Goal: Information Seeking & Learning: Check status

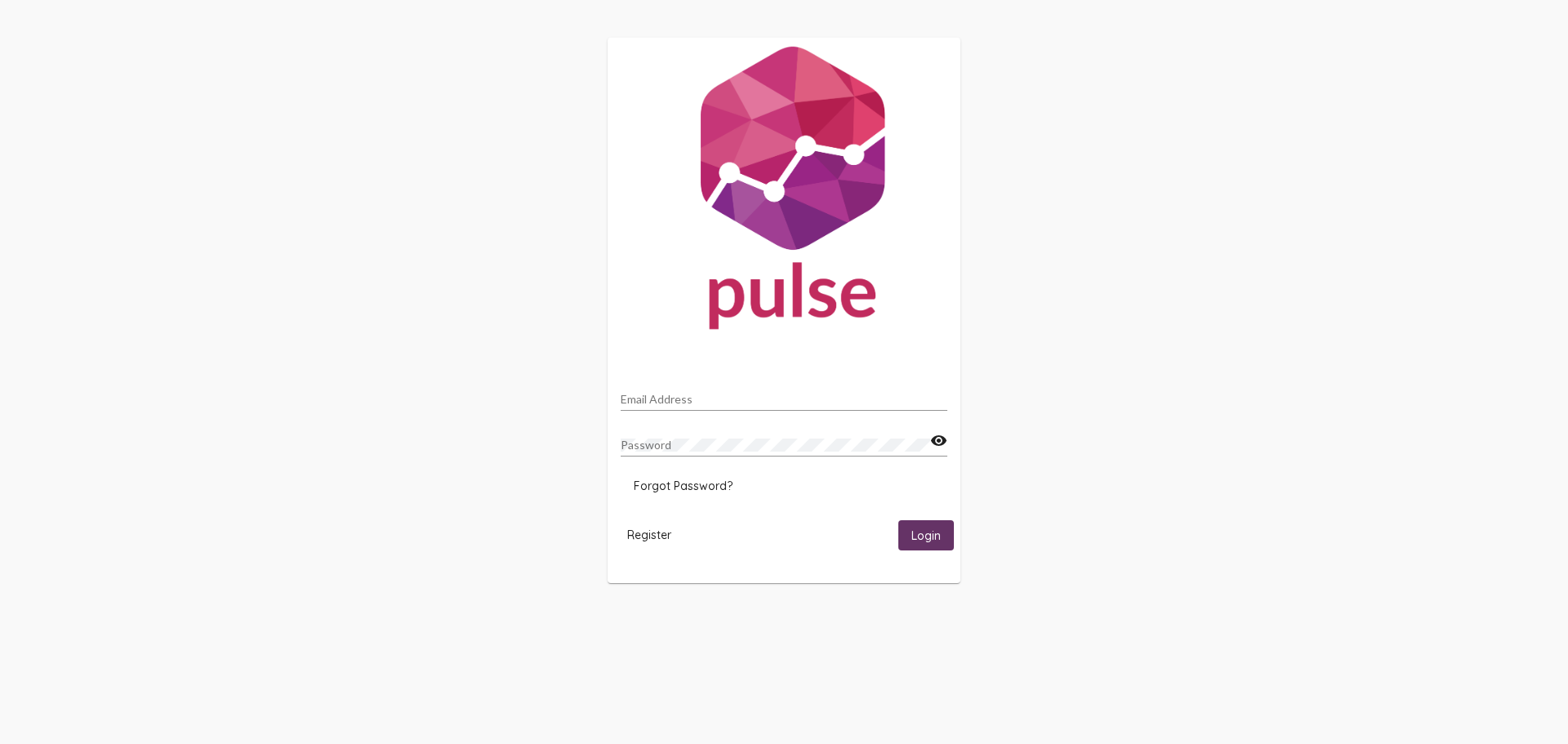
click at [782, 397] on input "Email Address" at bounding box center [784, 399] width 327 height 13
click at [762, 389] on div "Email Address" at bounding box center [784, 395] width 327 height 32
type input "[EMAIL_ADDRESS][DOMAIN_NAME]"
click at [693, 490] on span "Forgot Password?" at bounding box center [683, 486] width 99 height 15
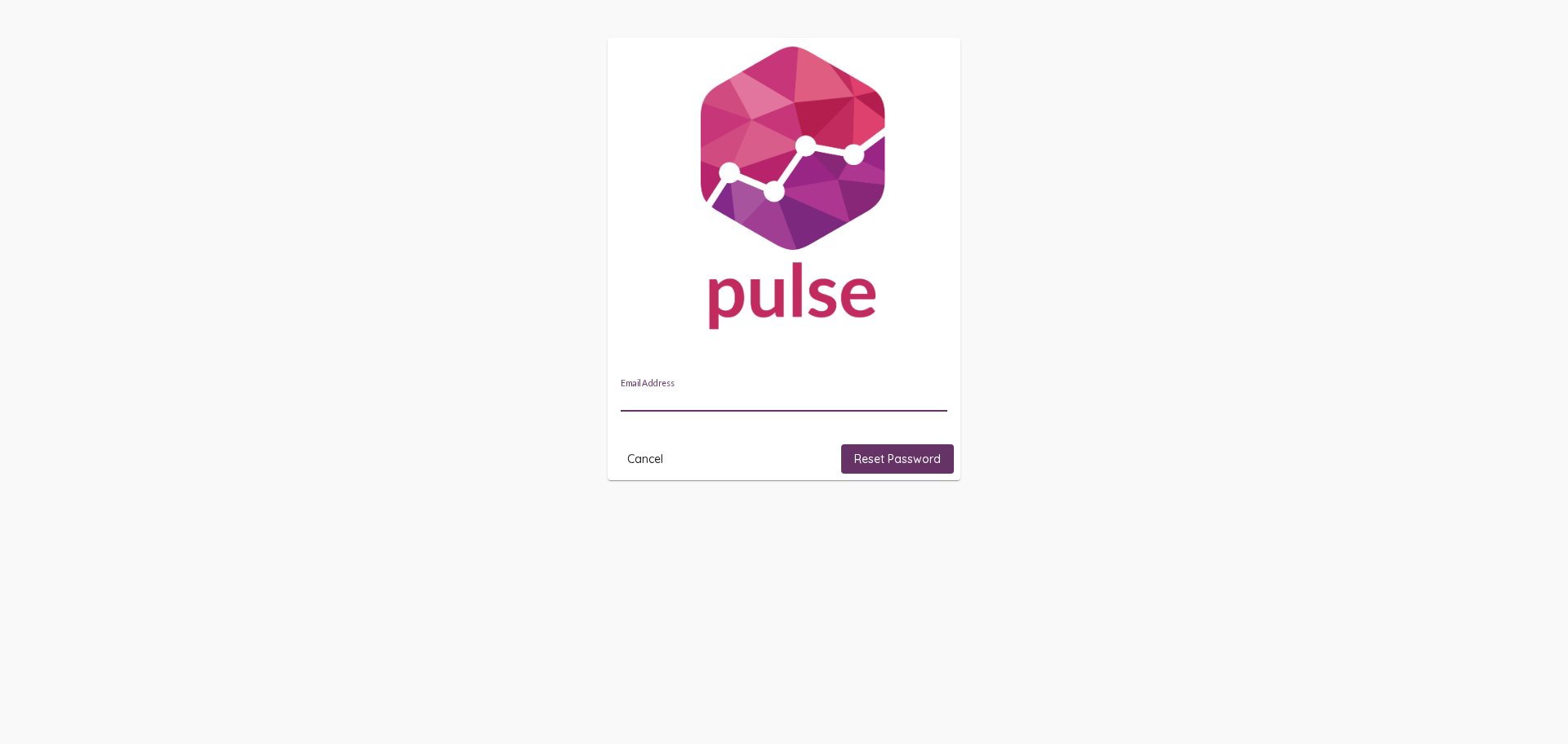
click at [681, 393] on input "Email Address" at bounding box center [784, 399] width 327 height 13
type input "[EMAIL_ADDRESS][DOMAIN_NAME]"
click at [910, 473] on button "Reset Password" at bounding box center [897, 459] width 113 height 30
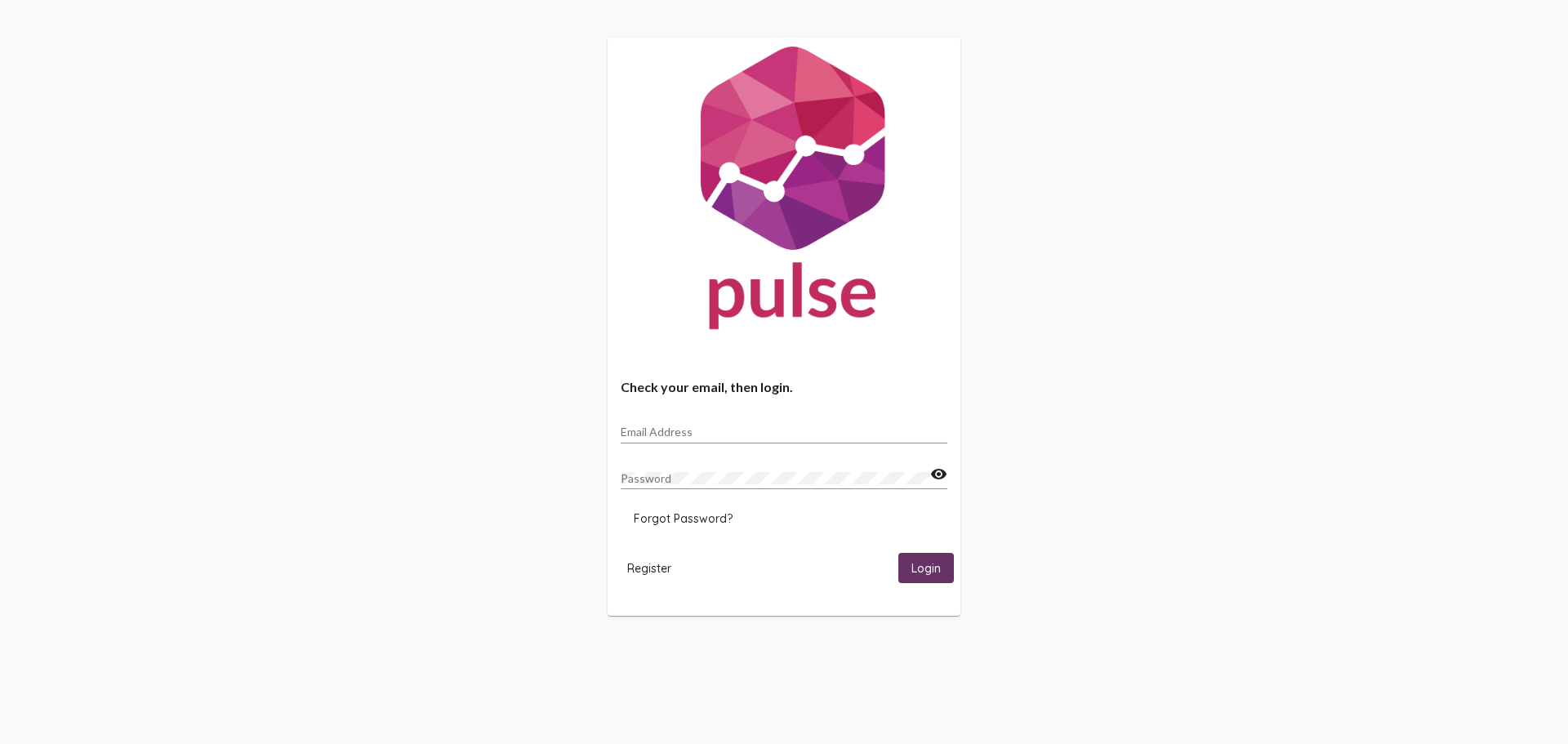
click at [757, 440] on div "Email Address" at bounding box center [784, 427] width 327 height 32
click at [755, 436] on input "jfrey" at bounding box center [784, 431] width 327 height 13
type input "jfrey@tgcaz.org"
click at [695, 518] on span "Forgot Password?" at bounding box center [683, 518] width 99 height 15
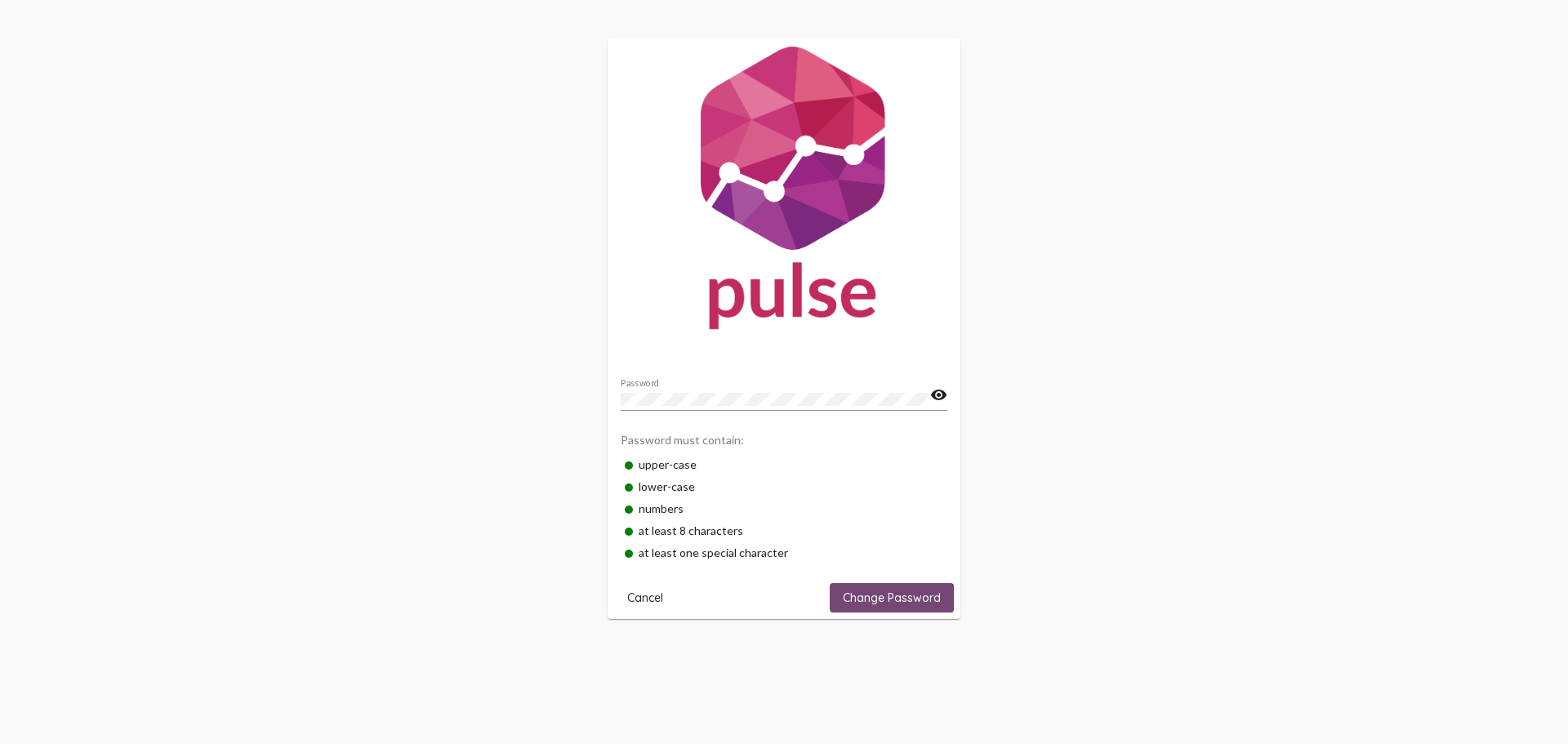
click at [889, 607] on button "Change Password" at bounding box center [892, 597] width 125 height 30
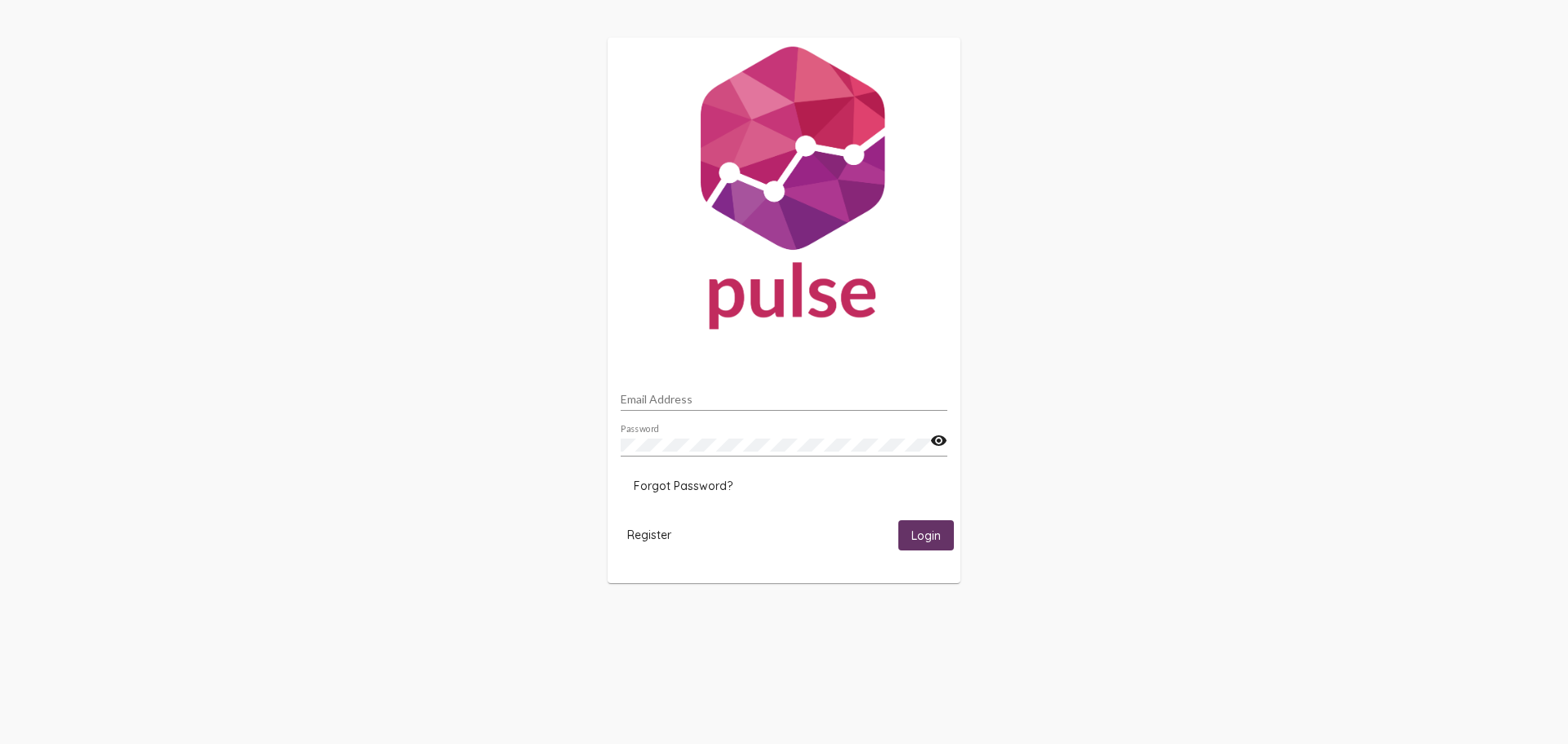
click at [938, 439] on mat-icon "visibility" at bounding box center [939, 441] width 18 height 19
click at [918, 533] on span "Login" at bounding box center [926, 536] width 30 height 15
click at [647, 387] on div "Email Address" at bounding box center [784, 395] width 327 height 32
type input "[EMAIL_ADDRESS][DOMAIN_NAME]"
click at [910, 529] on button "Login" at bounding box center [926, 535] width 55 height 30
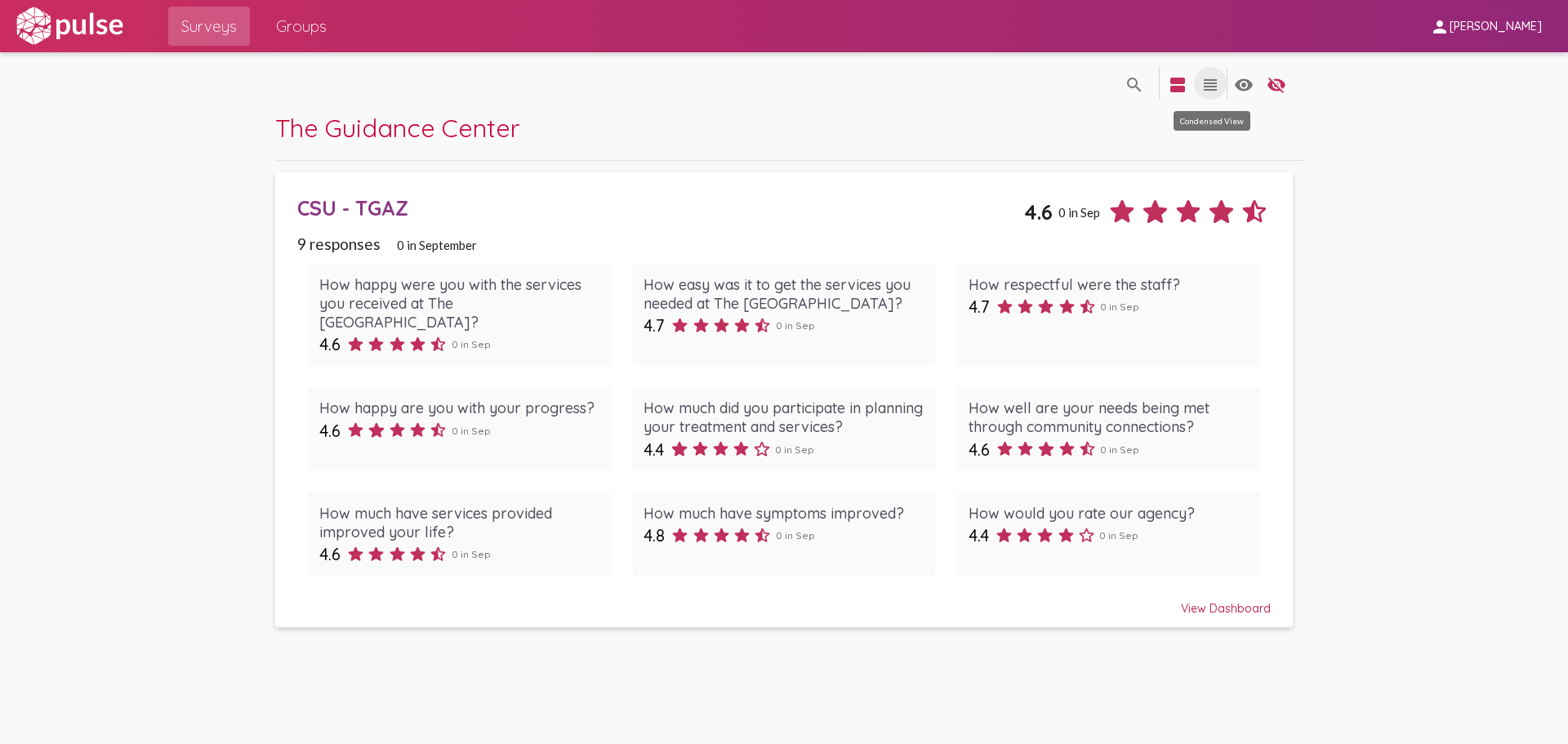
click at [1207, 84] on mat-icon "view_headline" at bounding box center [1210, 84] width 19 height 19
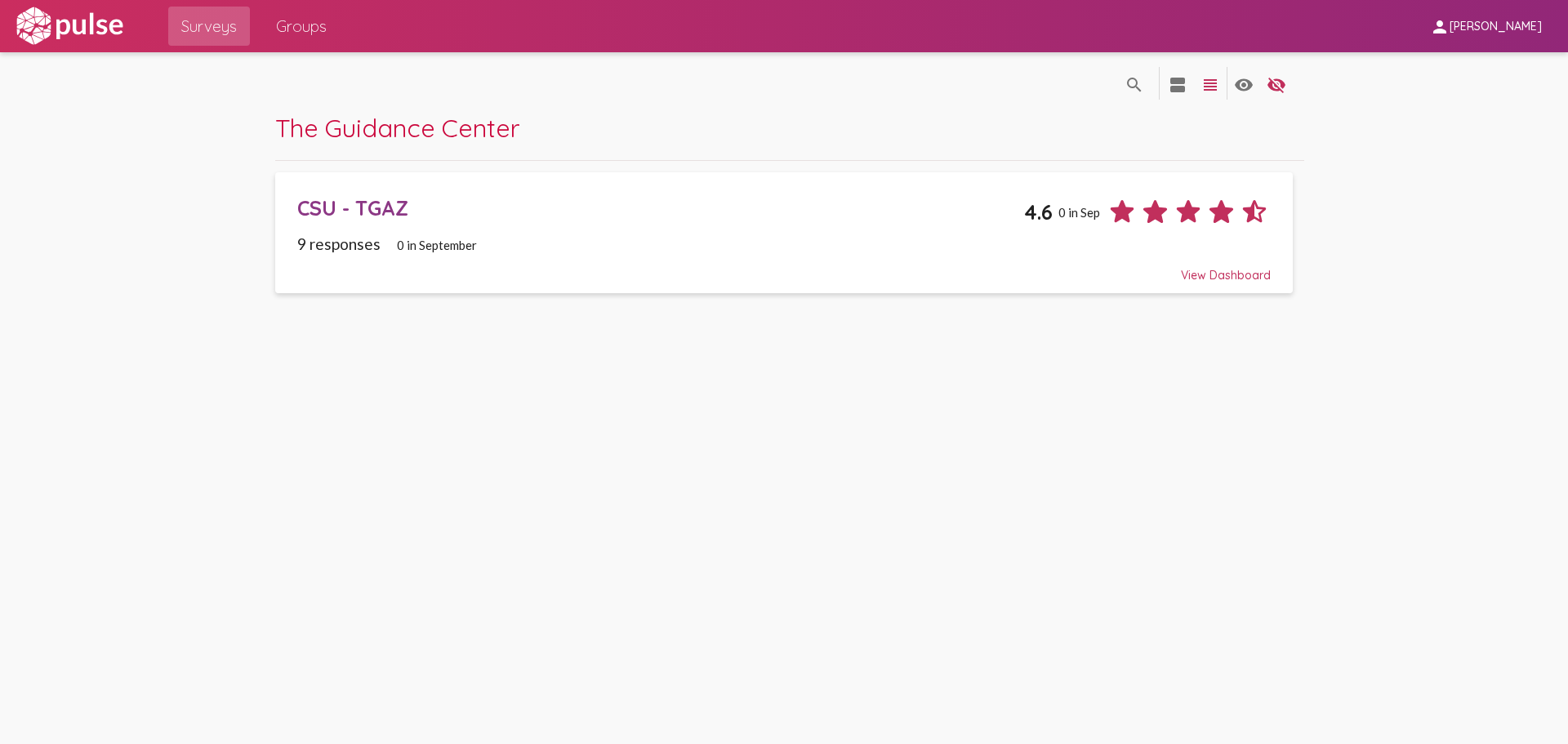
click at [1242, 266] on div "View Dashboard" at bounding box center [784, 268] width 974 height 30
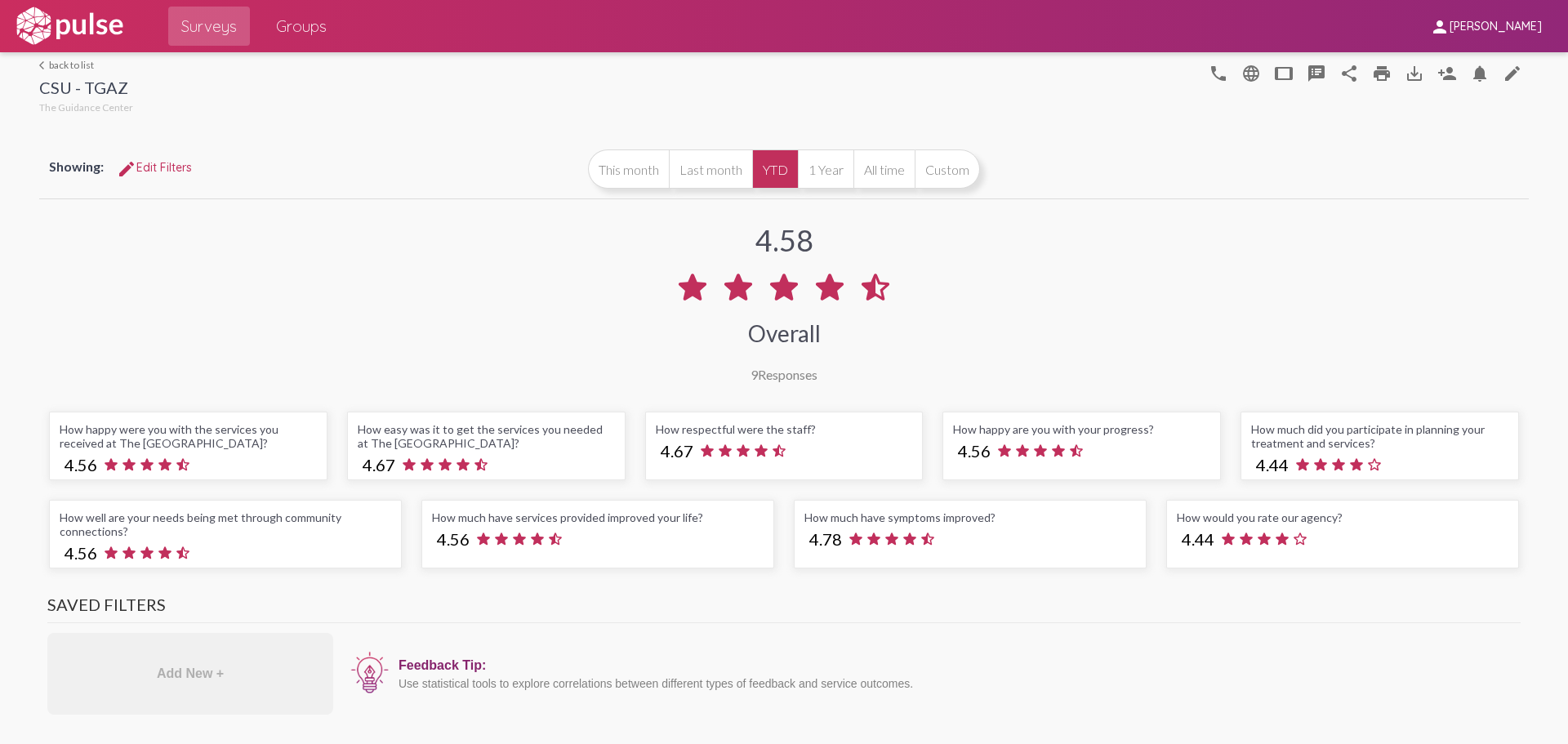
click at [101, 78] on div "CSU - TGAZ" at bounding box center [87, 89] width 94 height 24
click at [84, 91] on div "CSU - TGAZ" at bounding box center [87, 89] width 94 height 24
click at [68, 71] on div "arrow_back_ios back to list CSU - TGAZ The Guidance Center" at bounding box center [87, 89] width 94 height 59
click at [50, 65] on link "arrow_back_ios back to list" at bounding box center [87, 65] width 94 height 12
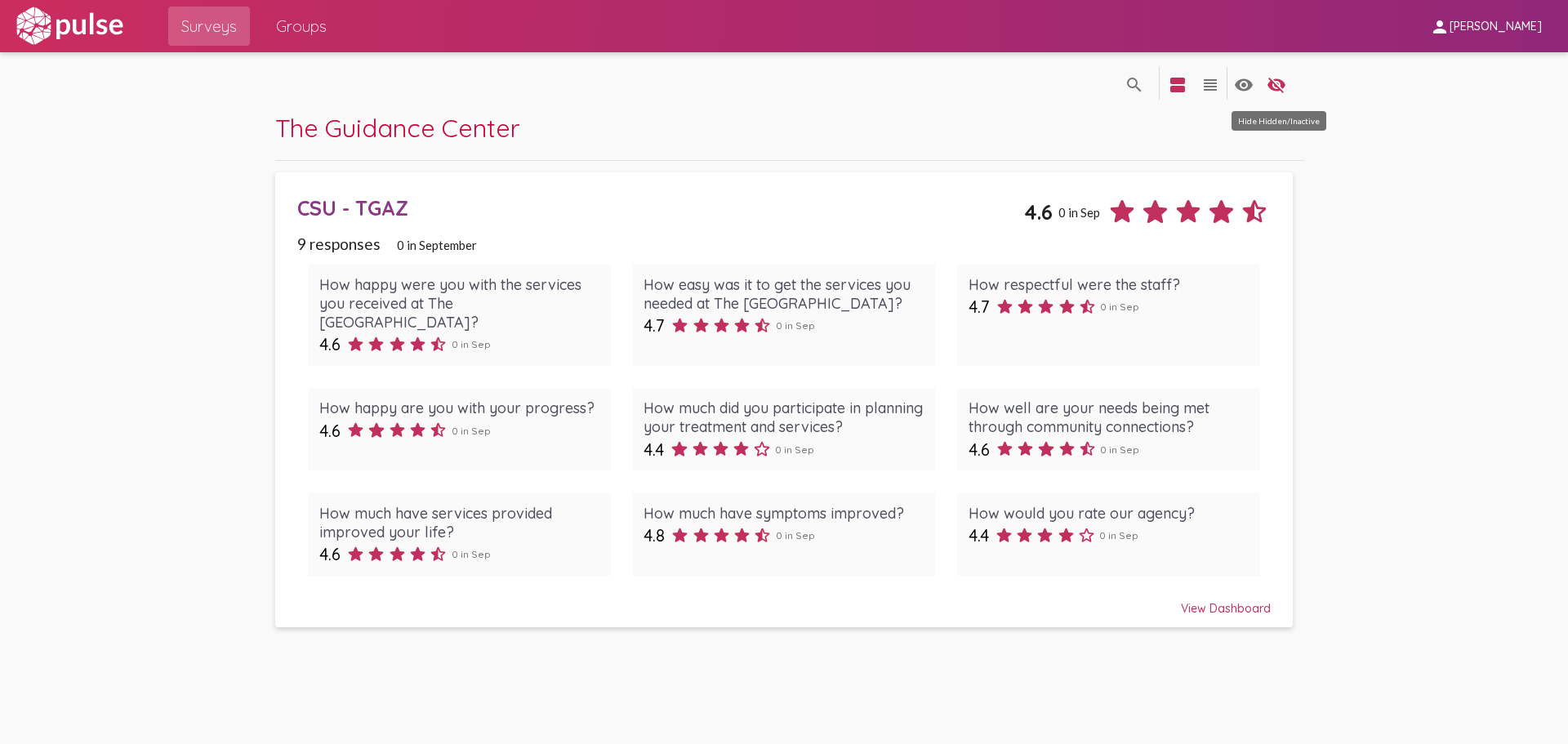
click at [1273, 89] on mat-icon "visibility_off" at bounding box center [1277, 84] width 19 height 19
click at [1186, 82] on mat-icon "view_agenda" at bounding box center [1177, 84] width 19 height 19
click at [317, 31] on span "Groups" at bounding box center [301, 26] width 51 height 30
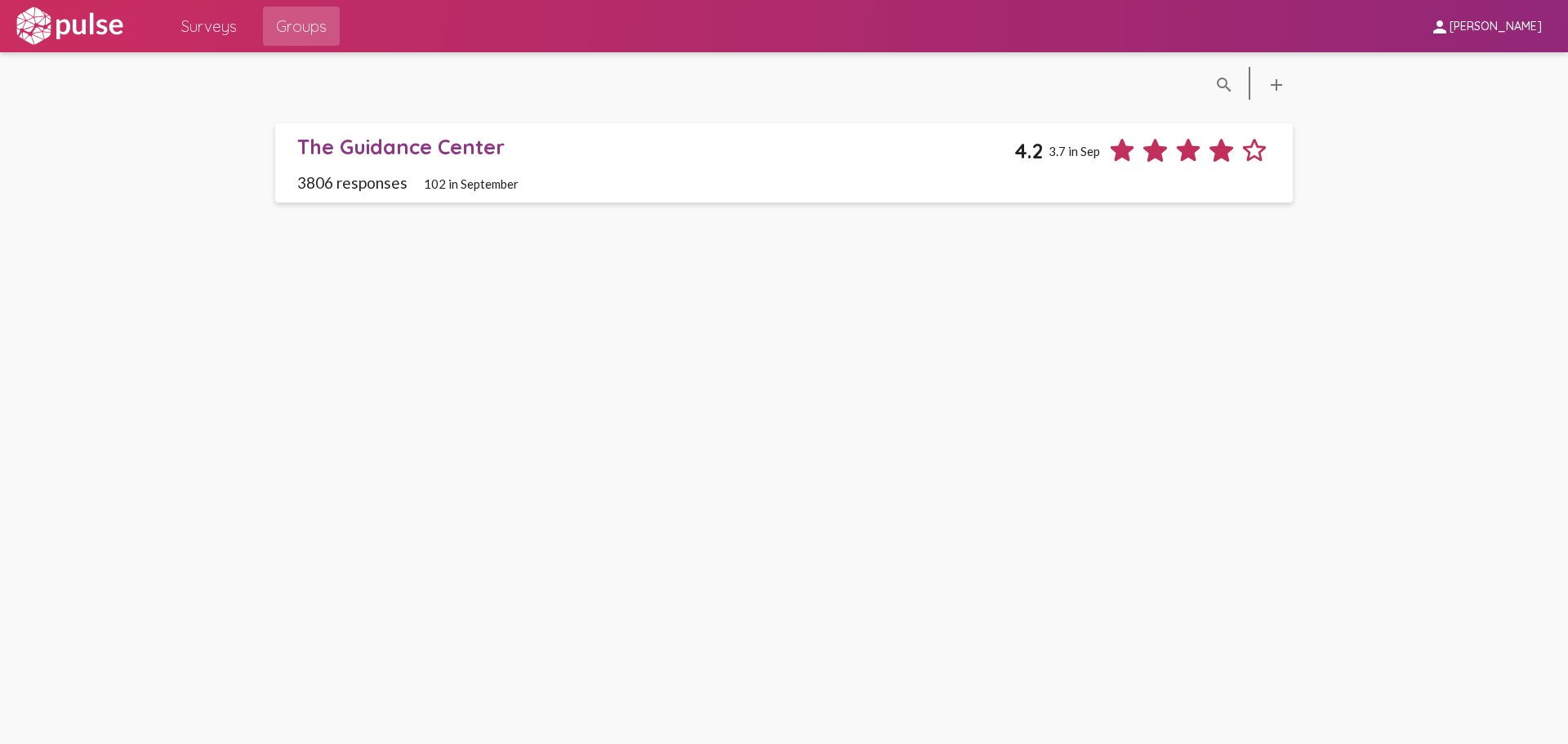
click at [334, 185] on span "3806 responses" at bounding box center [352, 183] width 111 height 18
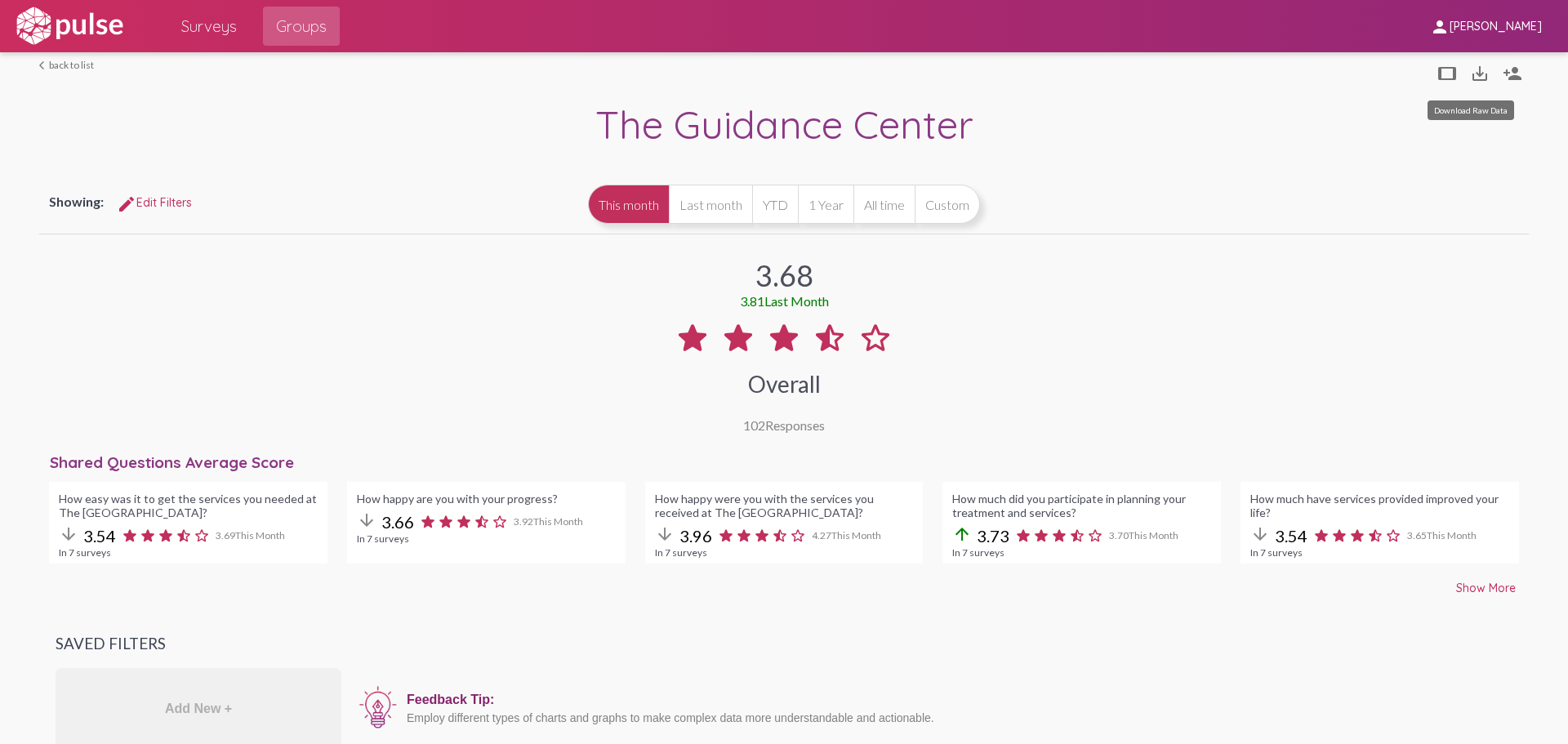
click at [1472, 79] on mat-icon "save_alt" at bounding box center [1479, 73] width 19 height 19
click at [889, 220] on button "All time" at bounding box center [884, 204] width 61 height 40
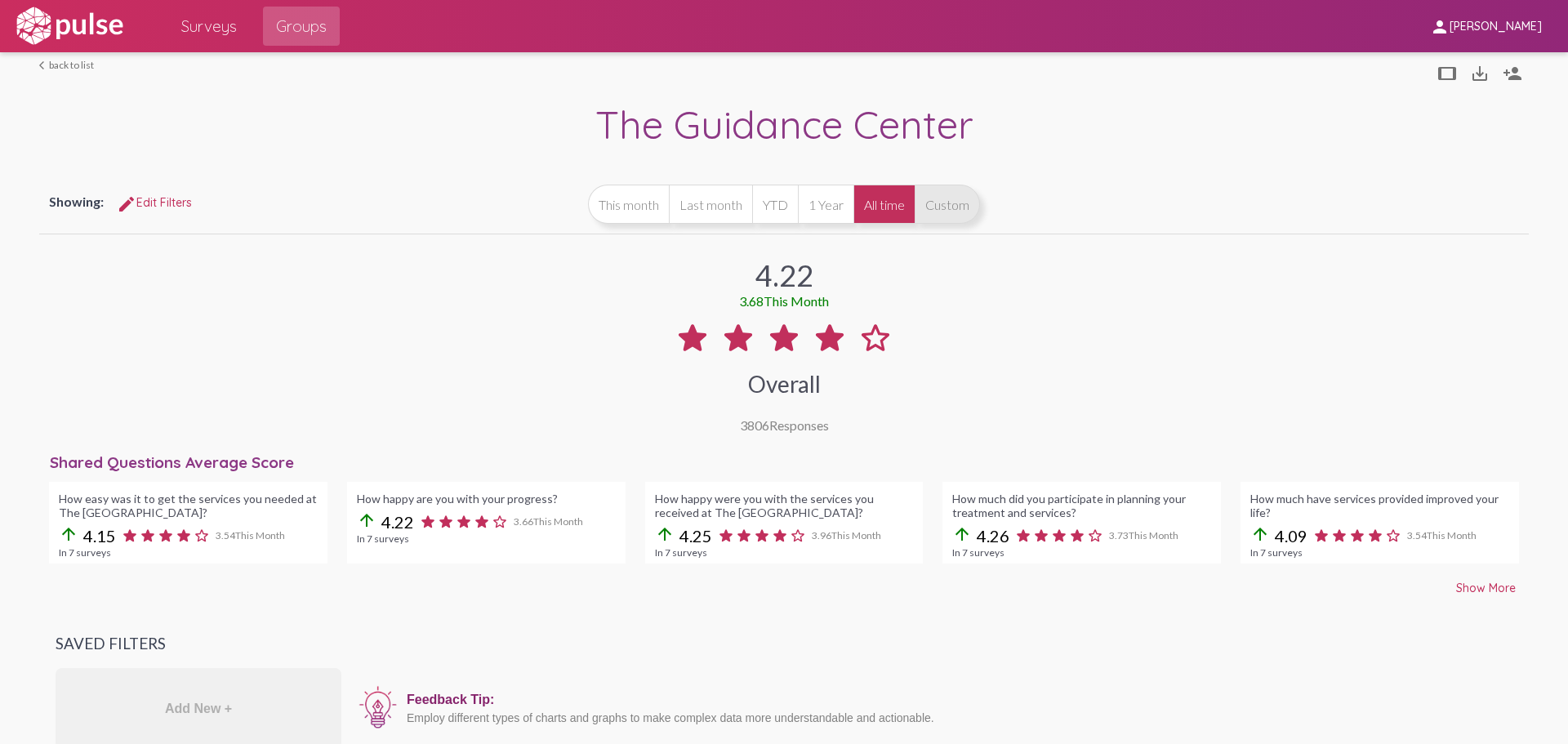
click at [933, 210] on button "Custom" at bounding box center [947, 204] width 65 height 40
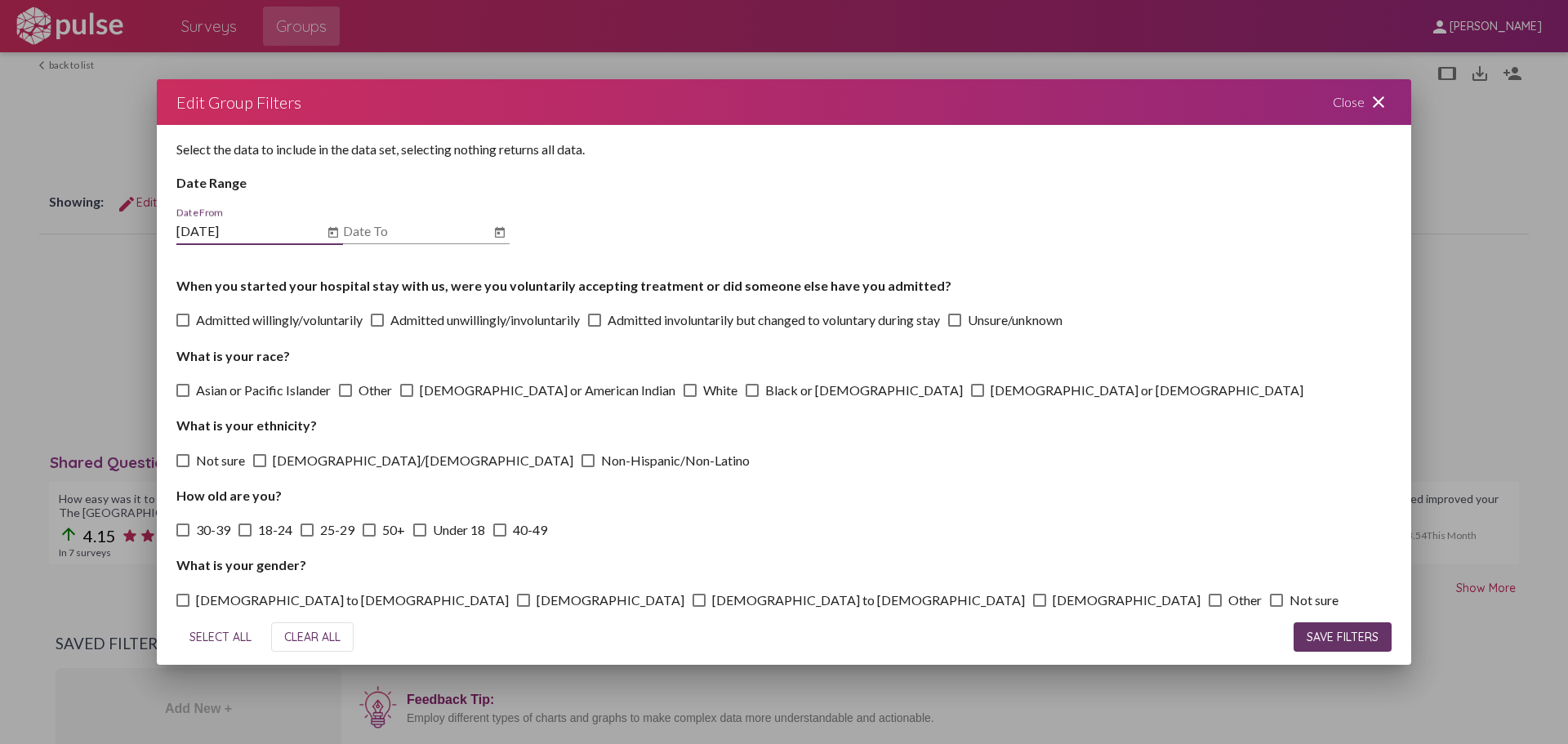
type input "[DATE]"
click at [1327, 644] on span "SAVE FILTERS" at bounding box center [1343, 637] width 72 height 15
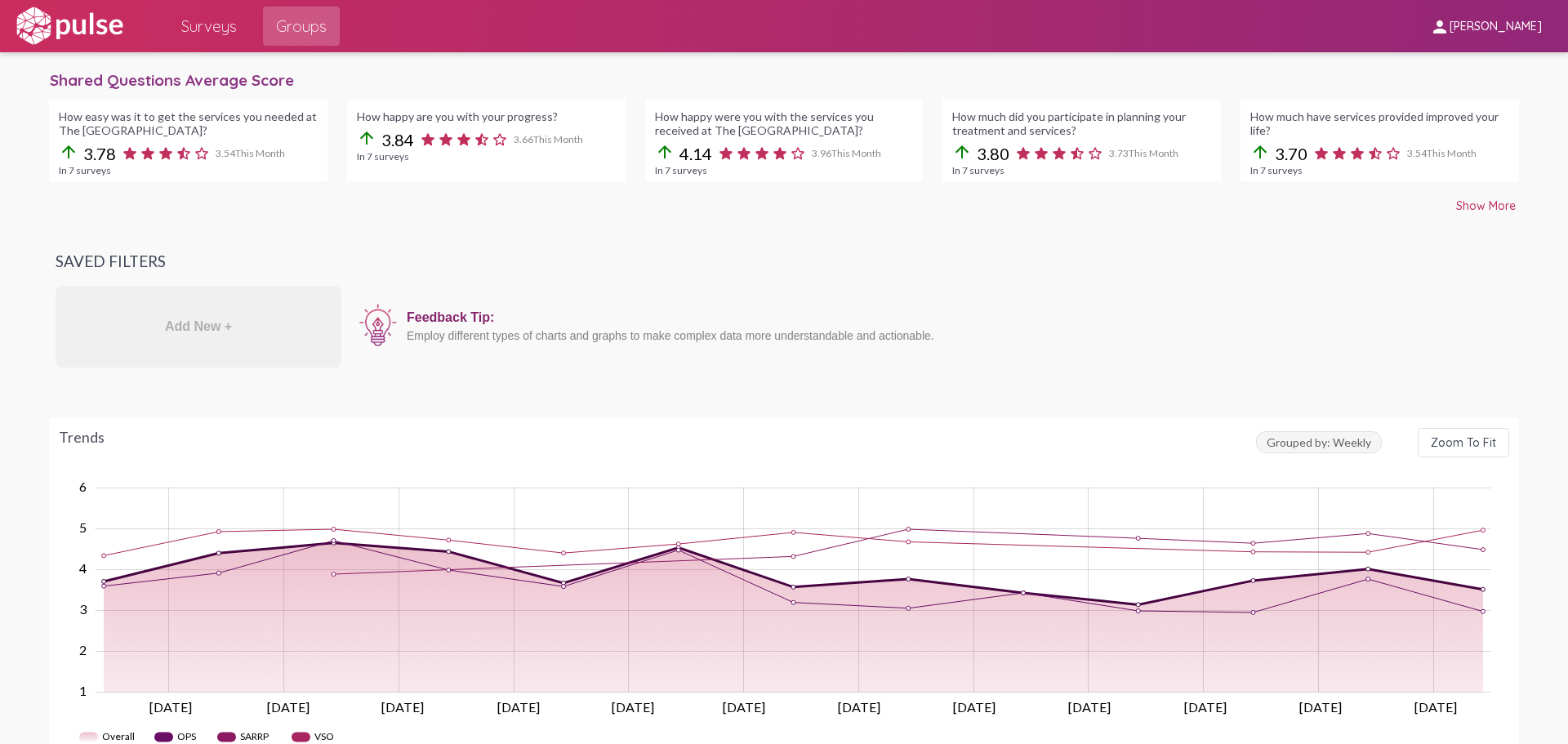
scroll to position [490, 0]
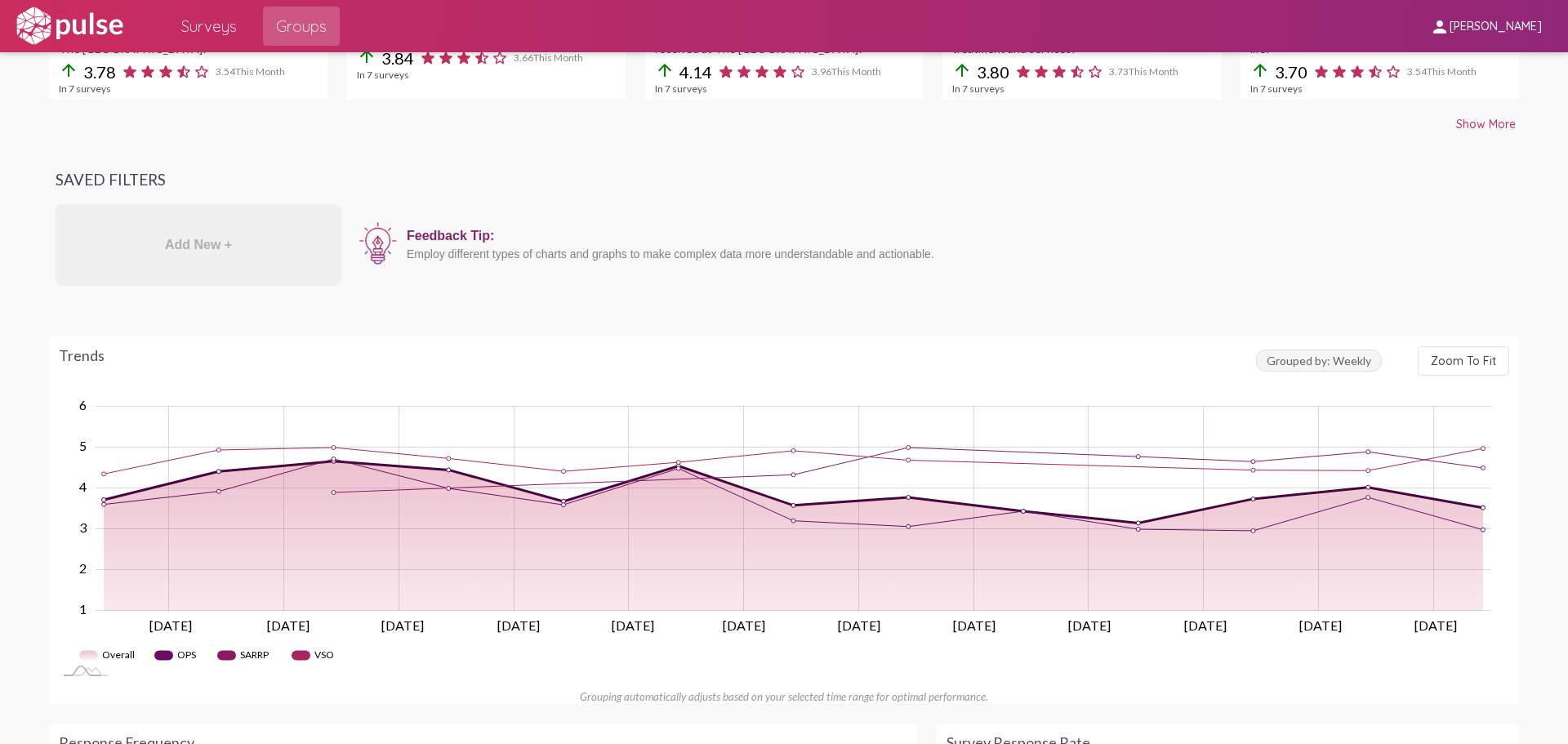
click at [1460, 123] on span "Show More" at bounding box center [1486, 124] width 60 height 15
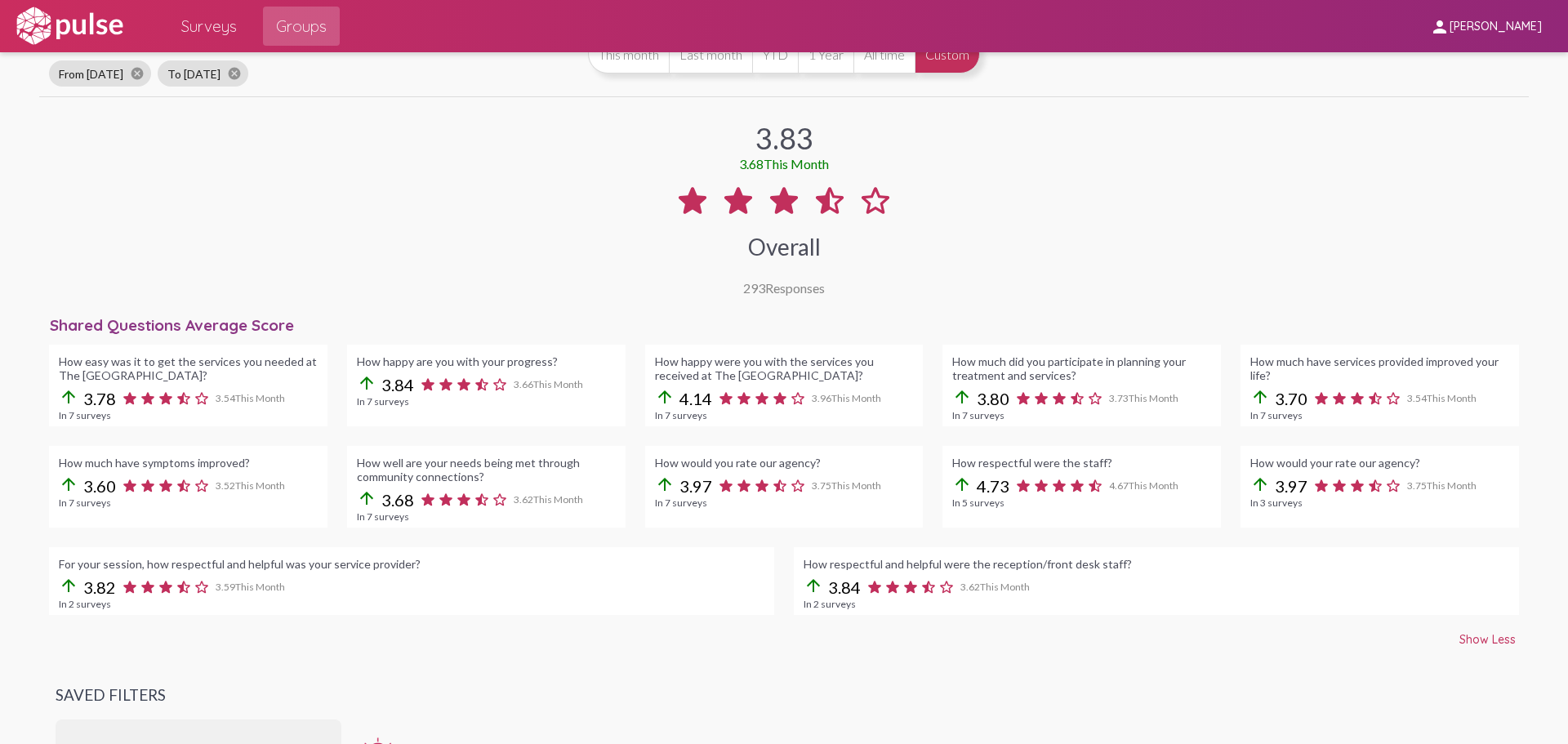
scroll to position [0, 0]
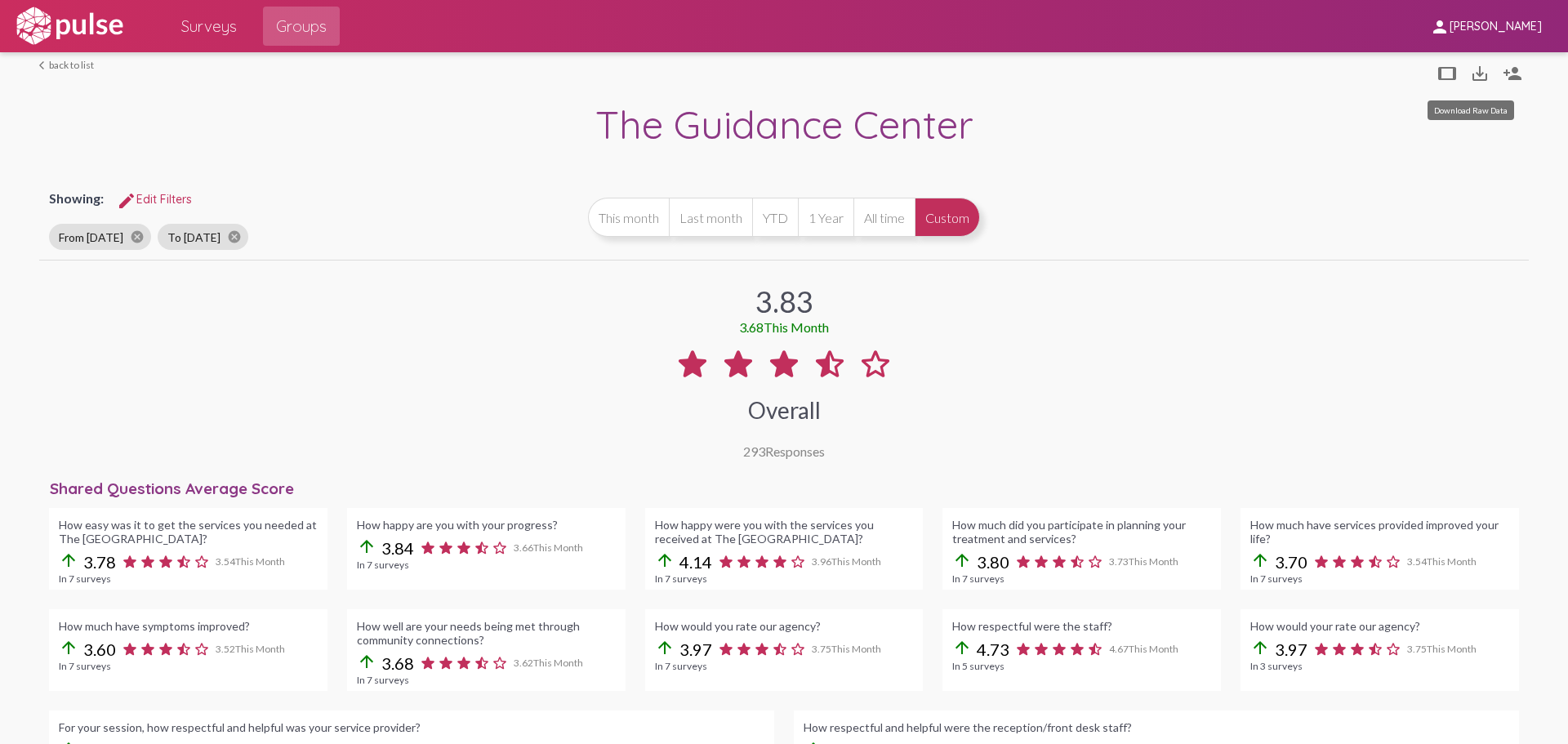
click at [1470, 69] on mat-icon "save_alt" at bounding box center [1479, 73] width 19 height 19
click at [1194, 312] on div "3.83 3.69 This Month Overall 293 Responses" at bounding box center [784, 361] width 1490 height 195
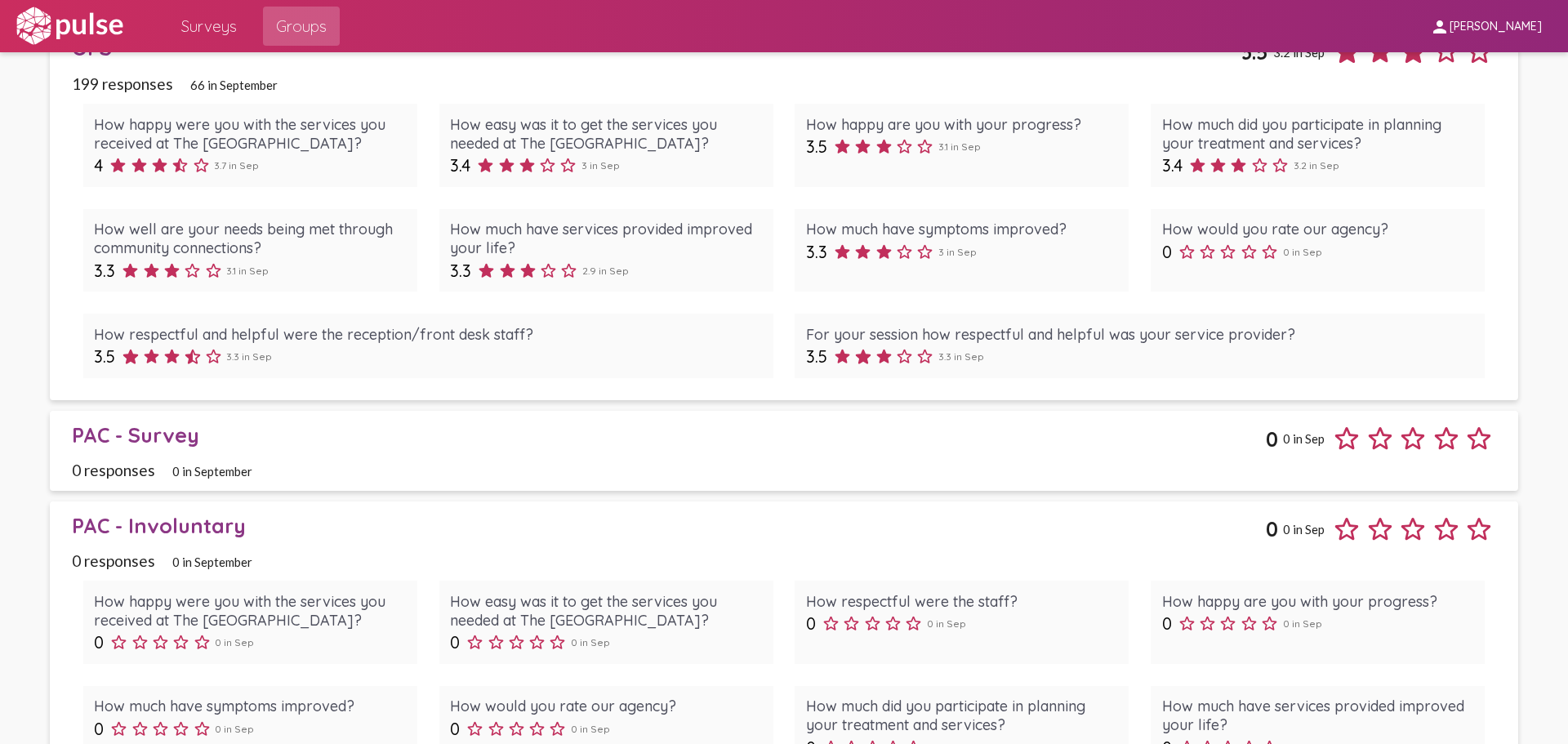
scroll to position [2613, 0]
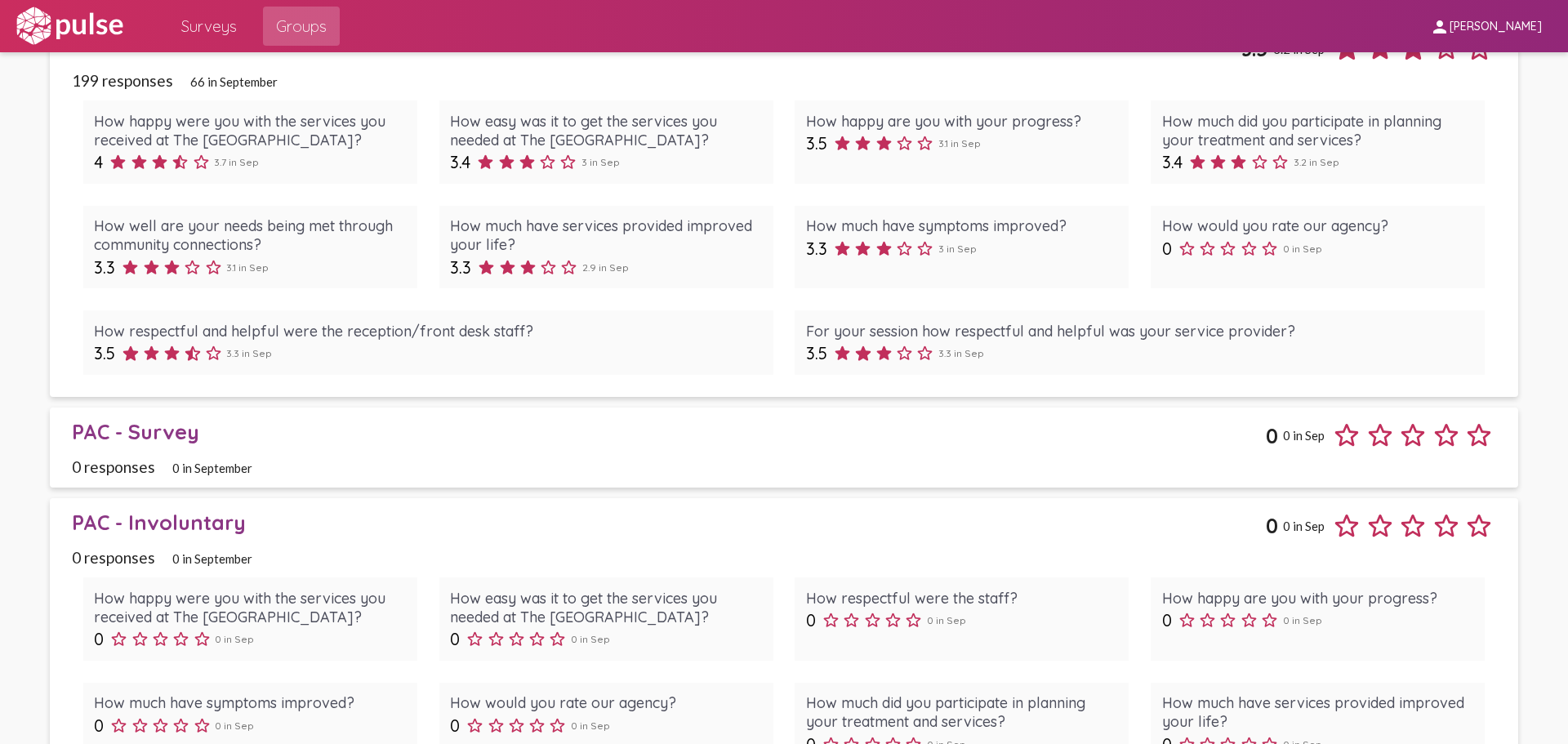
click at [785, 459] on div "0 responses 0 in September" at bounding box center [784, 466] width 1424 height 18
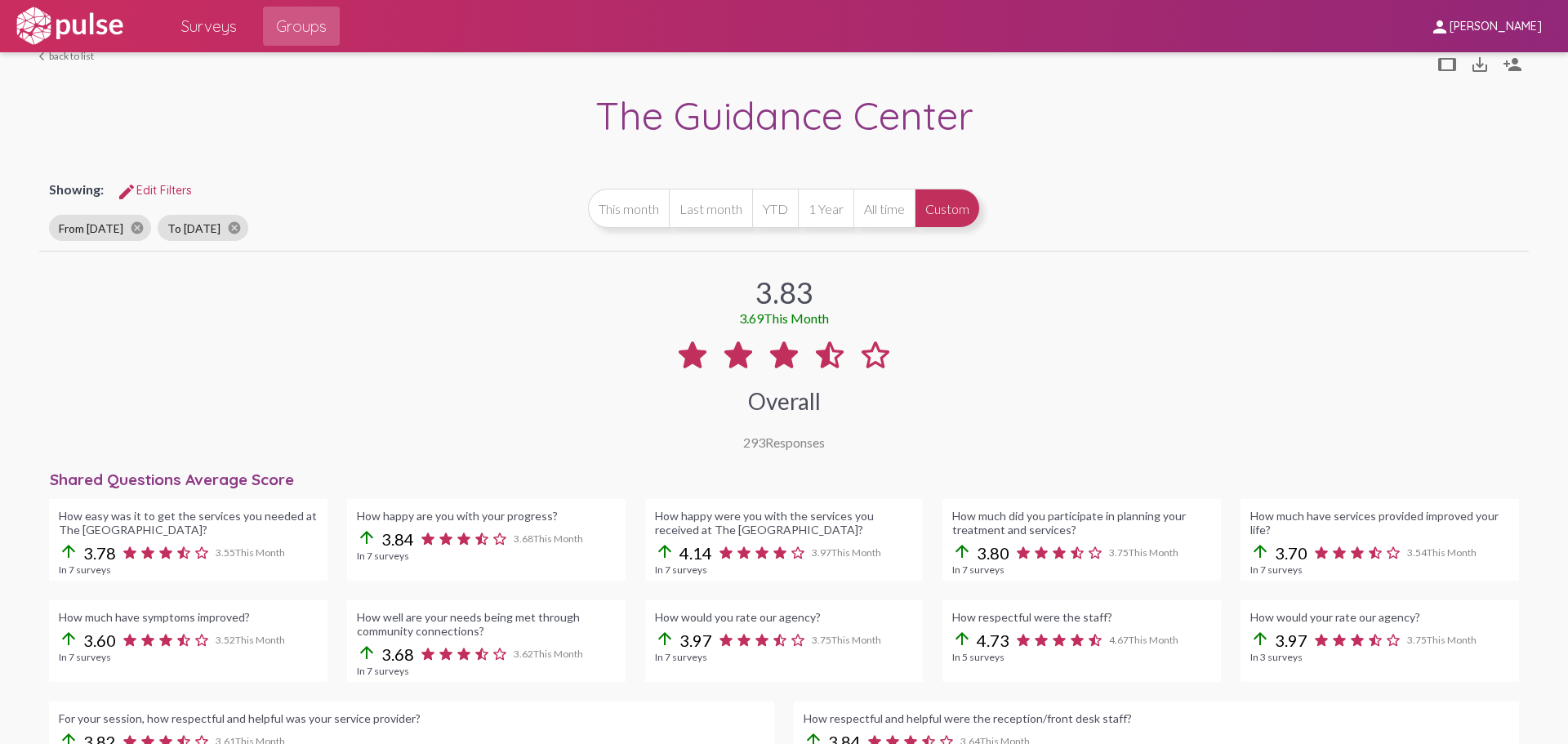
scroll to position [0, 0]
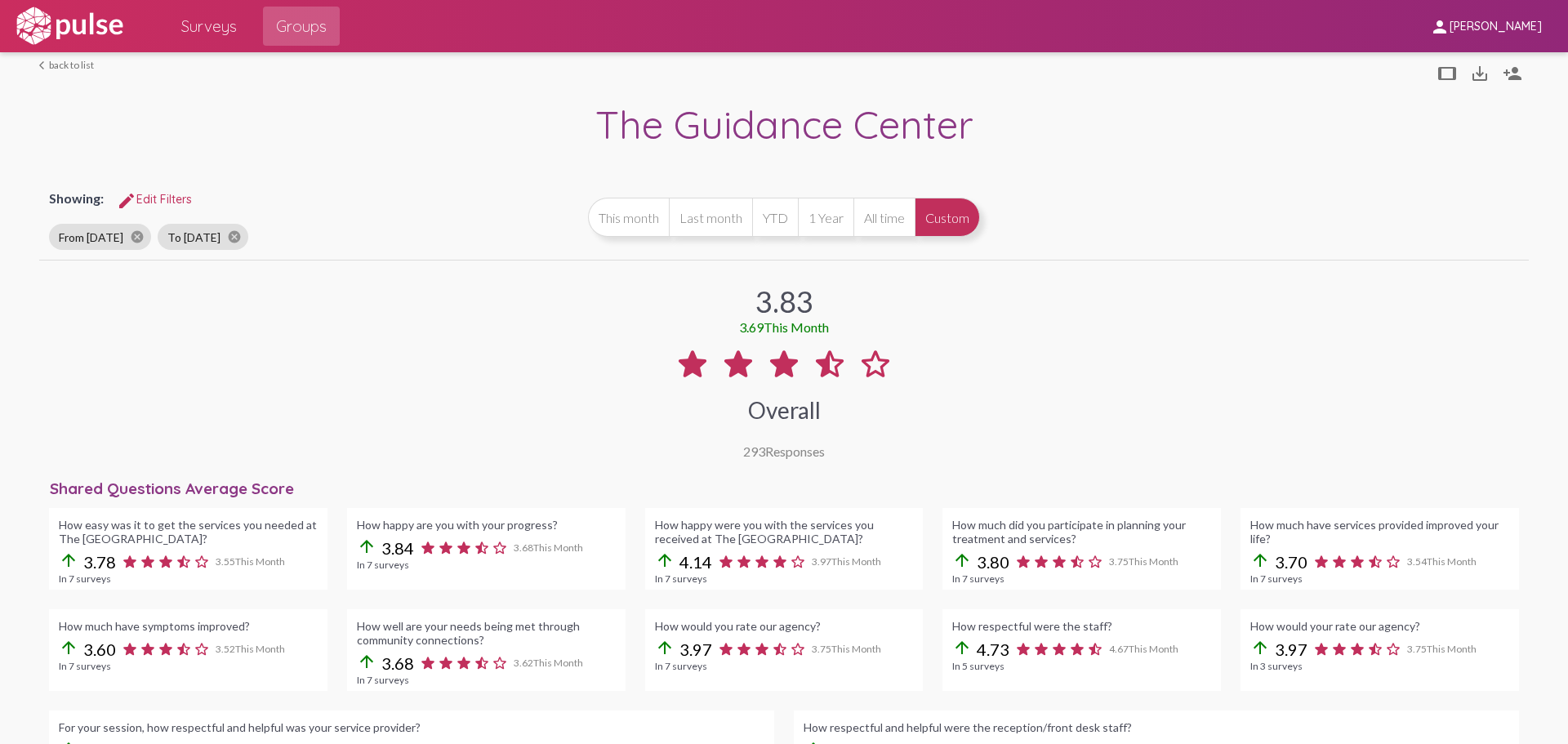
click at [82, 289] on div "3.83 3.69 This Month Overall 293 Responses" at bounding box center [784, 361] width 1490 height 195
click at [163, 202] on span "edit Edit Filters" at bounding box center [154, 199] width 75 height 15
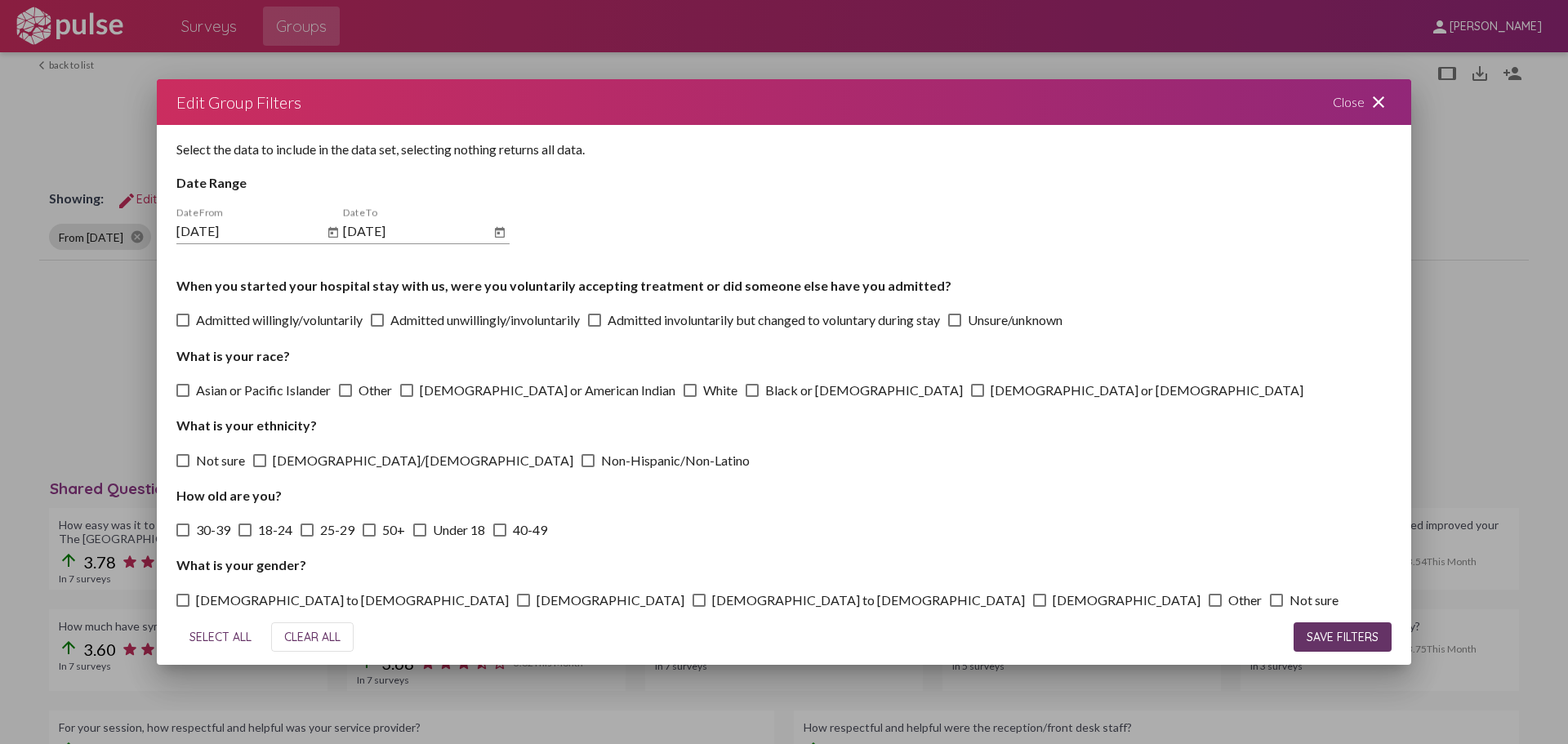
click at [1379, 111] on mat-icon "close" at bounding box center [1378, 101] width 19 height 19
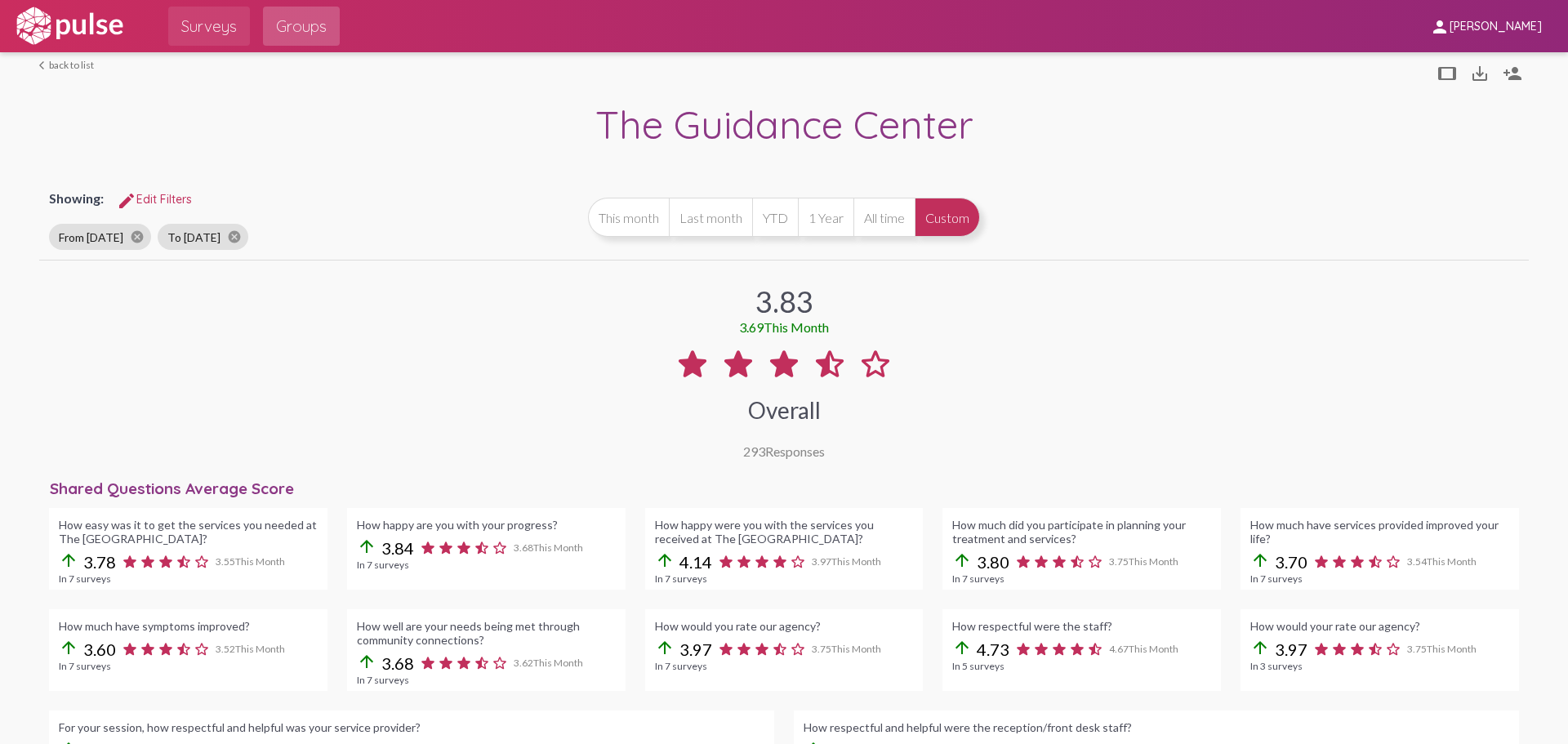
click at [211, 24] on span "Surveys" at bounding box center [209, 26] width 55 height 30
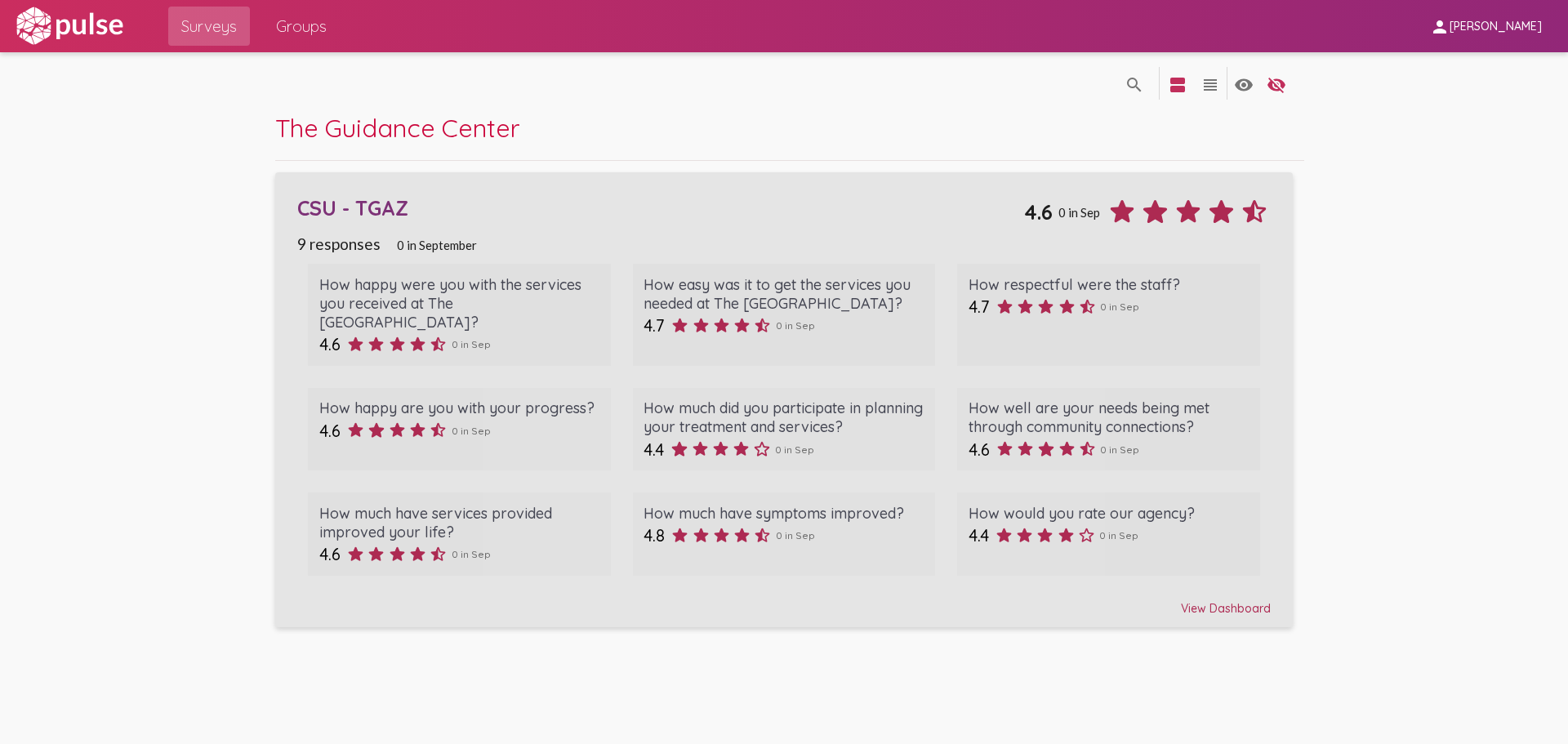
click at [1208, 593] on div "View Dashboard" at bounding box center [784, 601] width 974 height 30
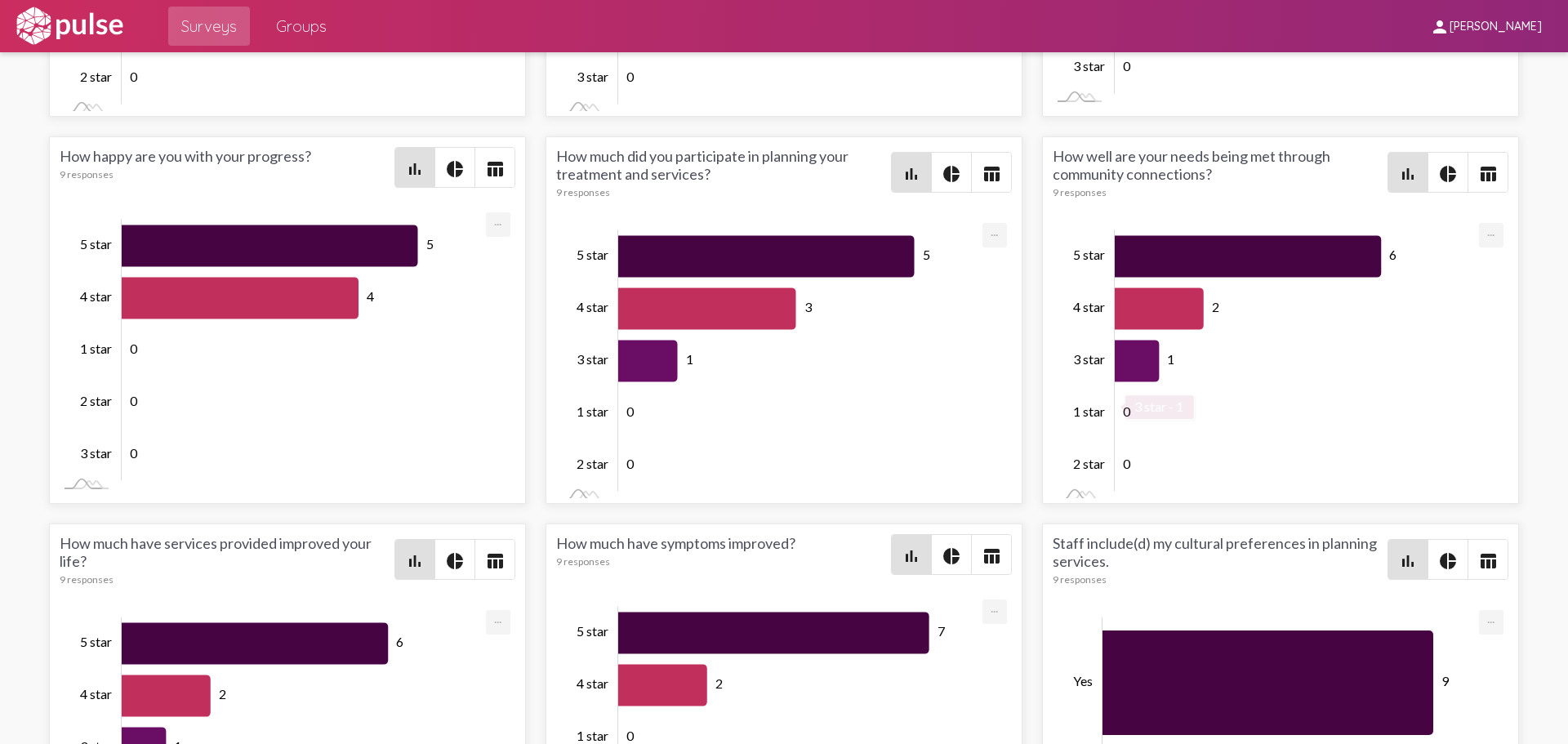
scroll to position [2781, 0]
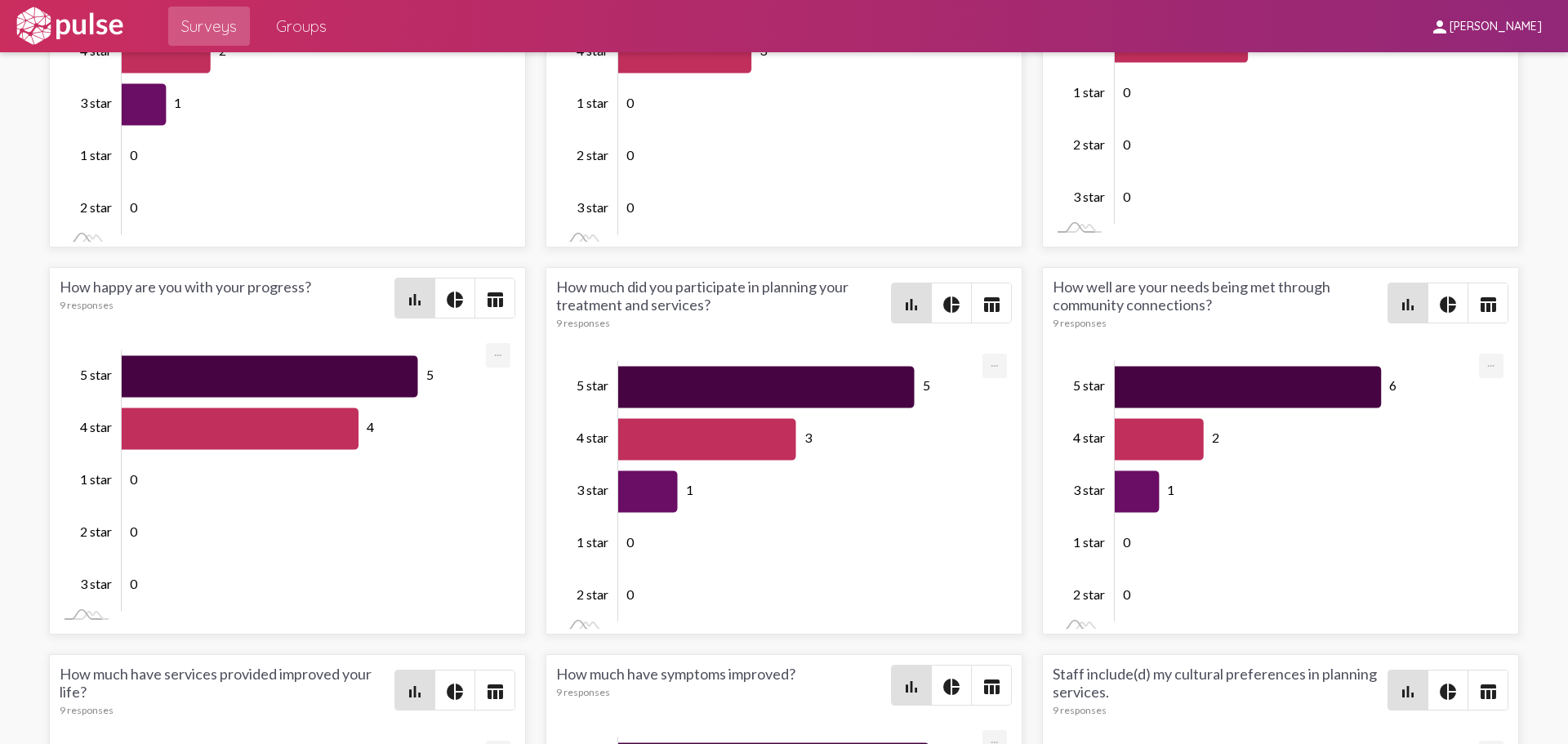
click at [296, 34] on span "Groups" at bounding box center [301, 26] width 51 height 30
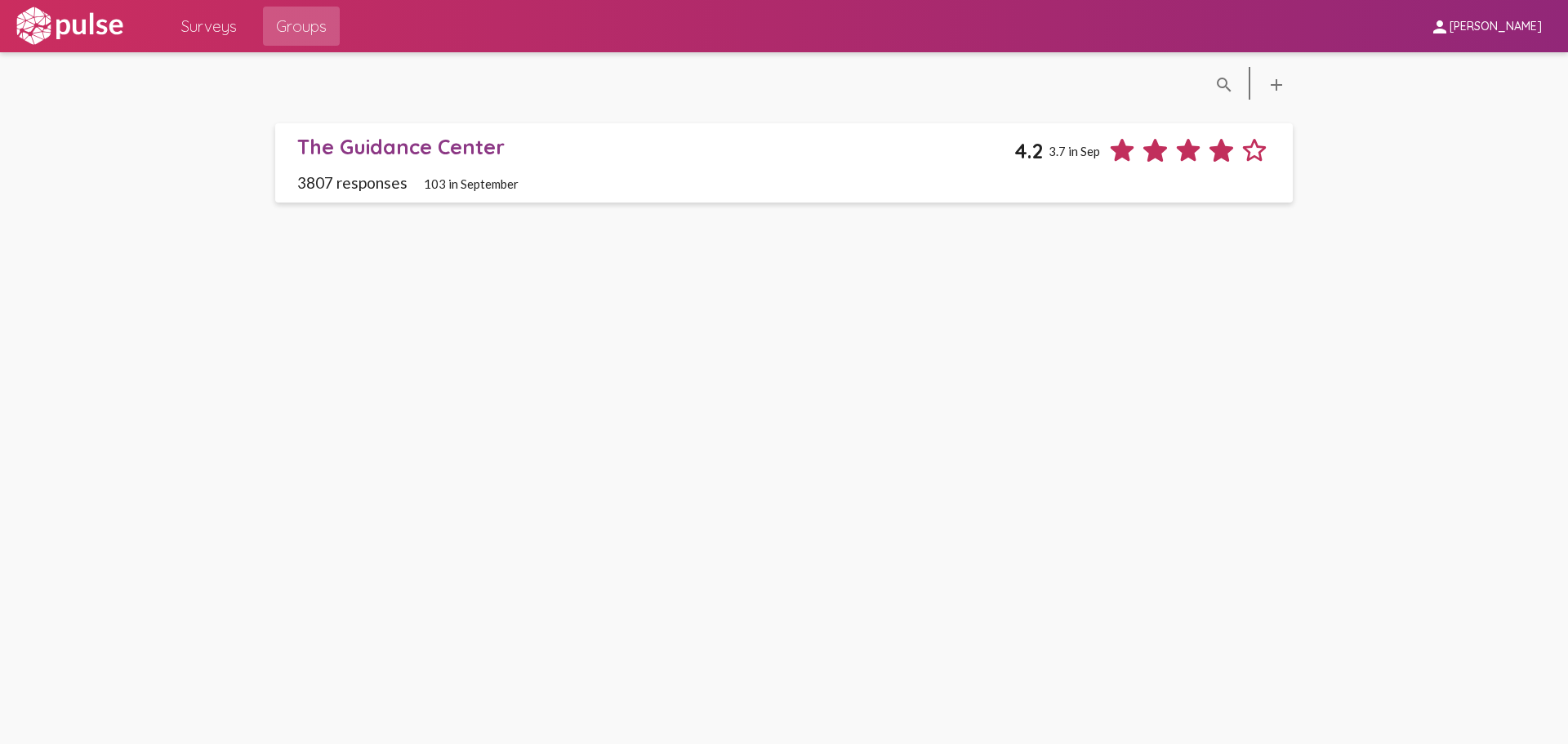
click at [356, 150] on div "The Guidance Center" at bounding box center [656, 146] width 718 height 25
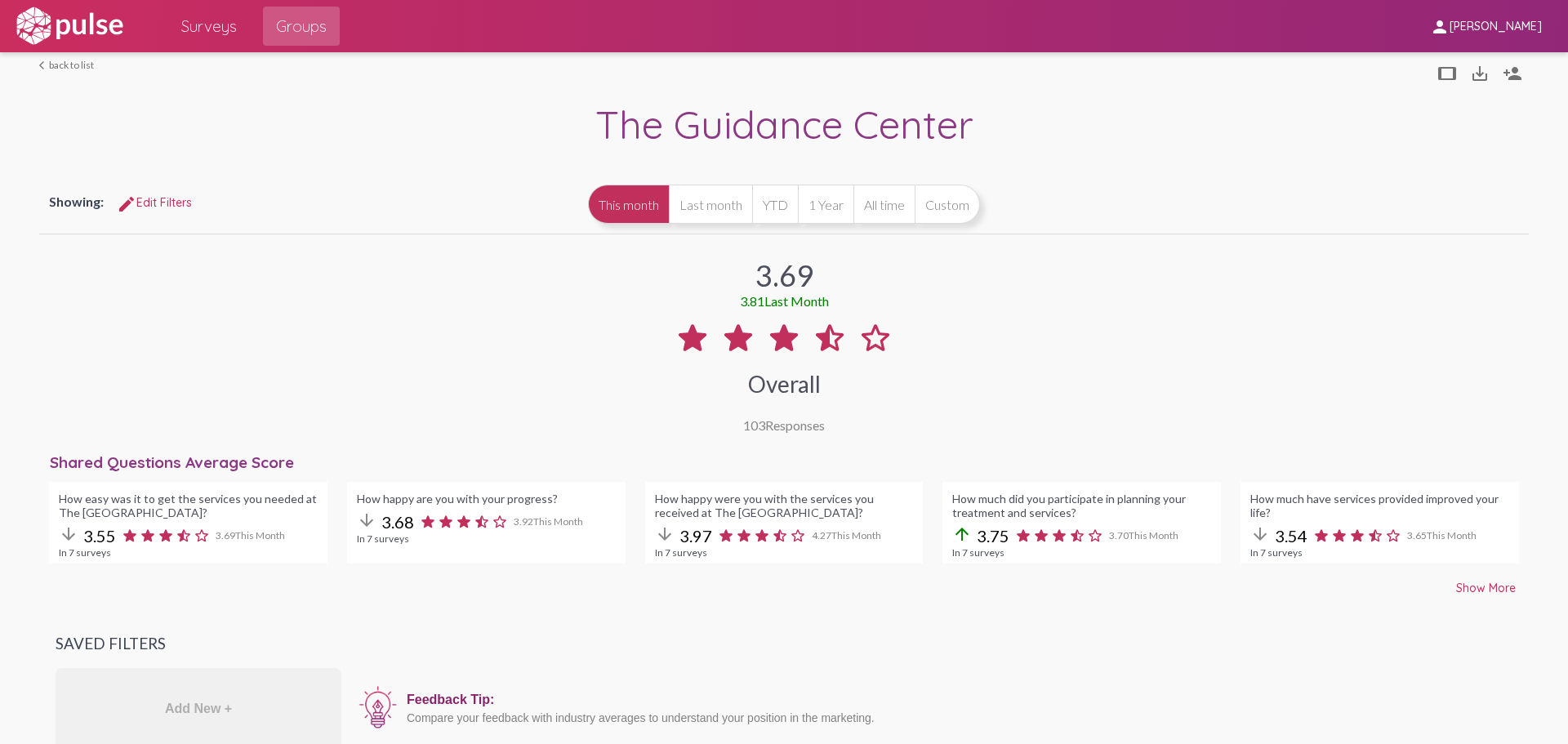
scroll to position [82, 0]
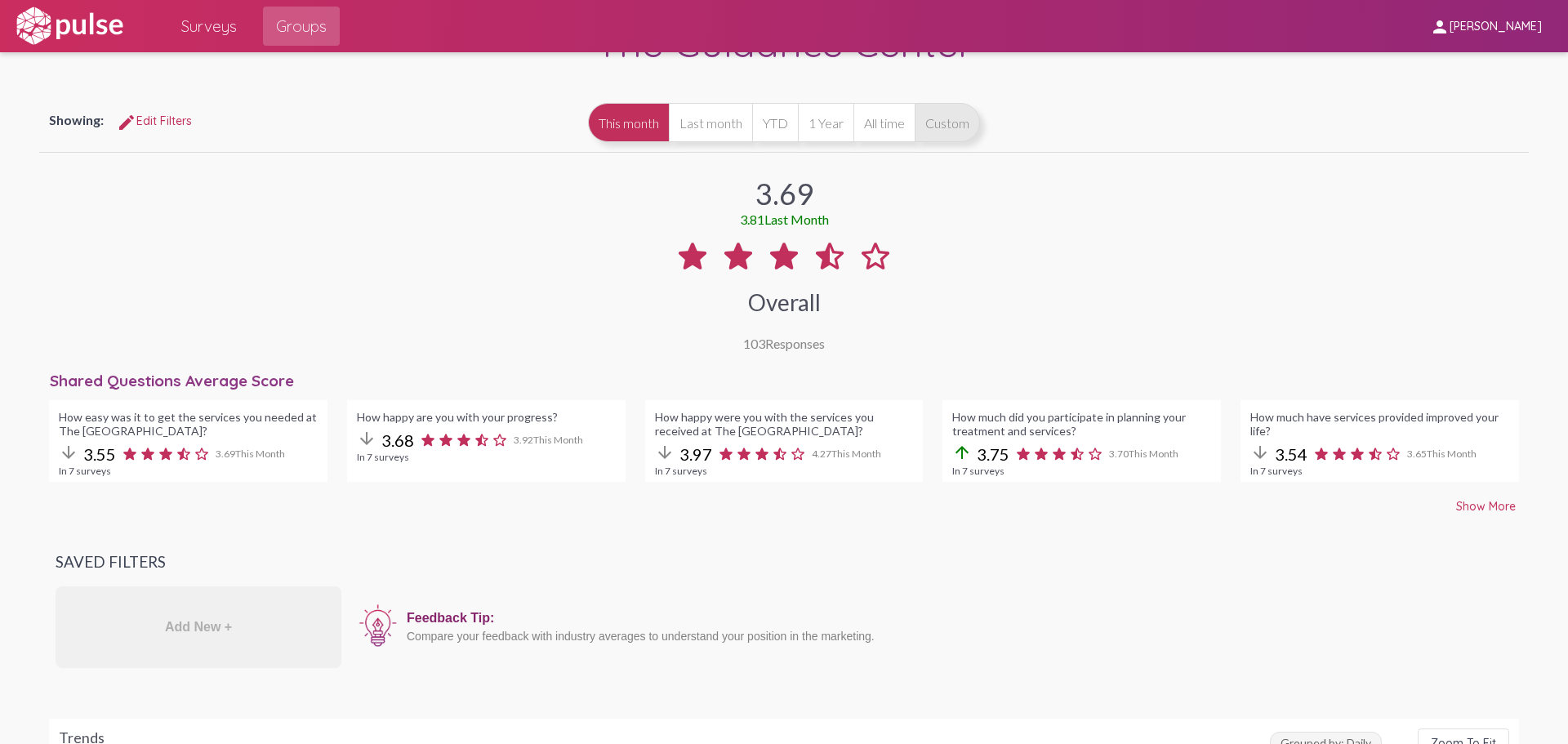
click at [957, 128] on button "Custom" at bounding box center [947, 123] width 65 height 40
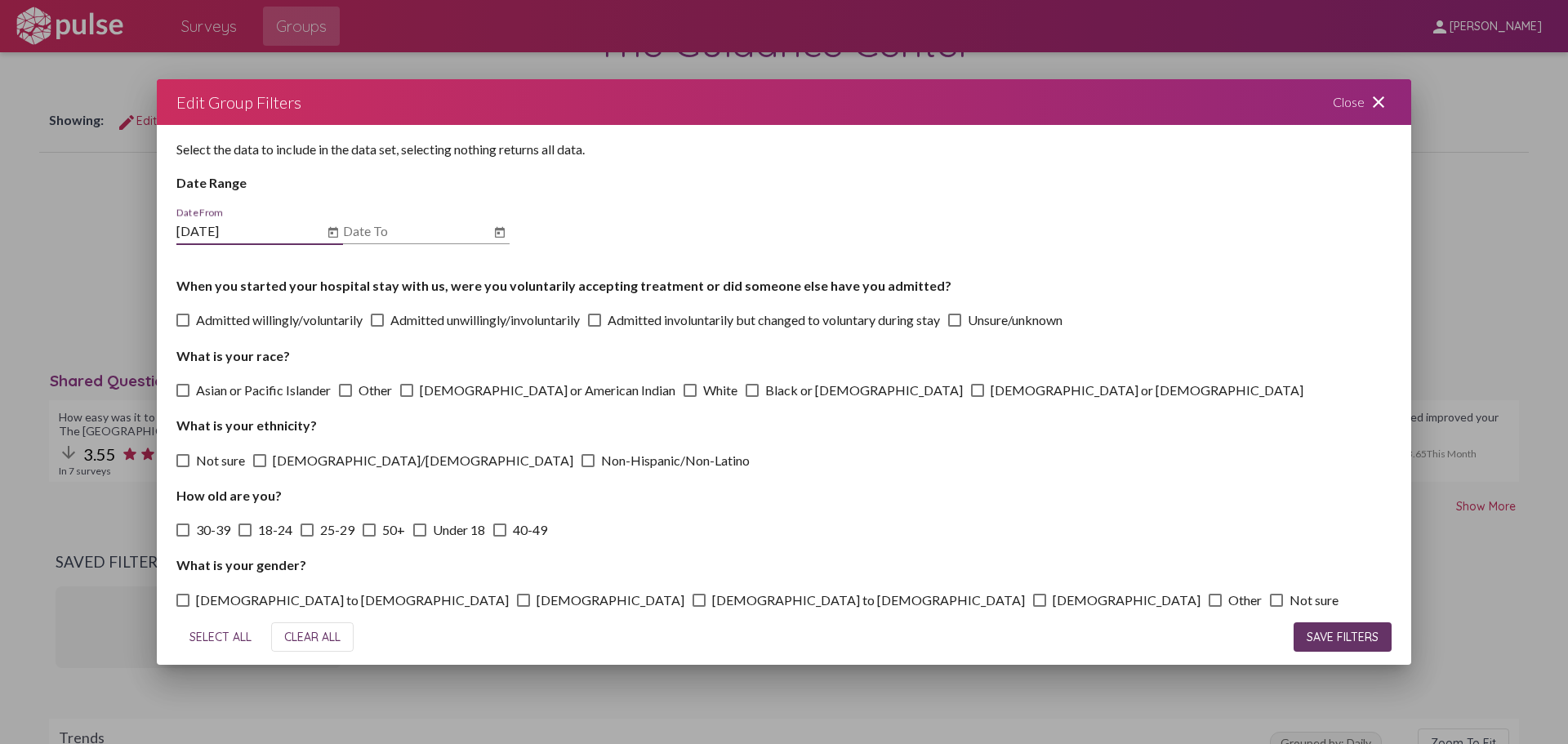
type input "[DATE]"
click at [1339, 635] on span "SAVE FILTERS" at bounding box center [1343, 637] width 72 height 15
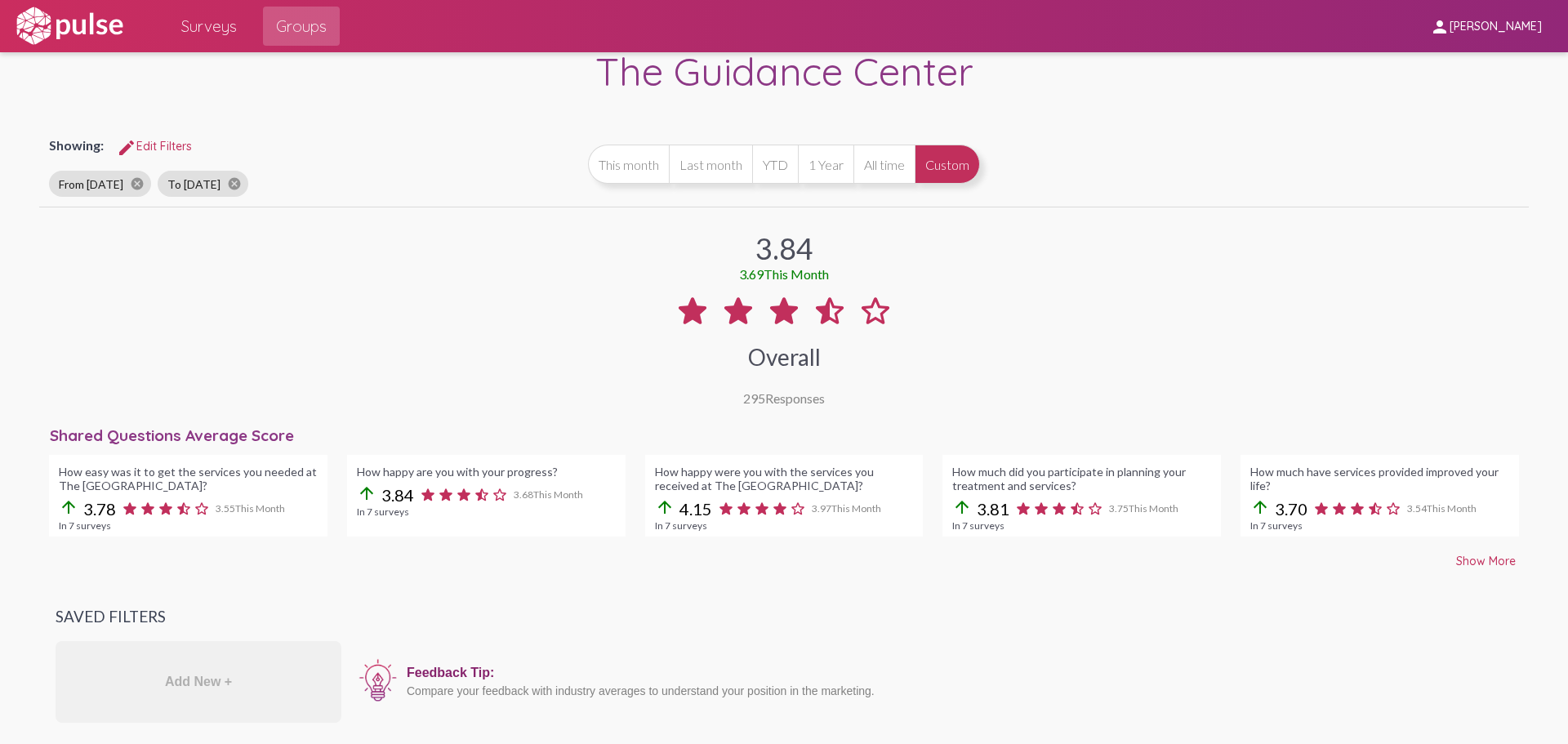
scroll to position [82, 0]
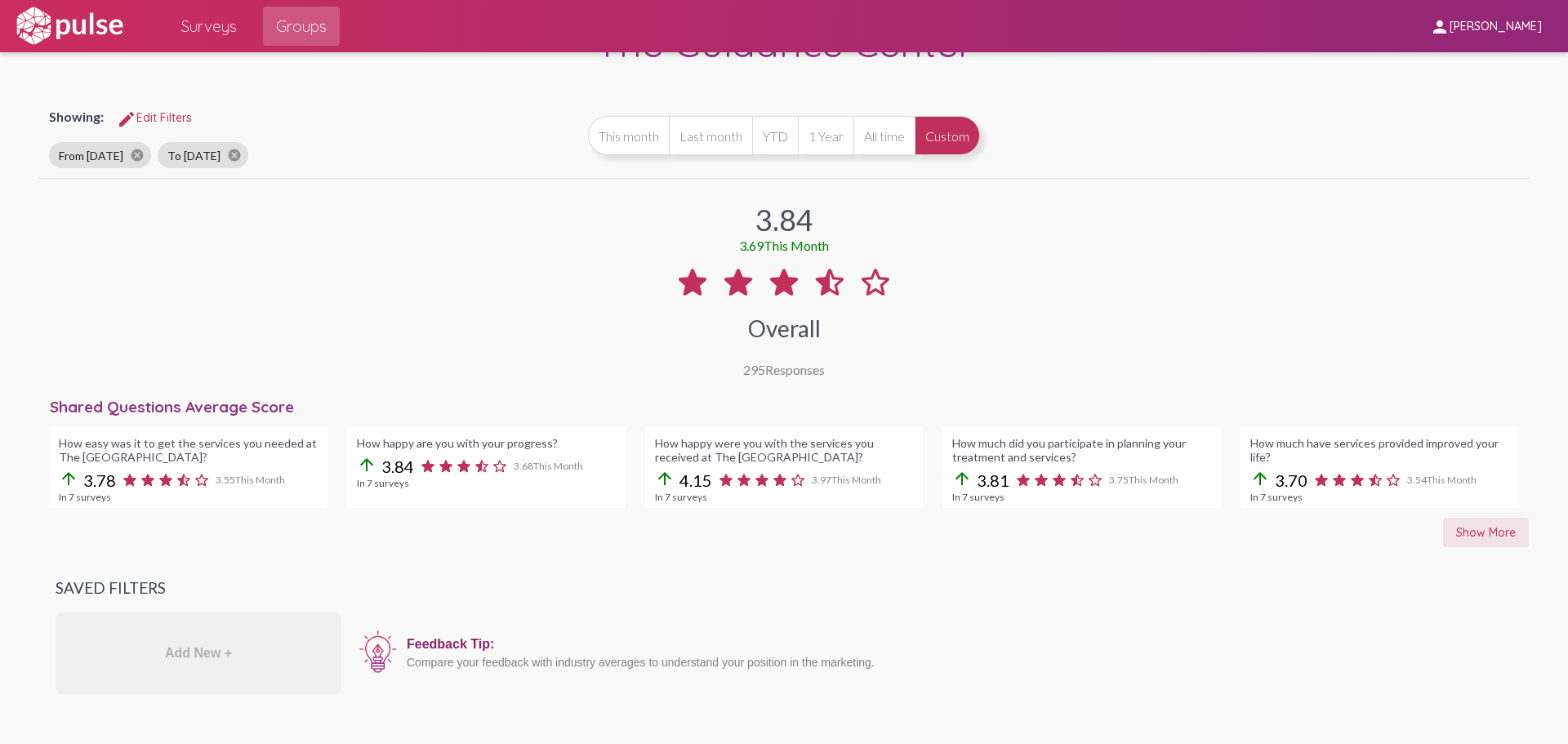
click at [1463, 530] on span "Show More" at bounding box center [1486, 532] width 60 height 15
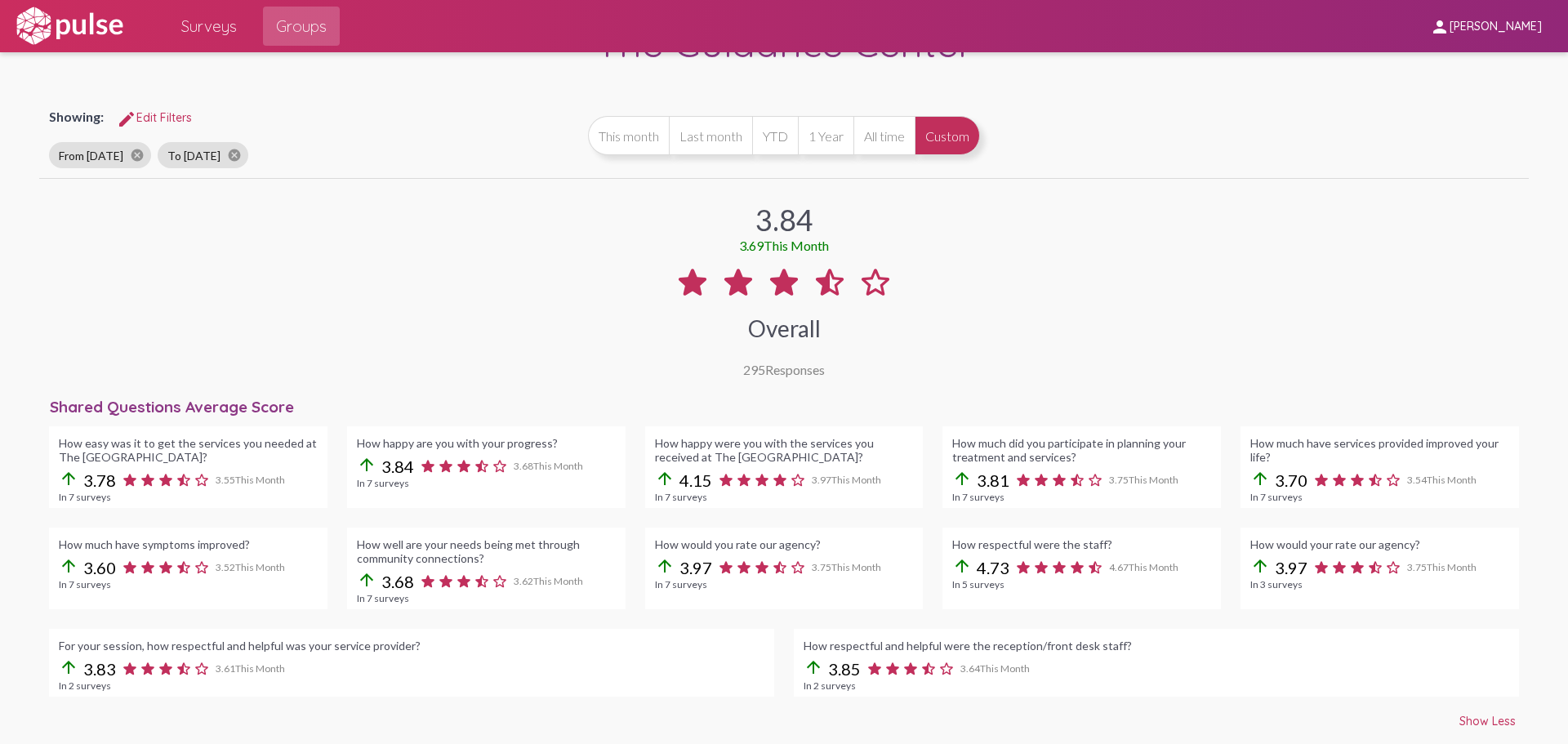
click at [754, 489] on mat-icon at bounding box center [762, 479] width 18 height 18
click at [661, 485] on mat-icon "arrow_upward" at bounding box center [664, 478] width 19 height 19
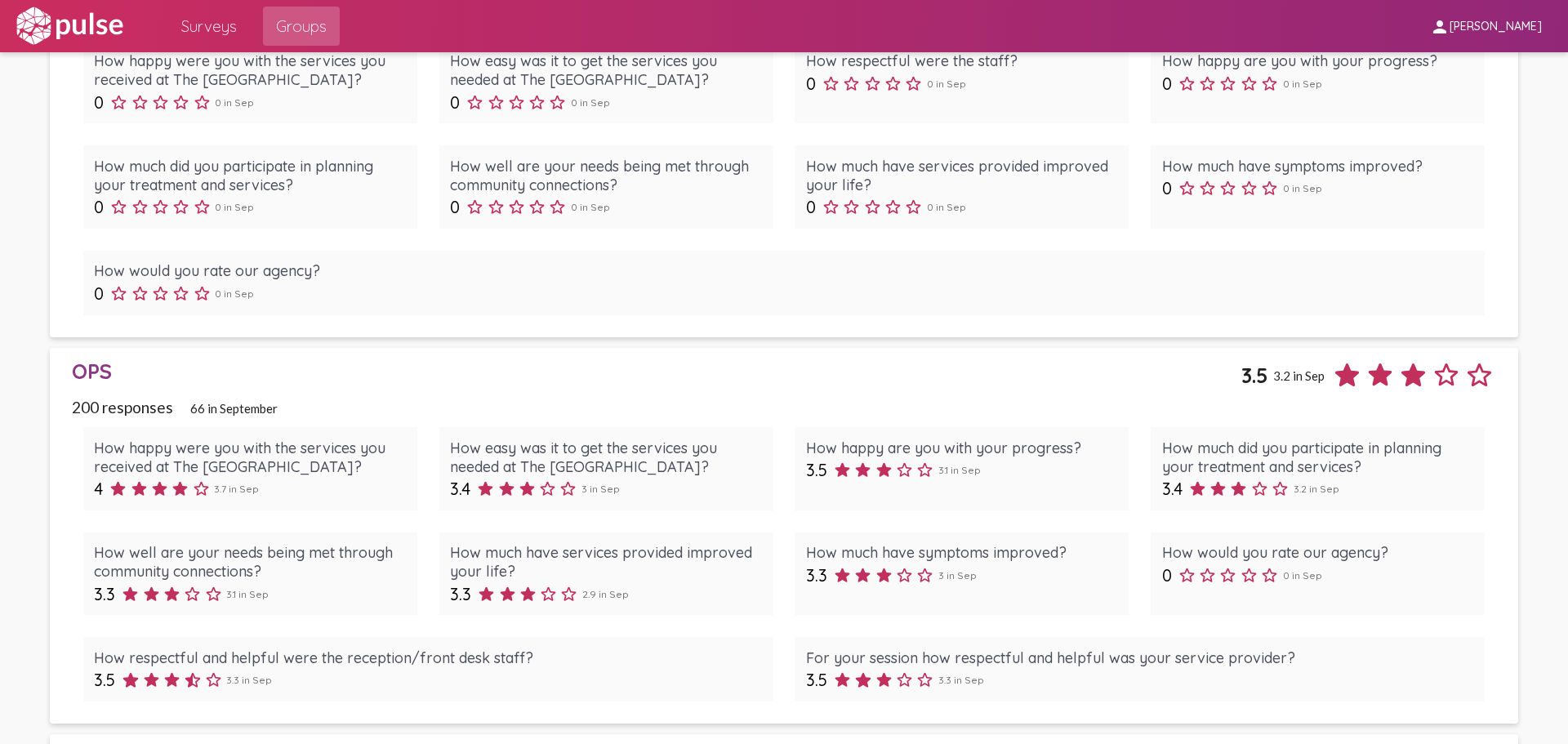
scroll to position [2368, 0]
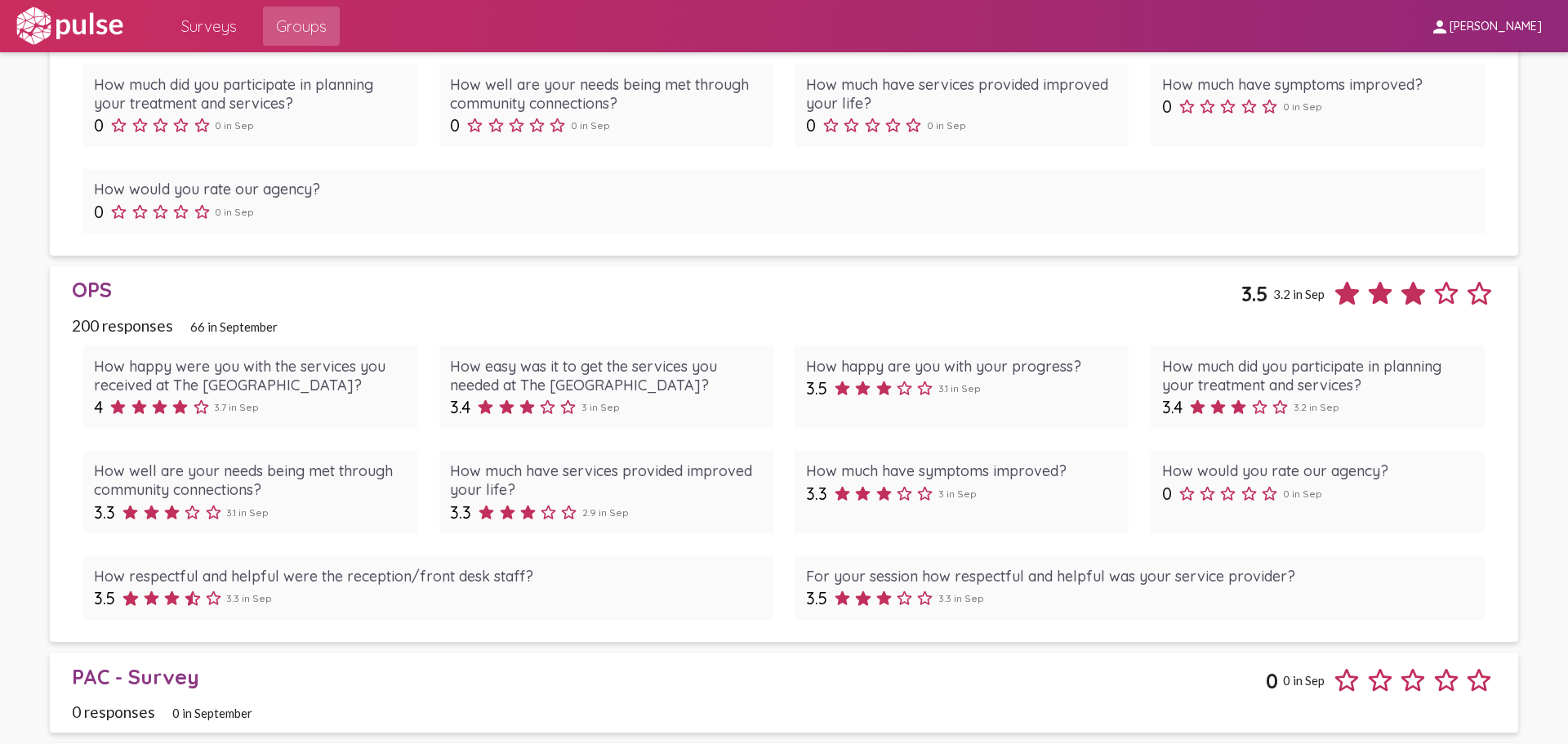
click at [100, 296] on div "OPS" at bounding box center [656, 289] width 1169 height 25
click at [111, 320] on span "200 responses" at bounding box center [123, 325] width 101 height 18
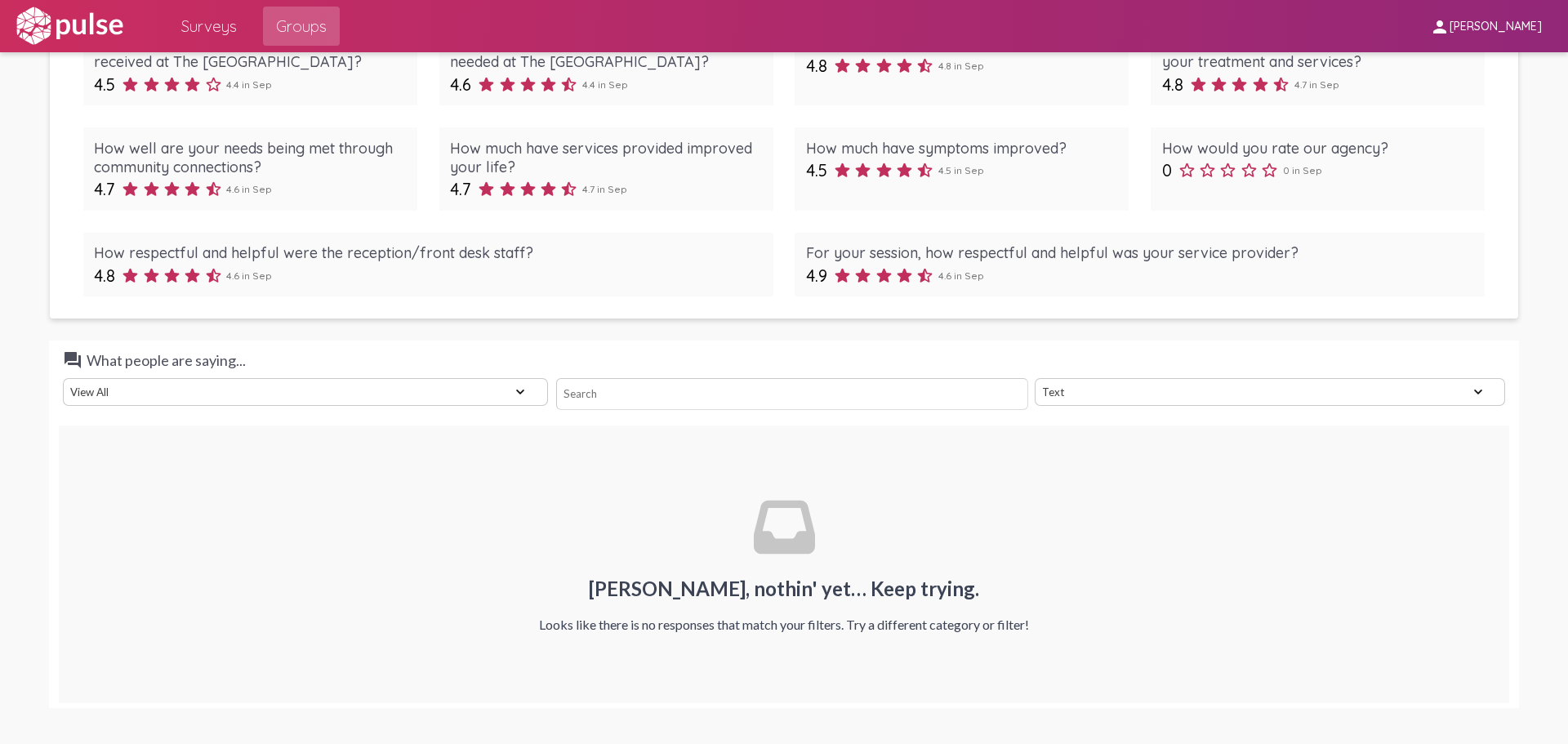
scroll to position [4383, 0]
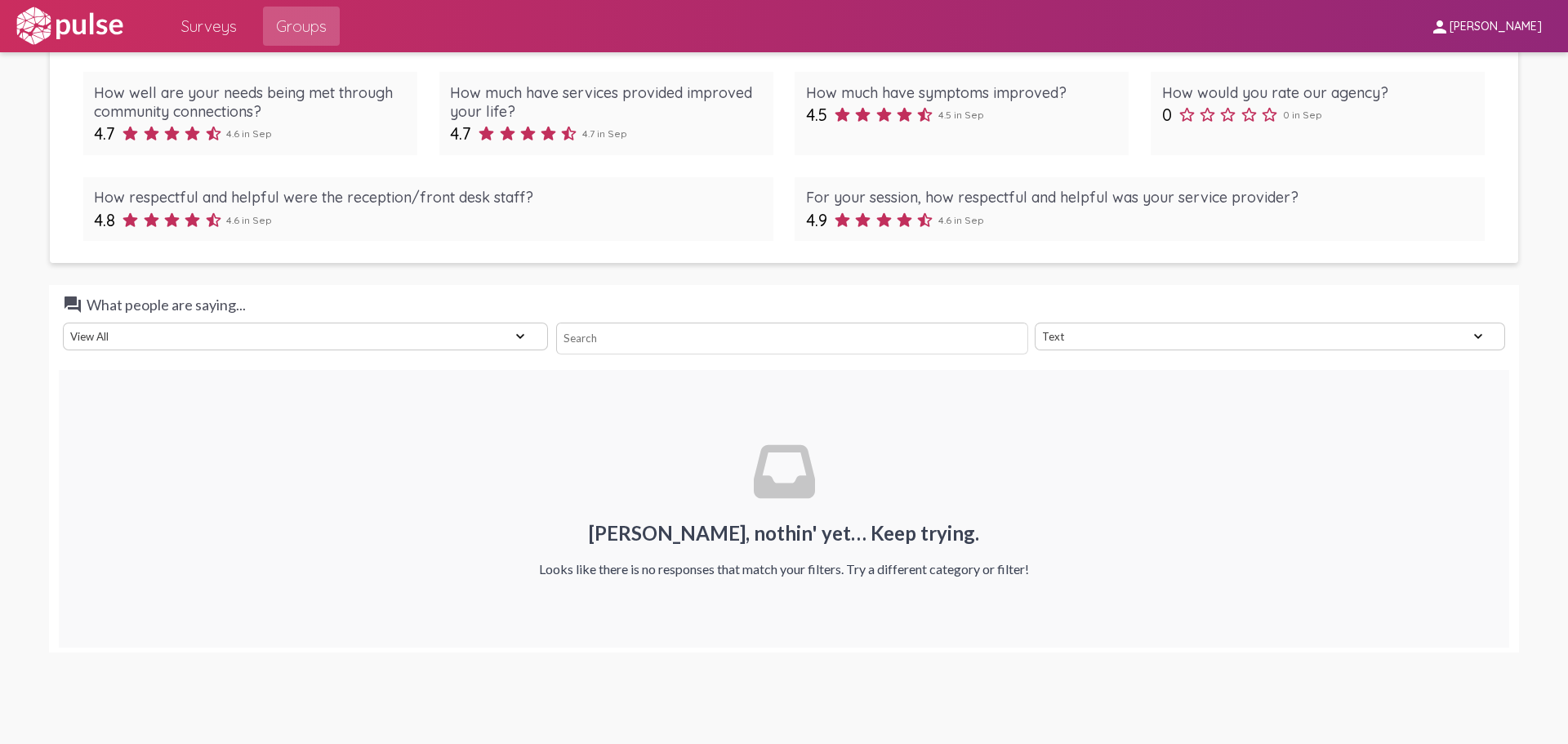
click at [525, 340] on select "View All Positive Neutral Negative Happy Meh Suggestions Angry Disgust Sadness …" at bounding box center [305, 337] width 485 height 28
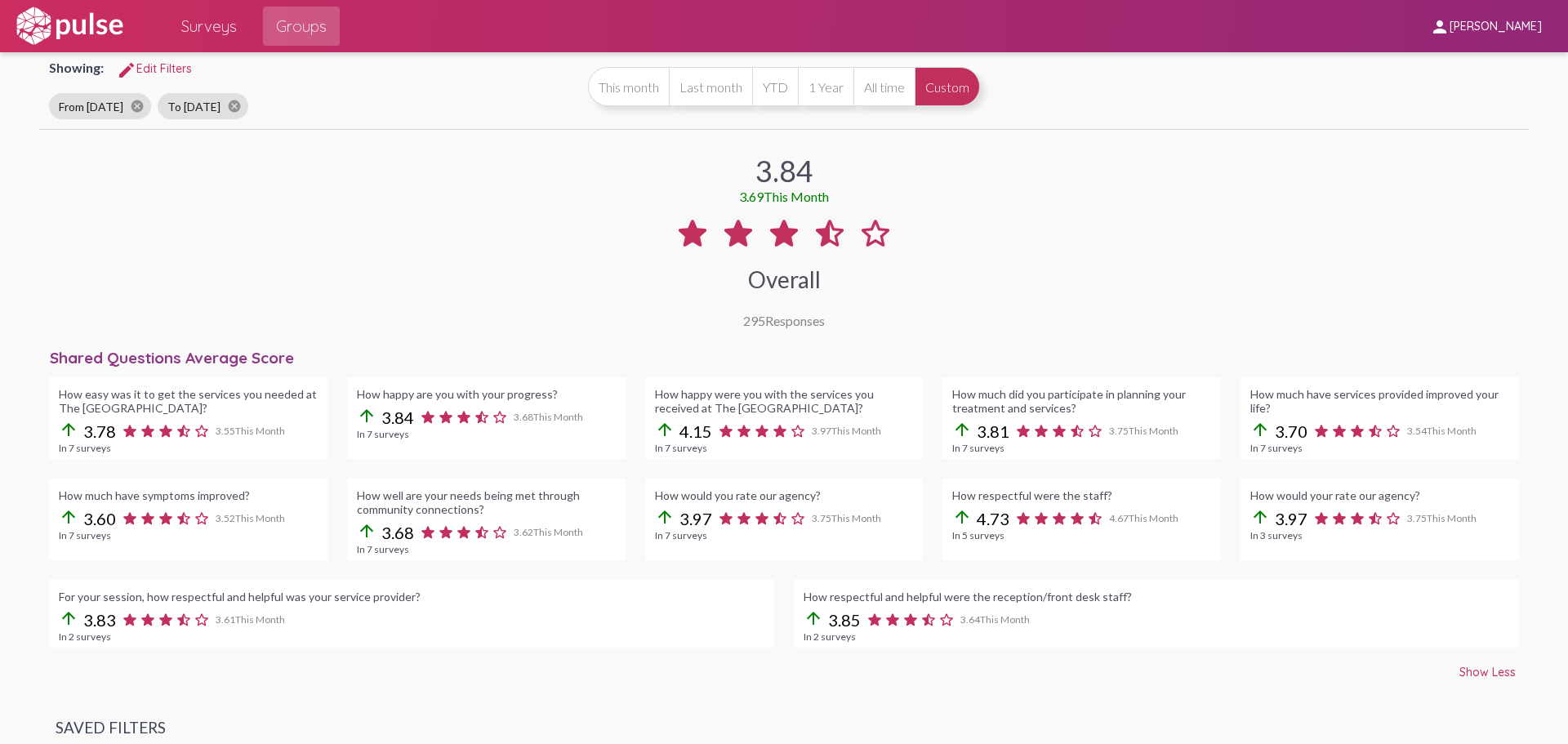
scroll to position [245, 0]
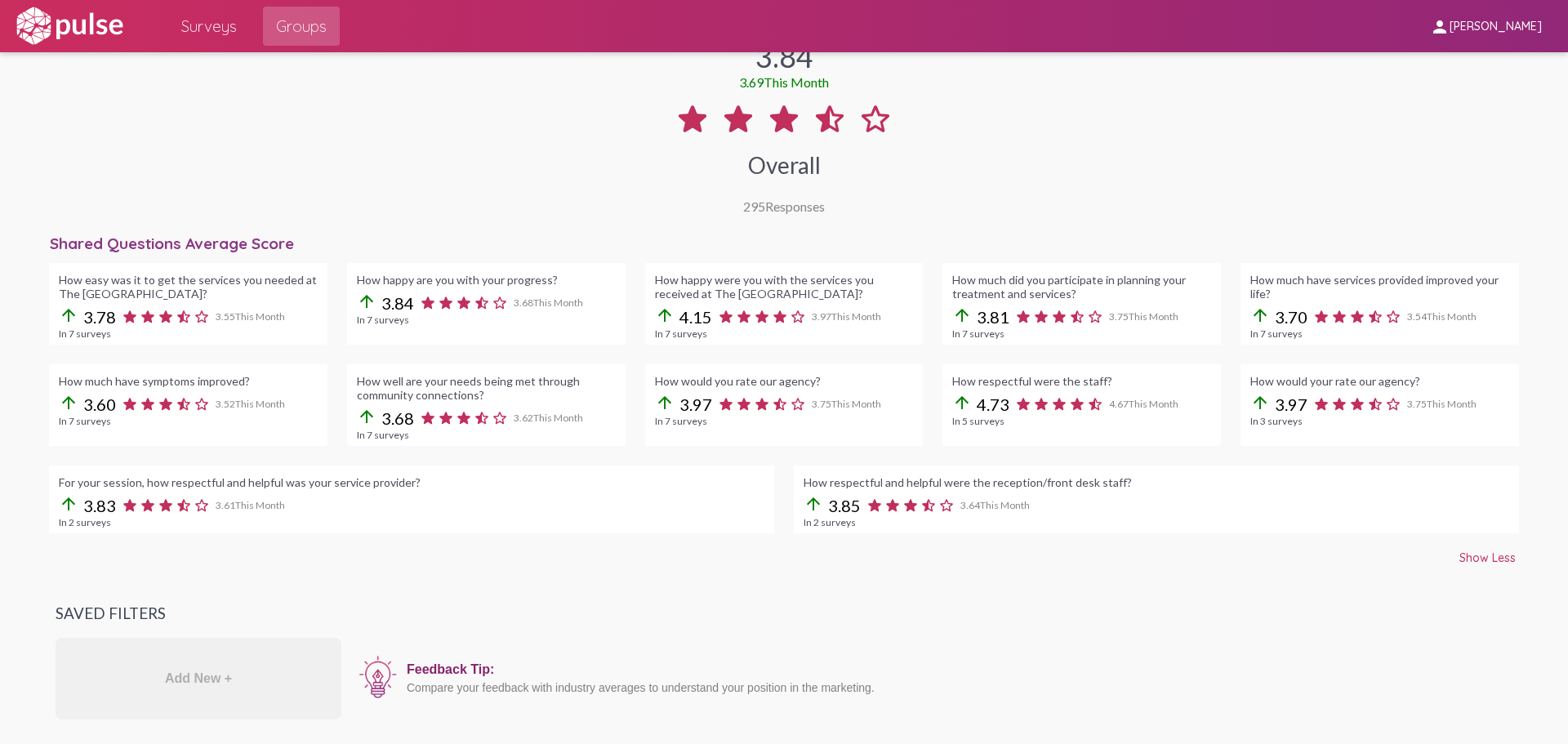
drag, startPoint x: 707, startPoint y: 318, endPoint x: 639, endPoint y: 316, distance: 68.0
click at [646, 316] on div "How happy were you with the services you received at The [GEOGRAPHIC_DATA]? arr…" at bounding box center [785, 303] width 279 height 82
click at [544, 315] on div "In 7 surveys" at bounding box center [486, 319] width 259 height 12
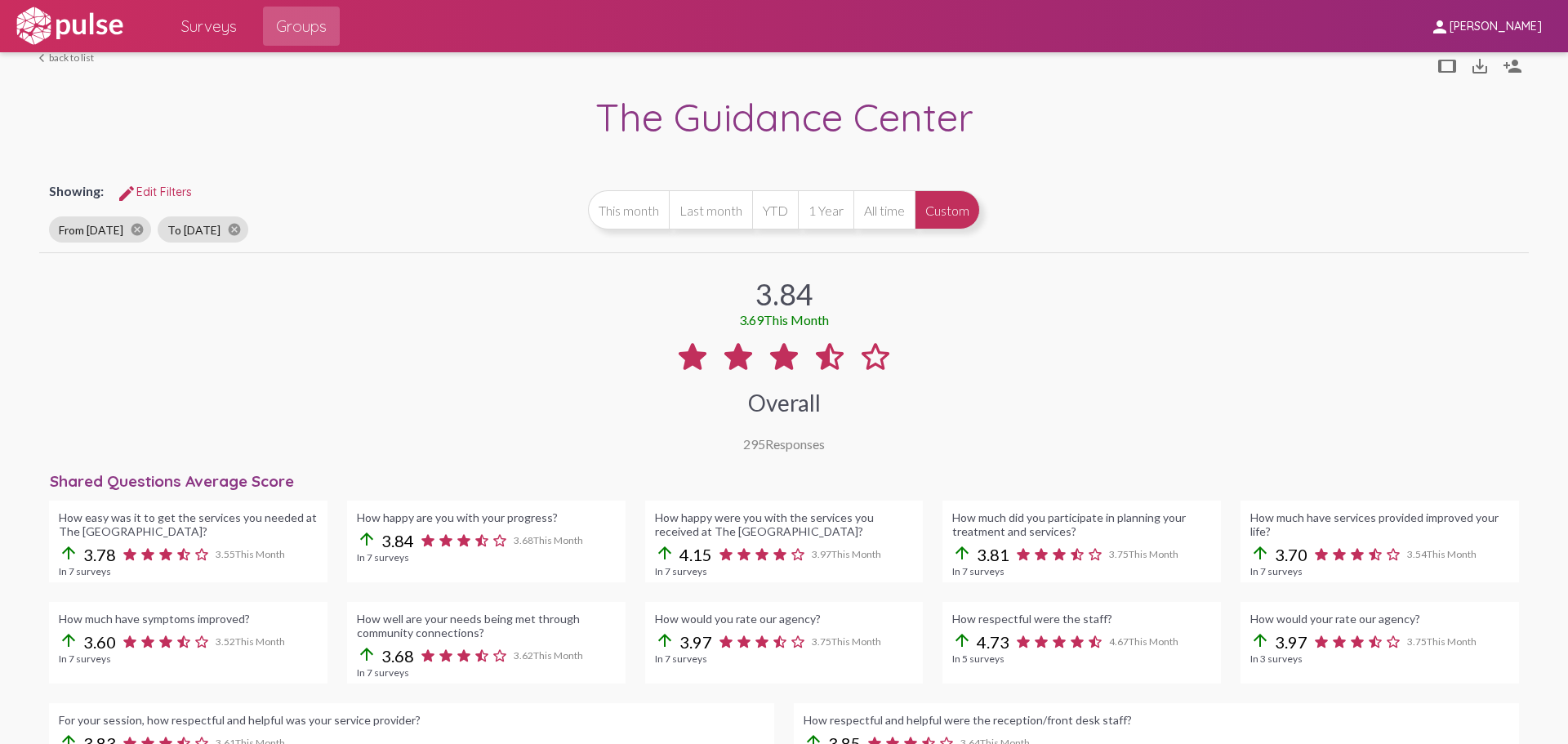
scroll to position [0, 0]
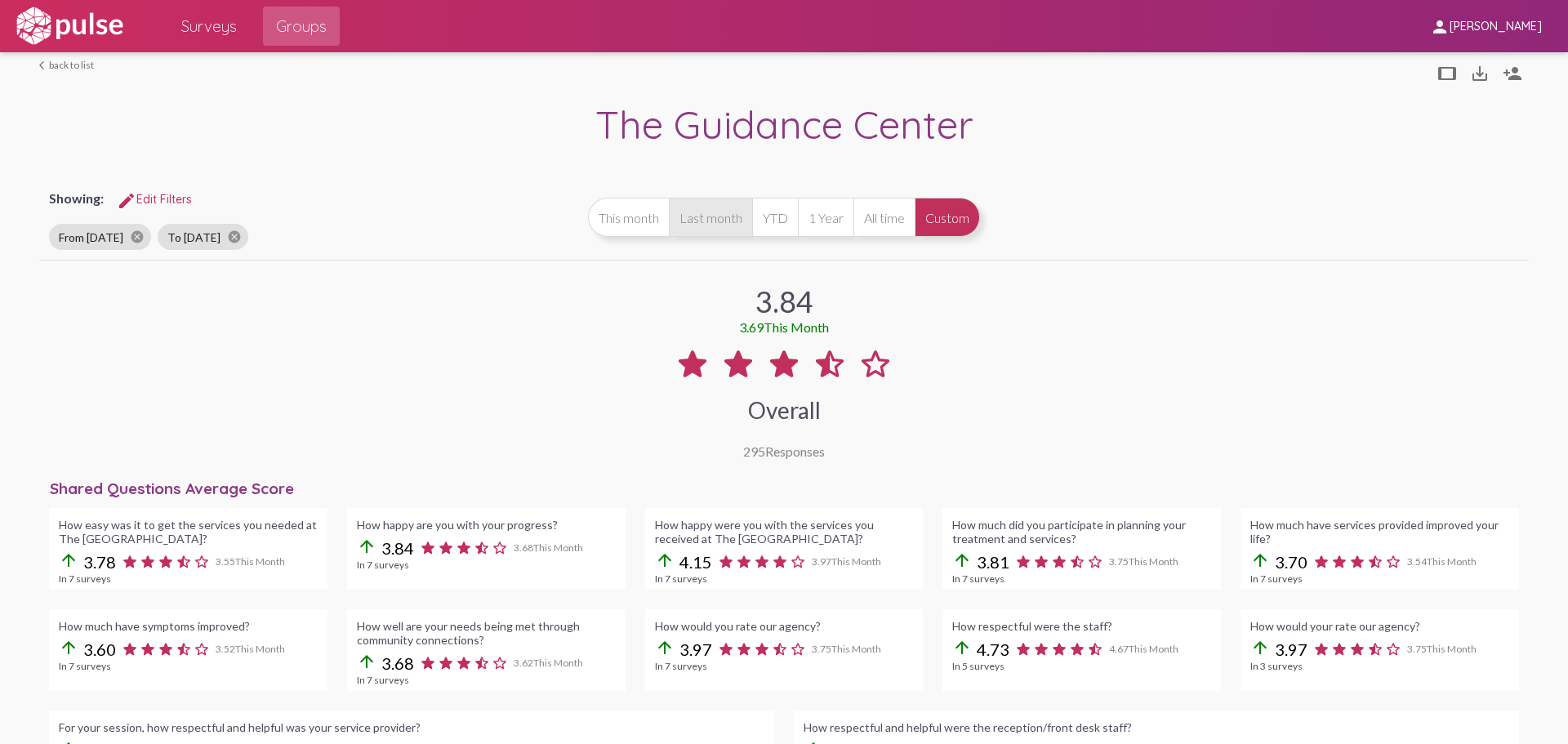
click at [720, 218] on button "Last month" at bounding box center [710, 217] width 83 height 40
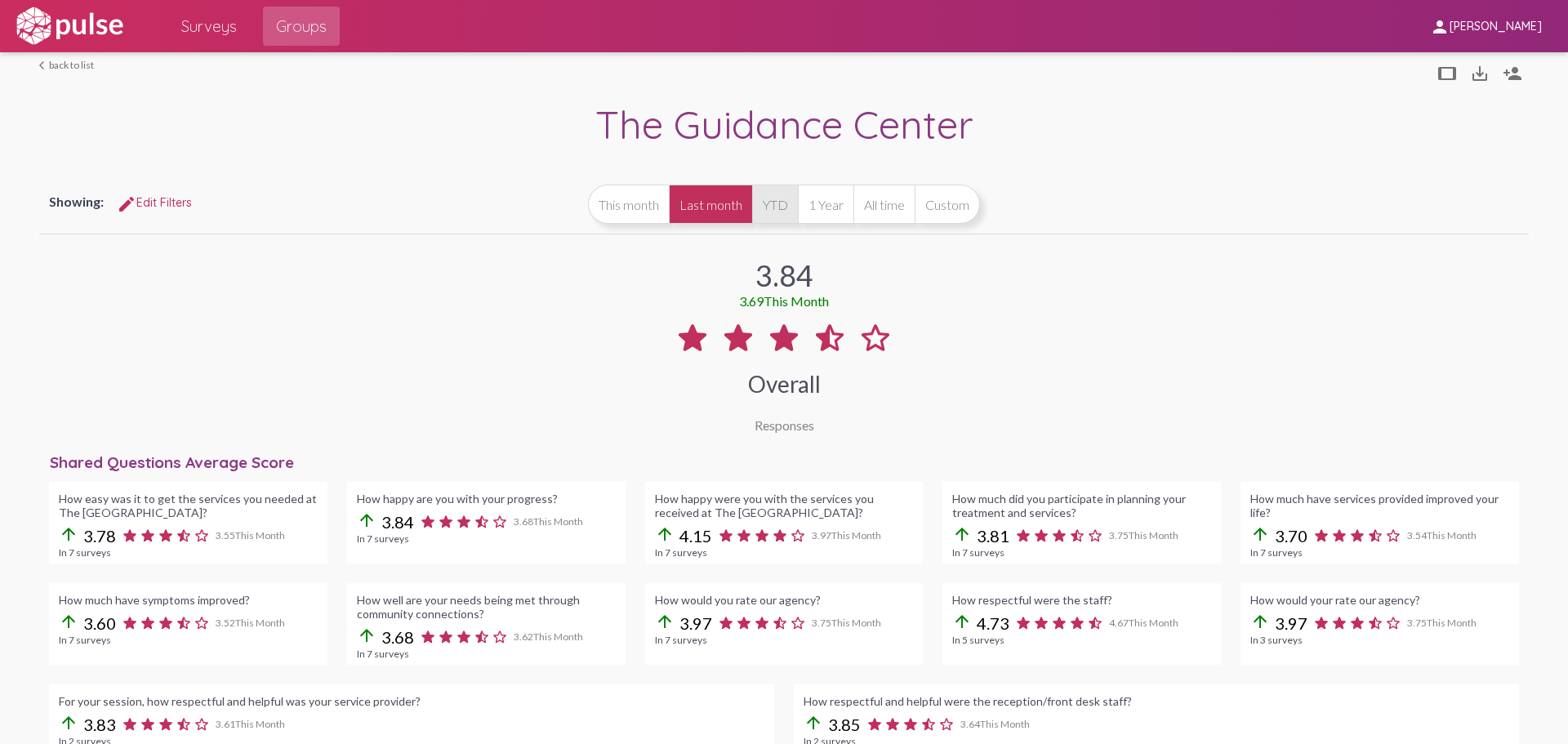
click at [767, 222] on button "YTD" at bounding box center [776, 204] width 46 height 40
click at [111, 27] on img at bounding box center [69, 26] width 113 height 41
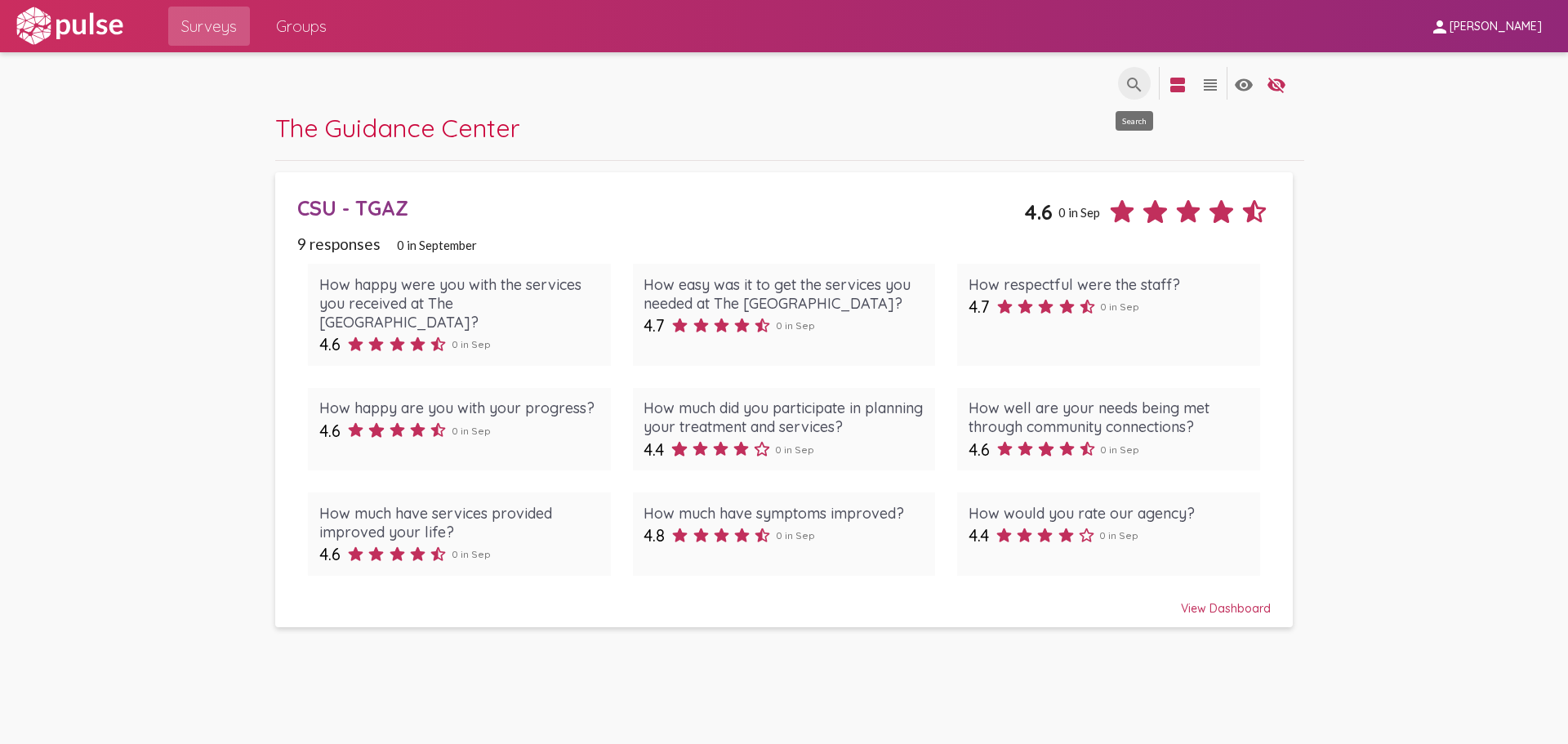
click at [1145, 88] on button "search" at bounding box center [1134, 83] width 32 height 32
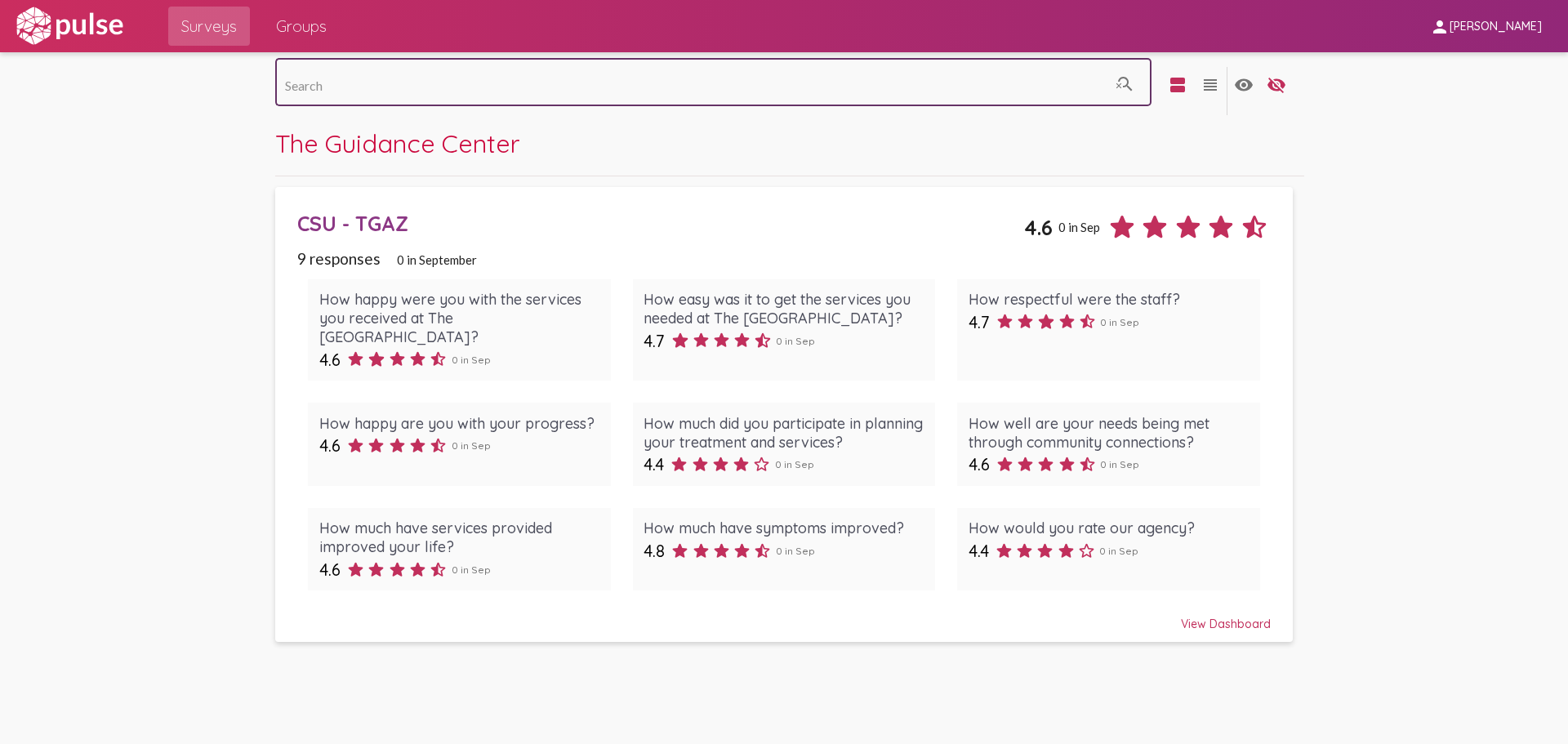
click at [982, 81] on input at bounding box center [697, 86] width 825 height 15
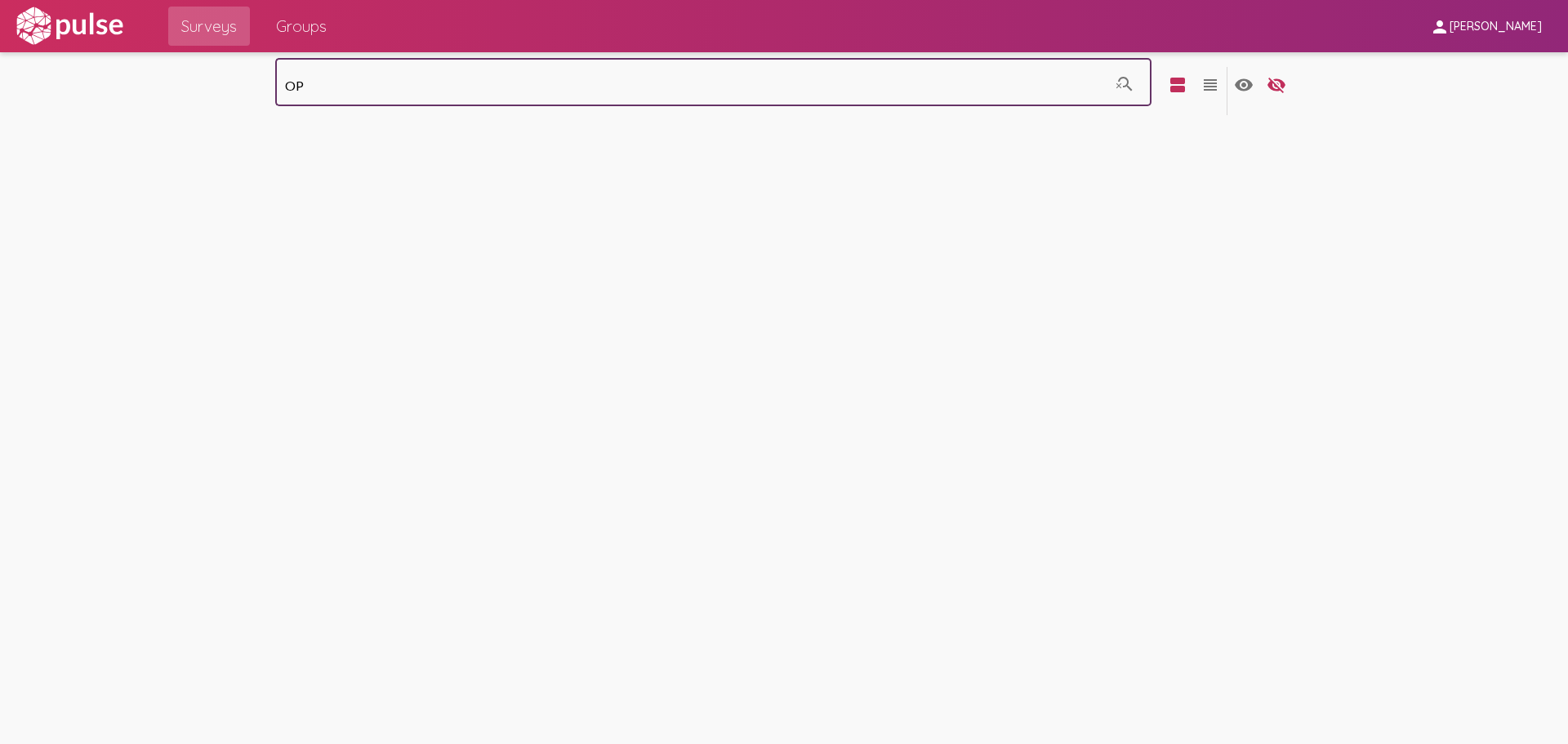
type input "O"
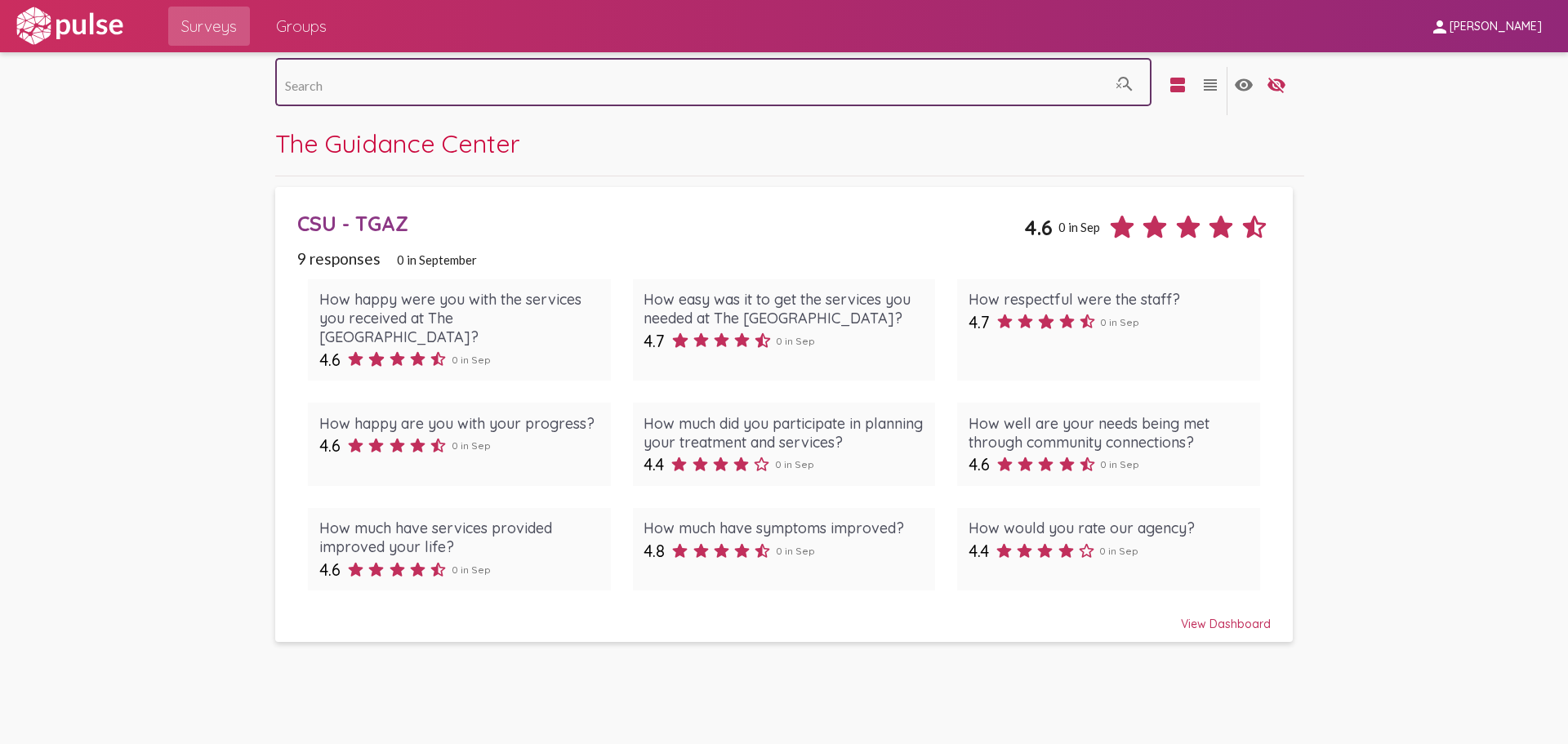
click at [291, 18] on span "Groups" at bounding box center [301, 26] width 51 height 30
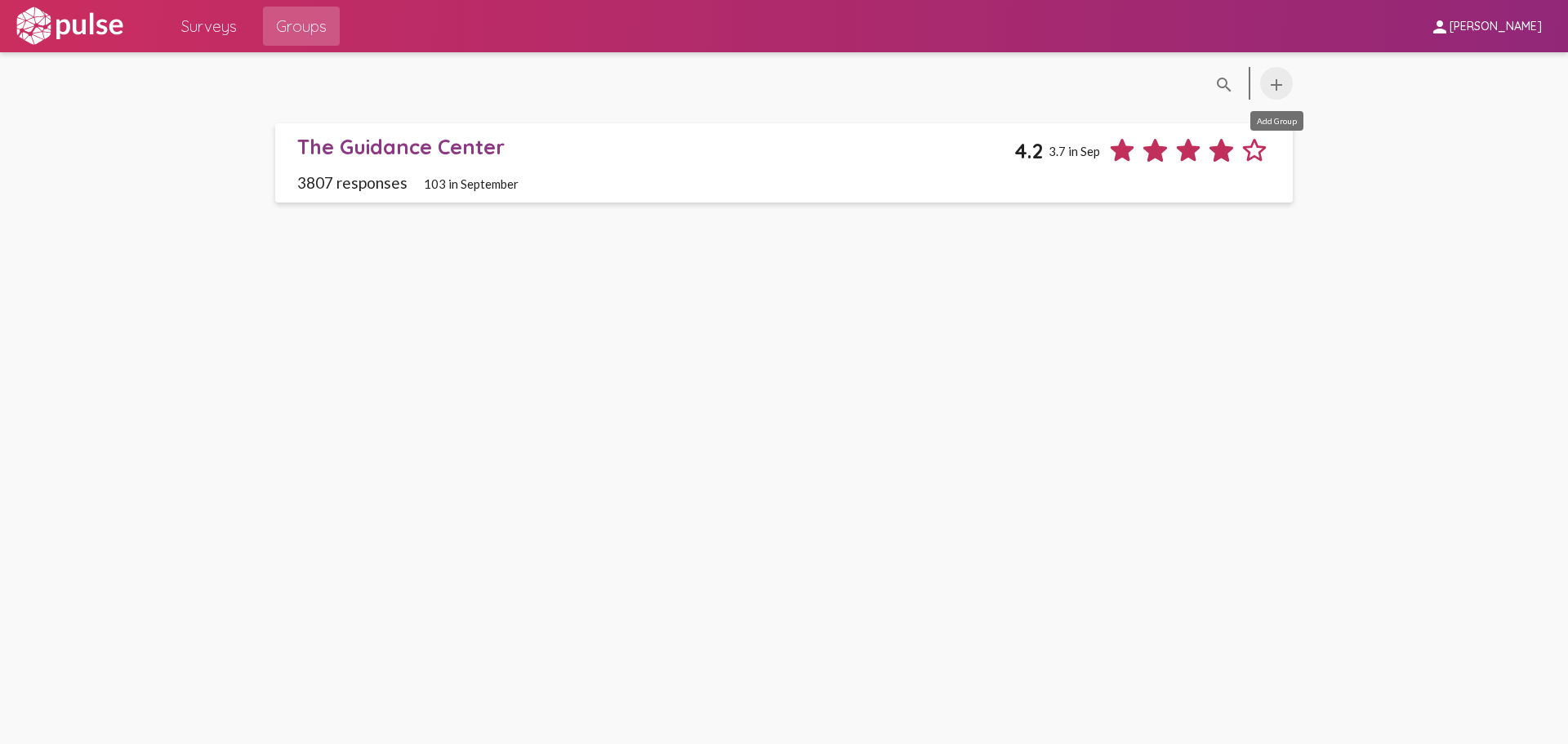
click at [1275, 89] on mat-icon "add" at bounding box center [1277, 84] width 19 height 19
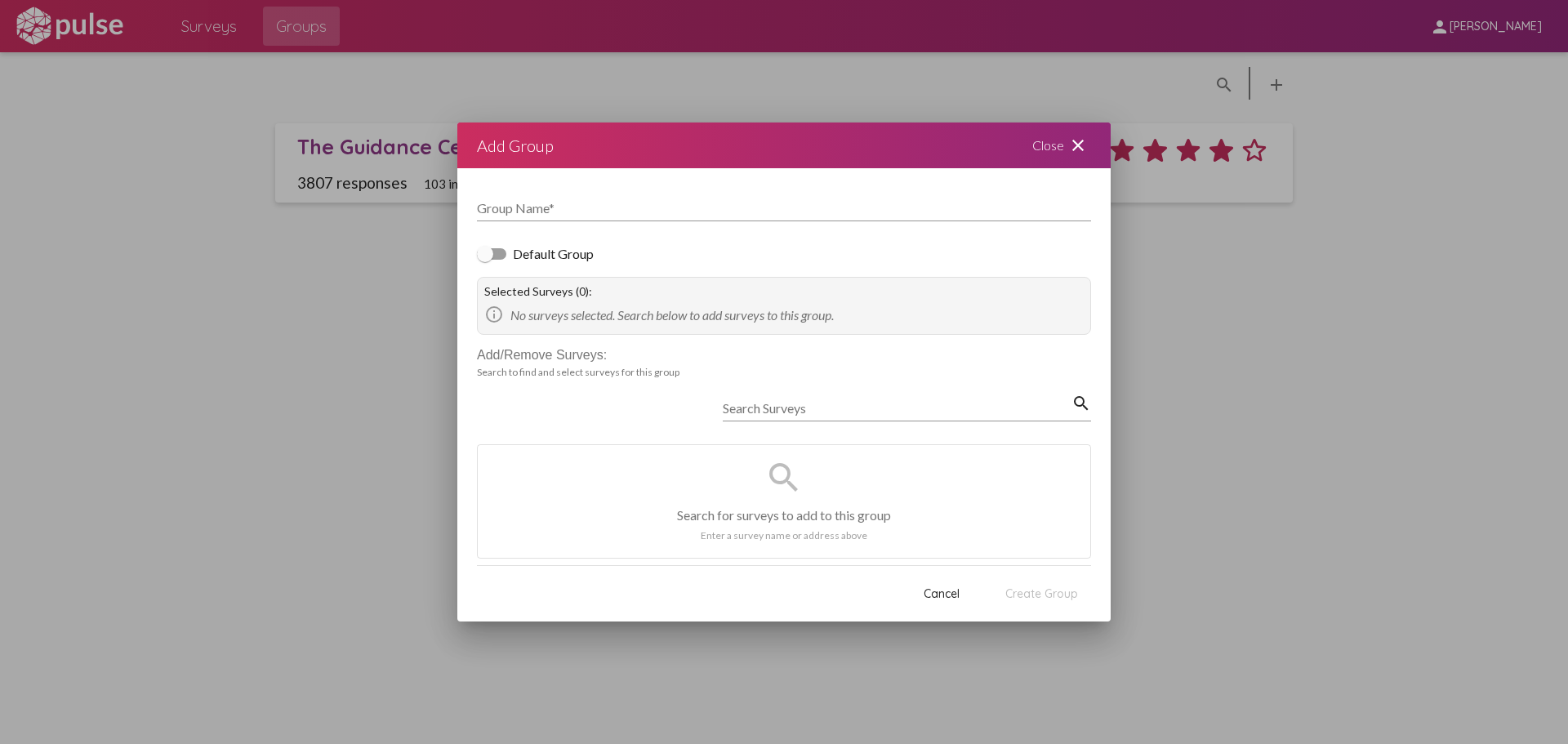
click at [865, 403] on input "Search Surveys" at bounding box center [897, 408] width 349 height 15
type input "P"
type input "VSO"
click at [1051, 153] on div "Close close" at bounding box center [1062, 146] width 98 height 46
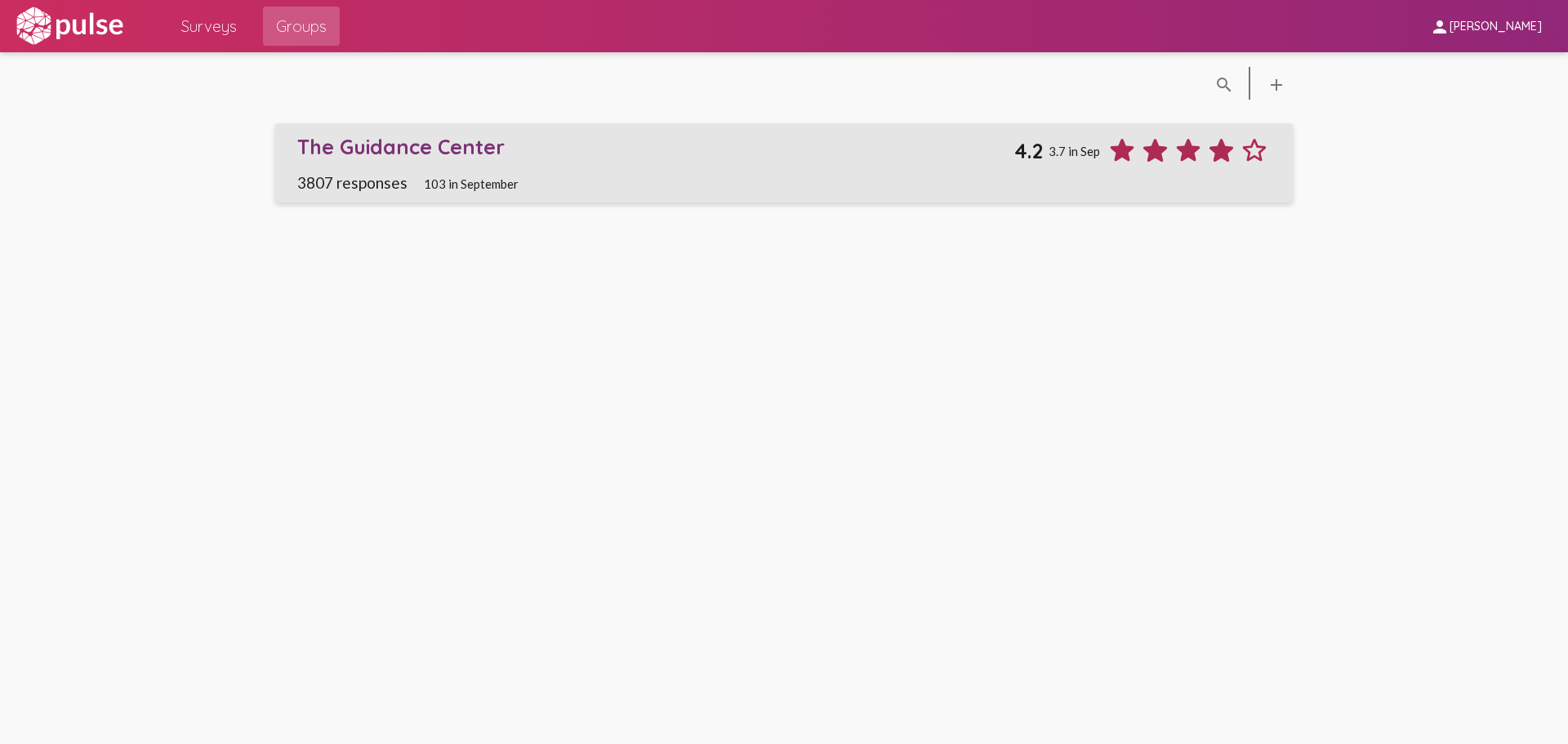
click at [830, 171] on span "The Guidance Center 4.2 3.7 in [DATE] responses 103 in September" at bounding box center [784, 162] width 974 height 57
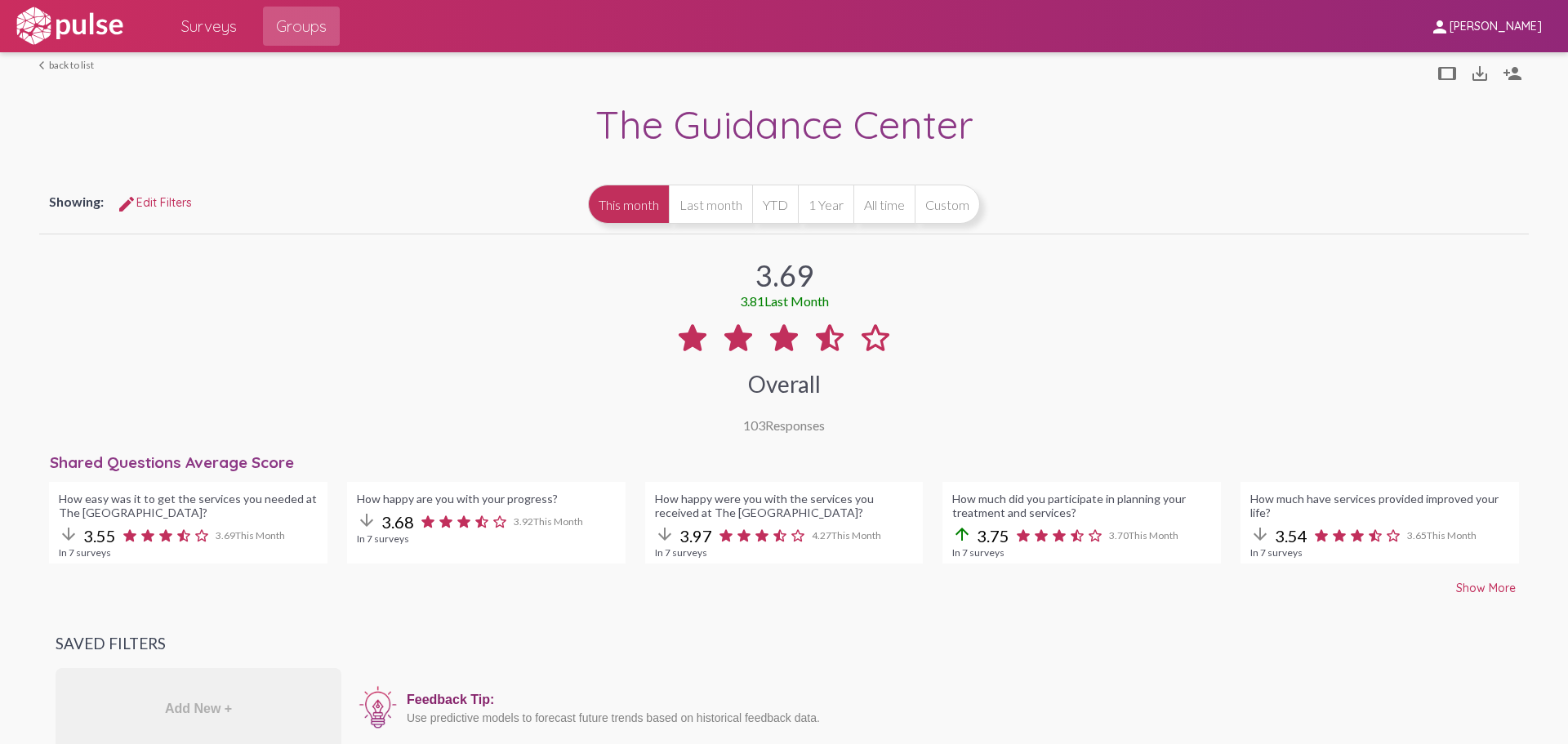
click at [786, 303] on span "Last Month" at bounding box center [797, 301] width 65 height 16
click at [1216, 313] on div "3.69 3.81 Last Month Overall 103 Responses" at bounding box center [784, 336] width 1490 height 195
click at [918, 206] on button "Custom" at bounding box center [947, 204] width 65 height 40
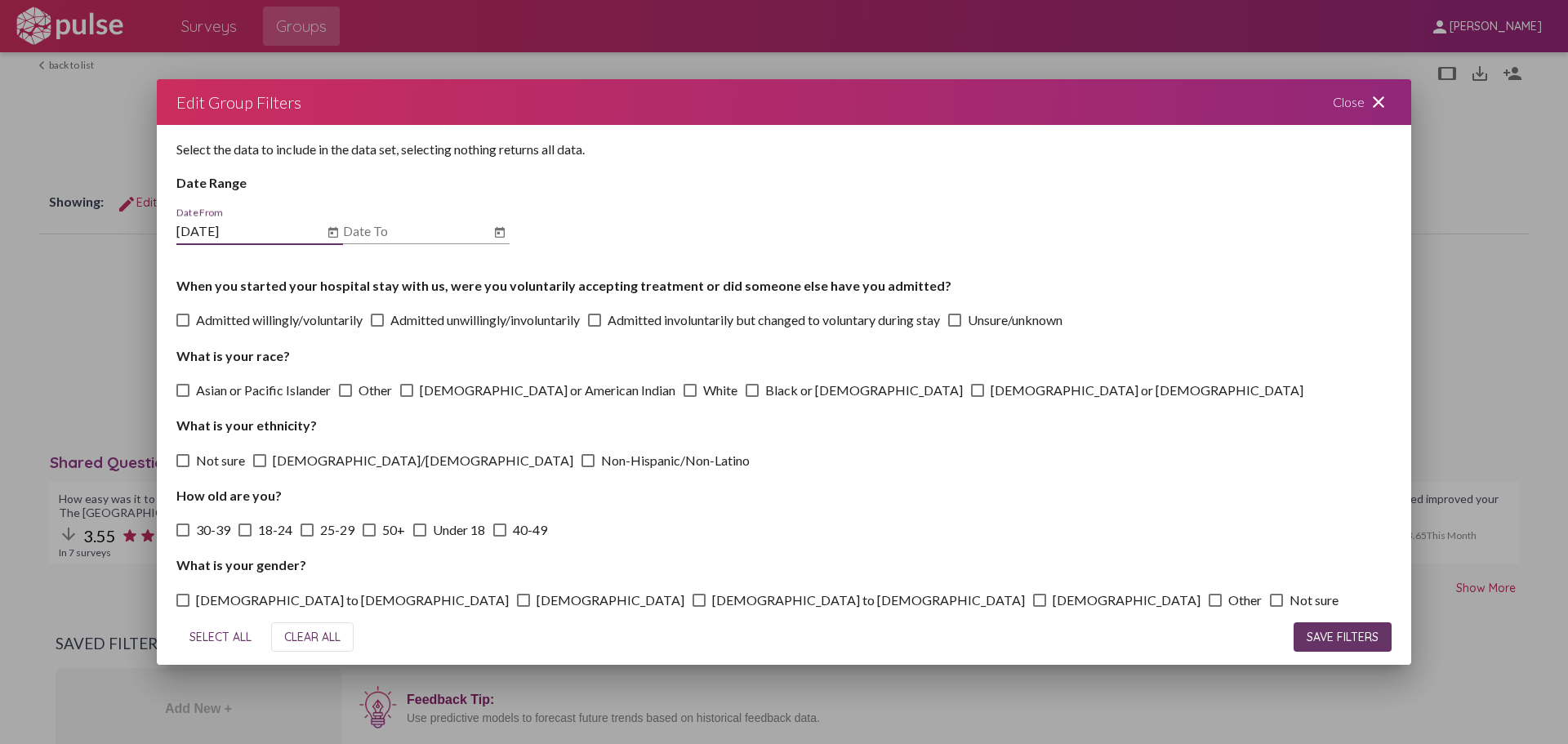
type input "[DATE]"
click at [336, 238] on icon "Open calendar" at bounding box center [333, 232] width 13 height 19
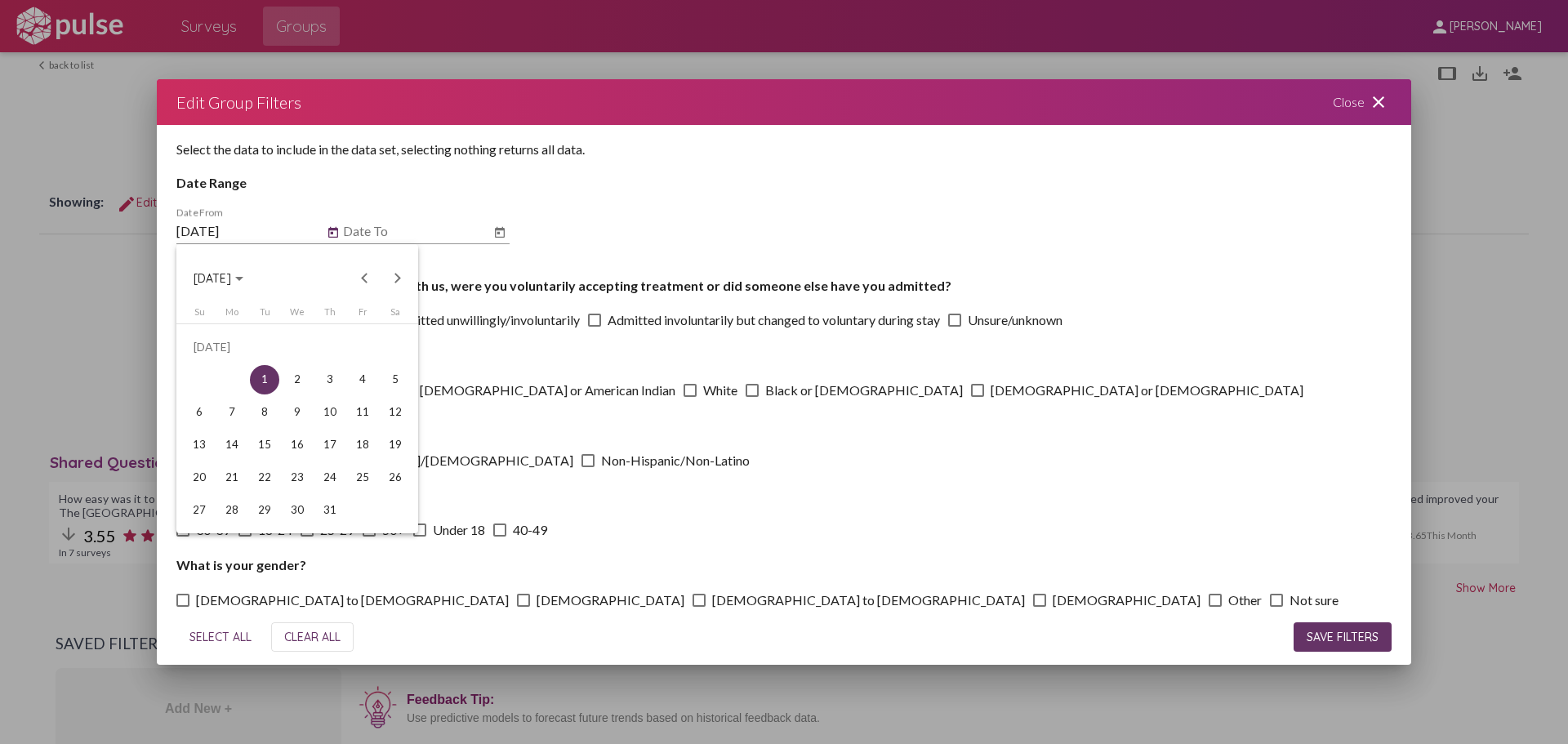
click at [267, 371] on div "1" at bounding box center [265, 380] width 30 height 30
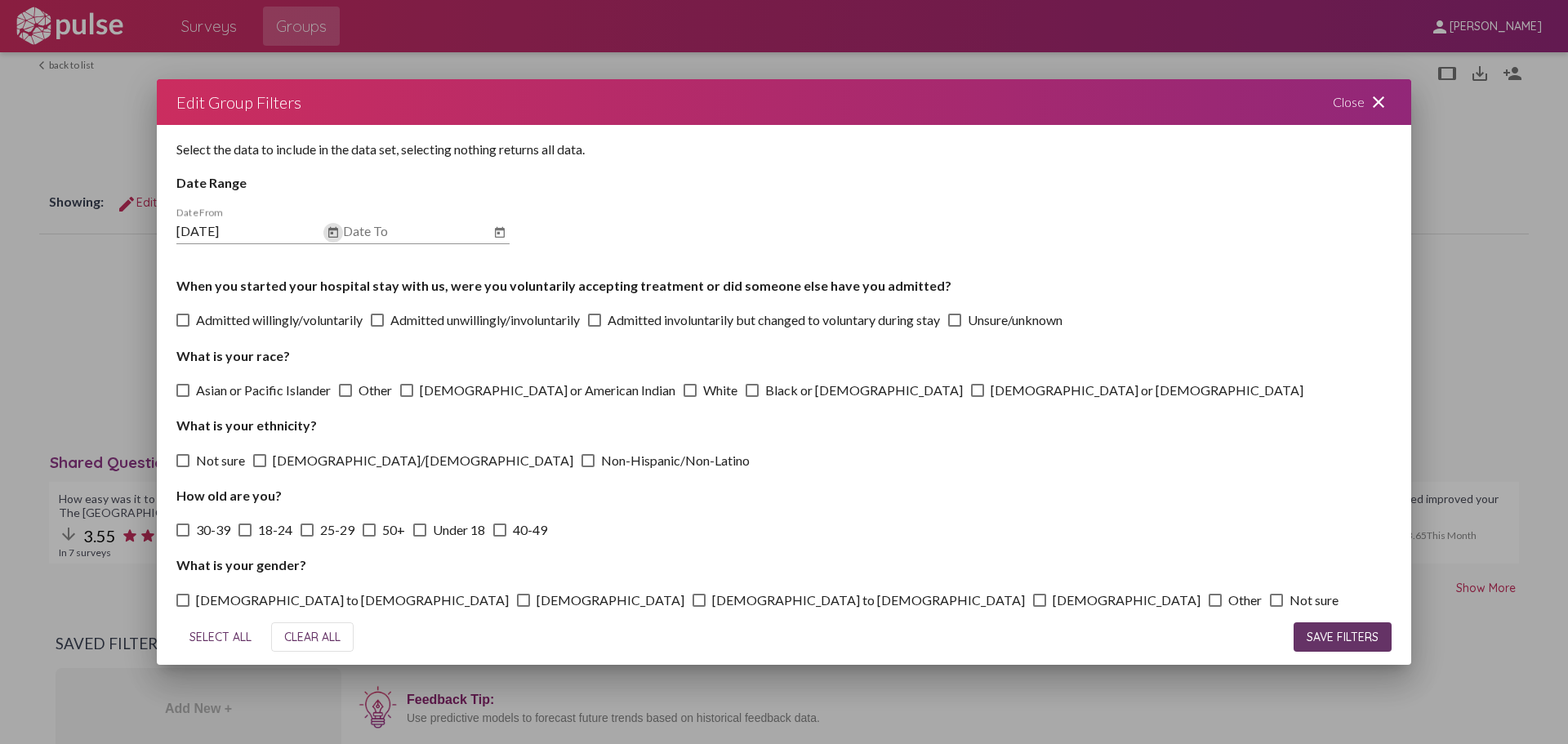
click at [503, 232] on icon "Open calendar" at bounding box center [500, 232] width 13 height 19
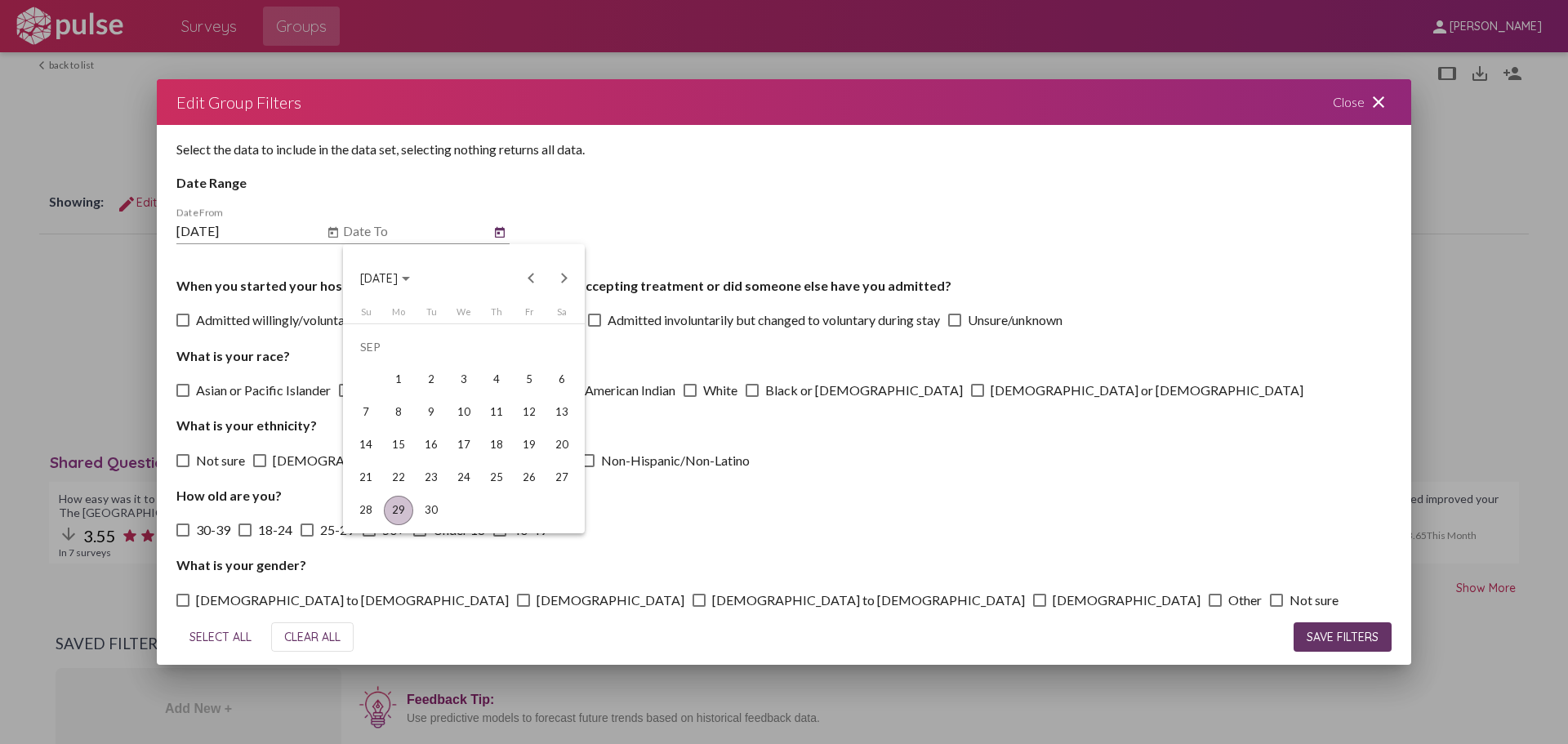
click at [404, 503] on div "29" at bounding box center [398, 511] width 30 height 30
type input "[DATE]"
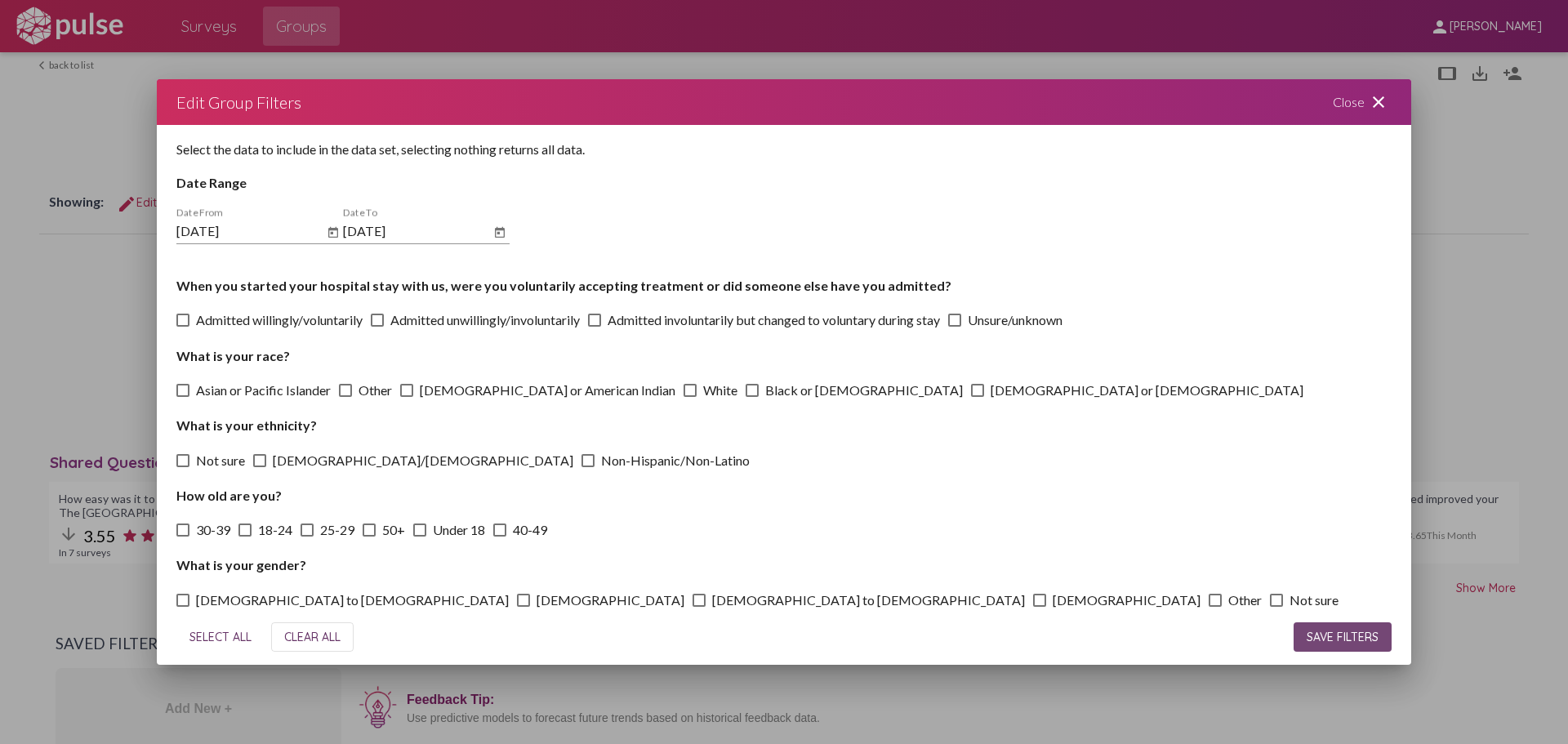
click at [1347, 636] on span "SAVE FILTERS" at bounding box center [1343, 637] width 72 height 15
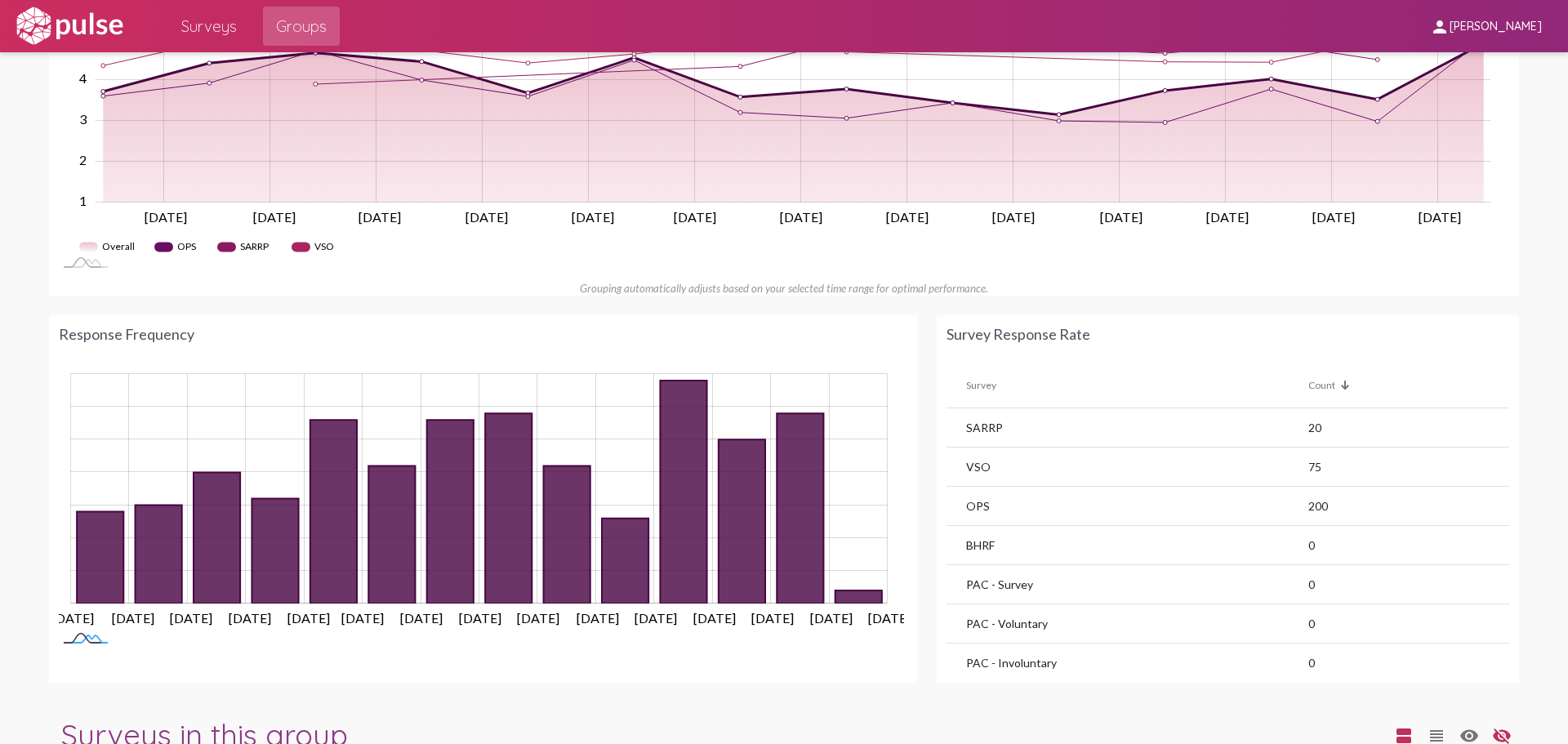
click at [89, 640] on rect at bounding box center [86, 639] width 53 height 18
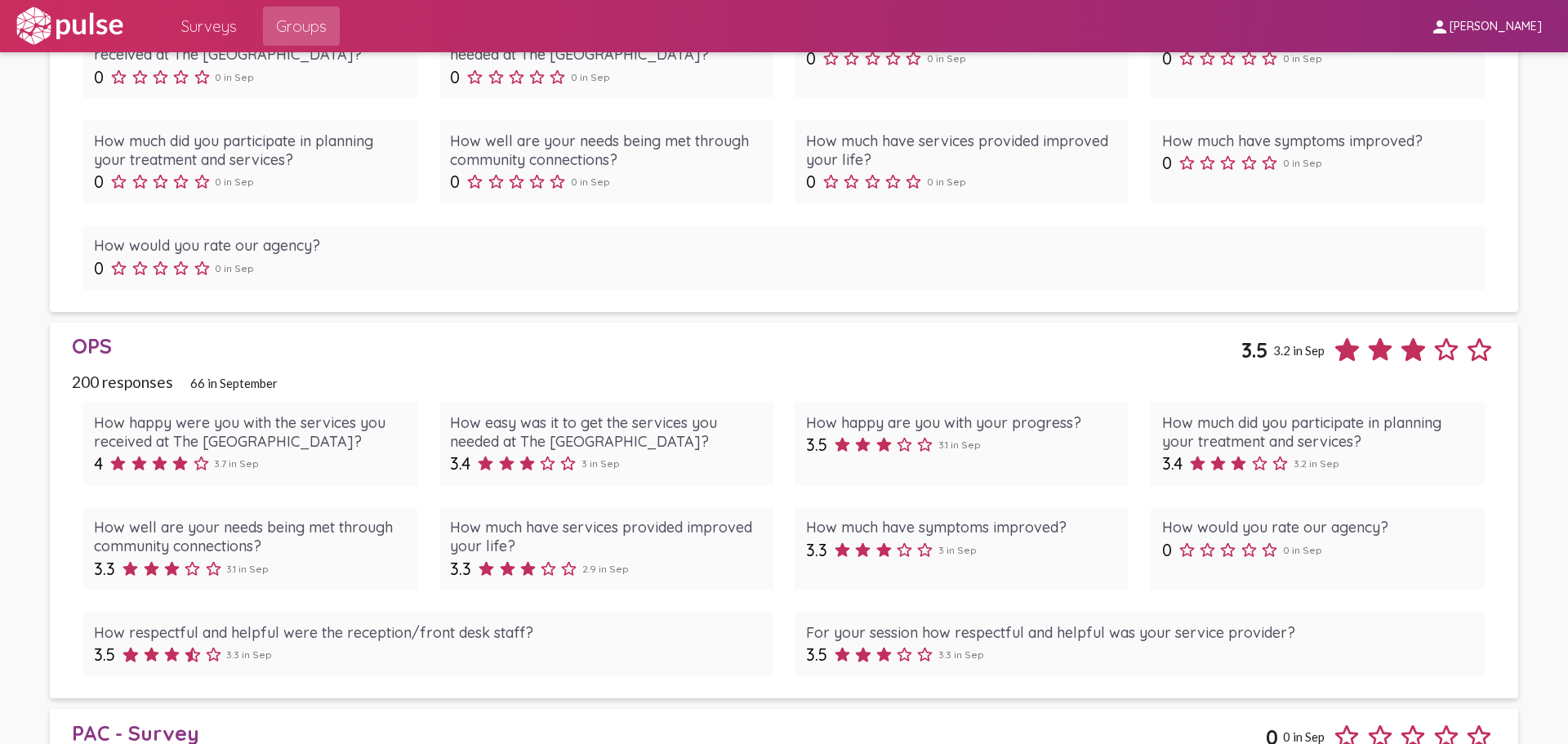
scroll to position [2204, 0]
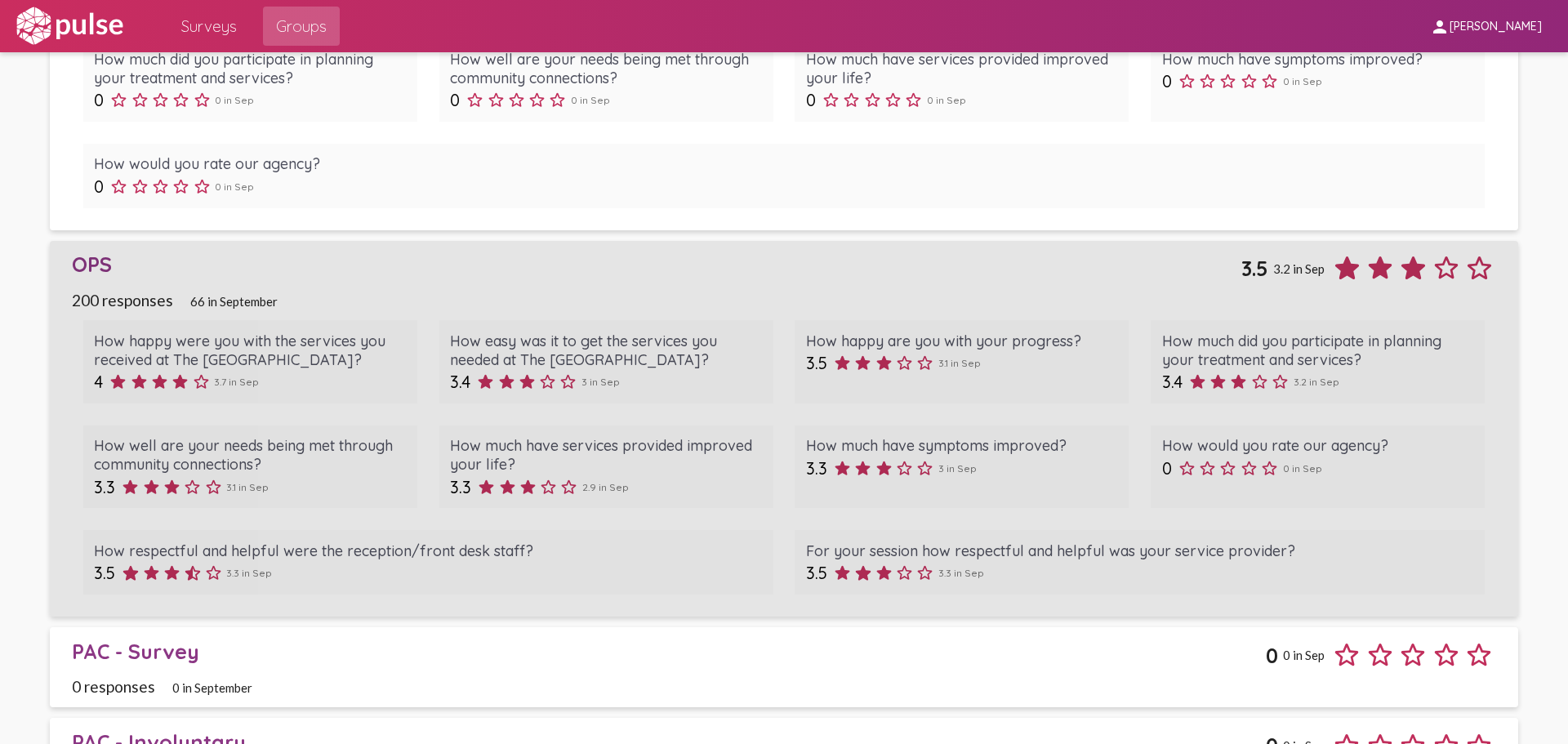
click at [1301, 269] on span "3.2 in Sep" at bounding box center [1300, 268] width 52 height 15
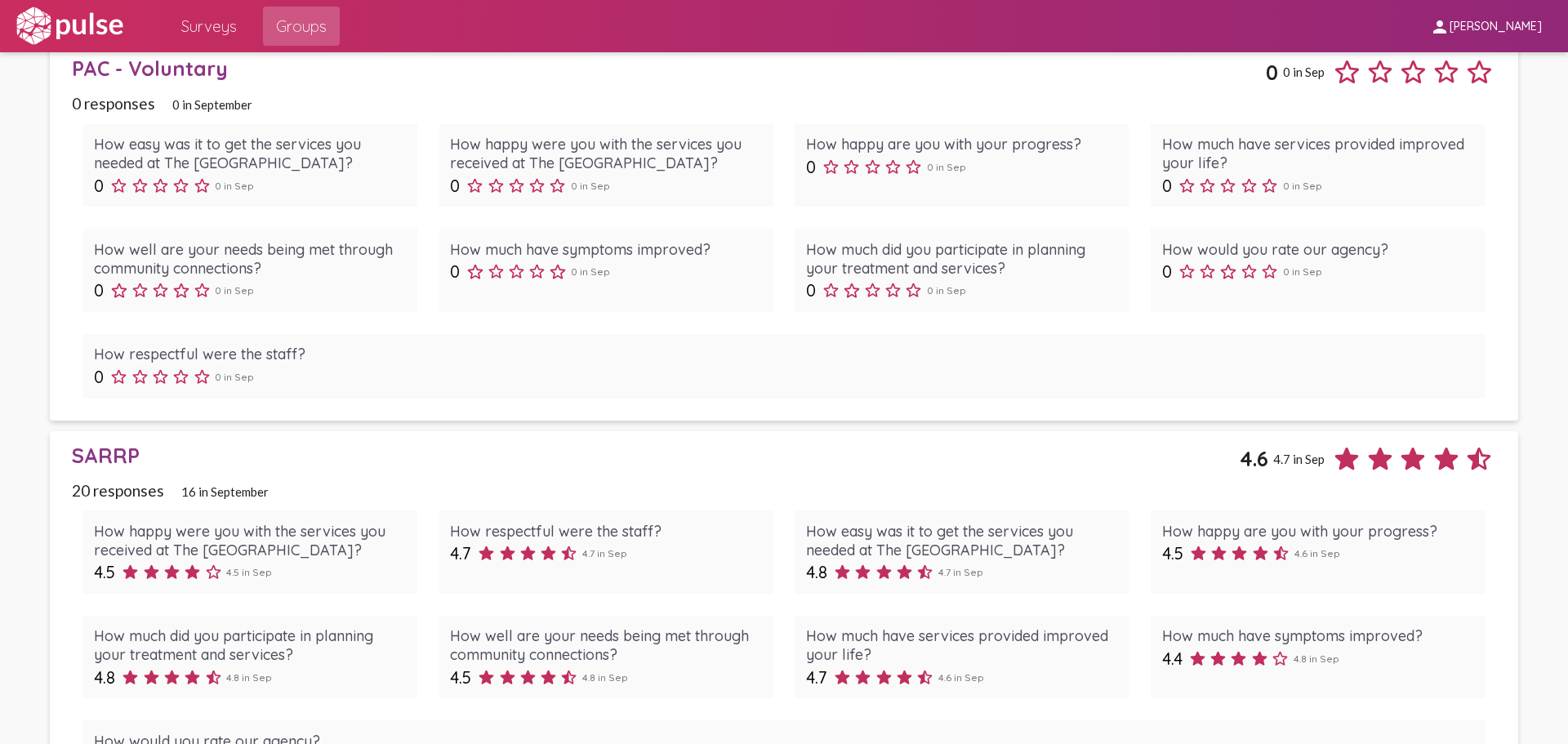
scroll to position [3266, 0]
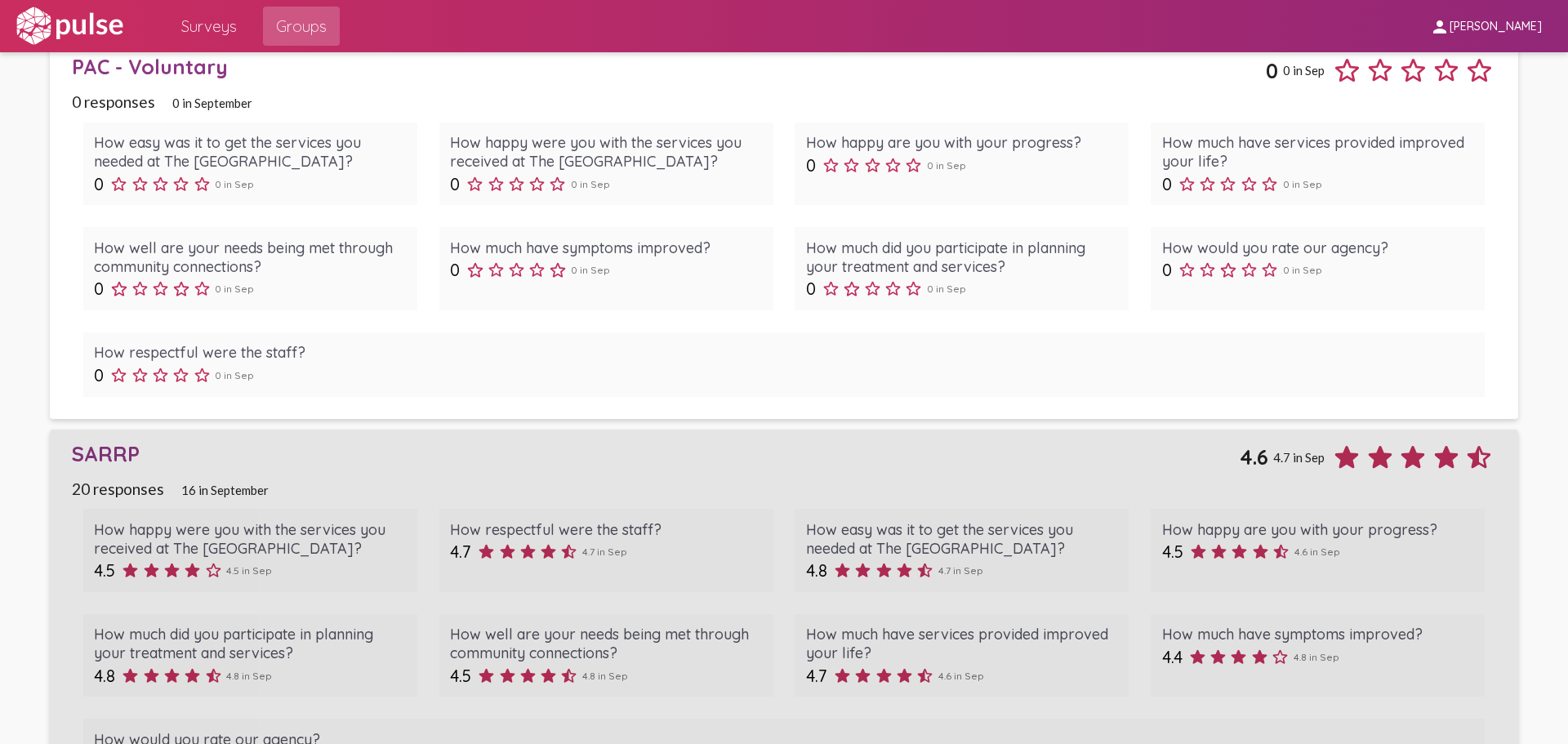
click at [730, 479] on div "20 responses 16 in September" at bounding box center [784, 489] width 1424 height 18
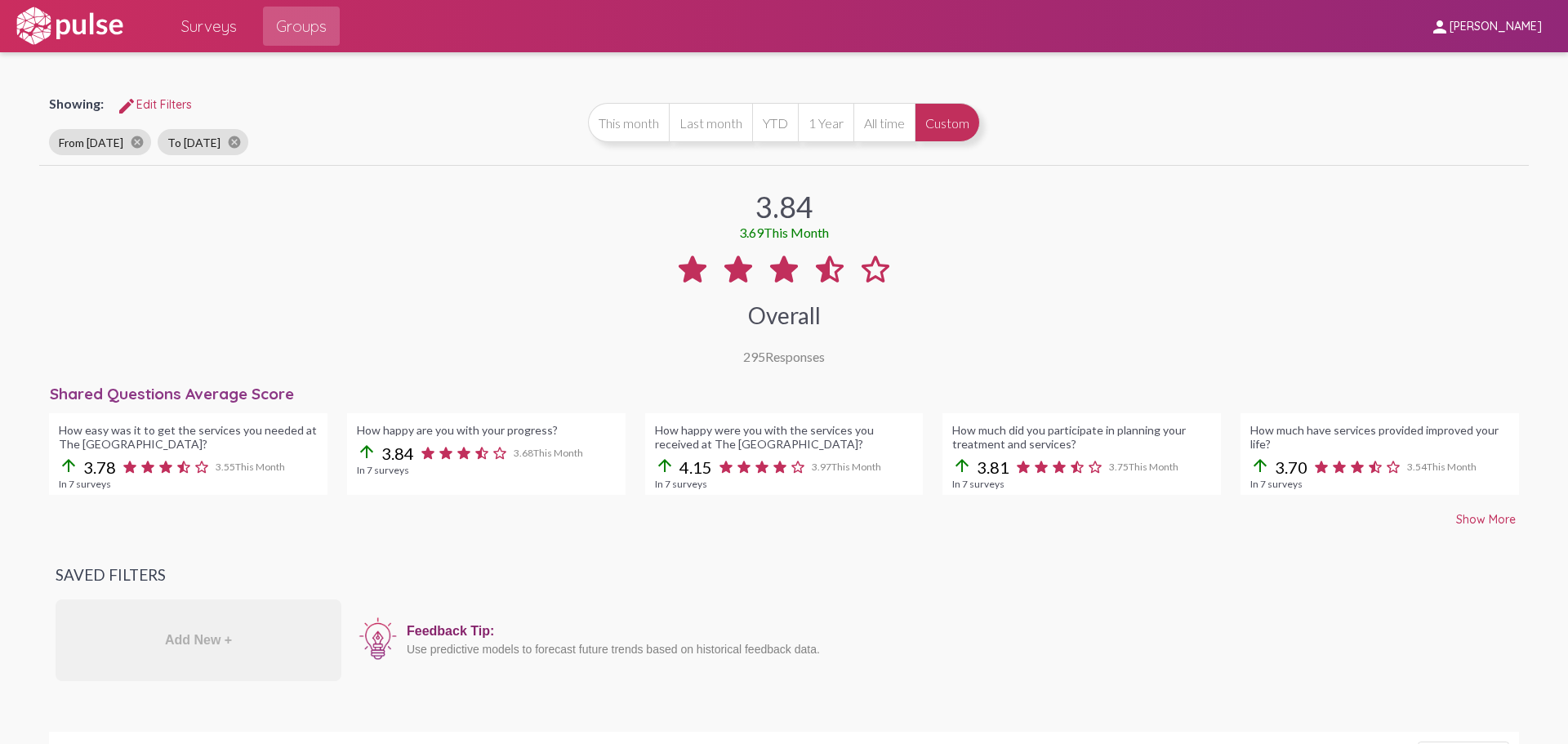
scroll to position [0, 0]
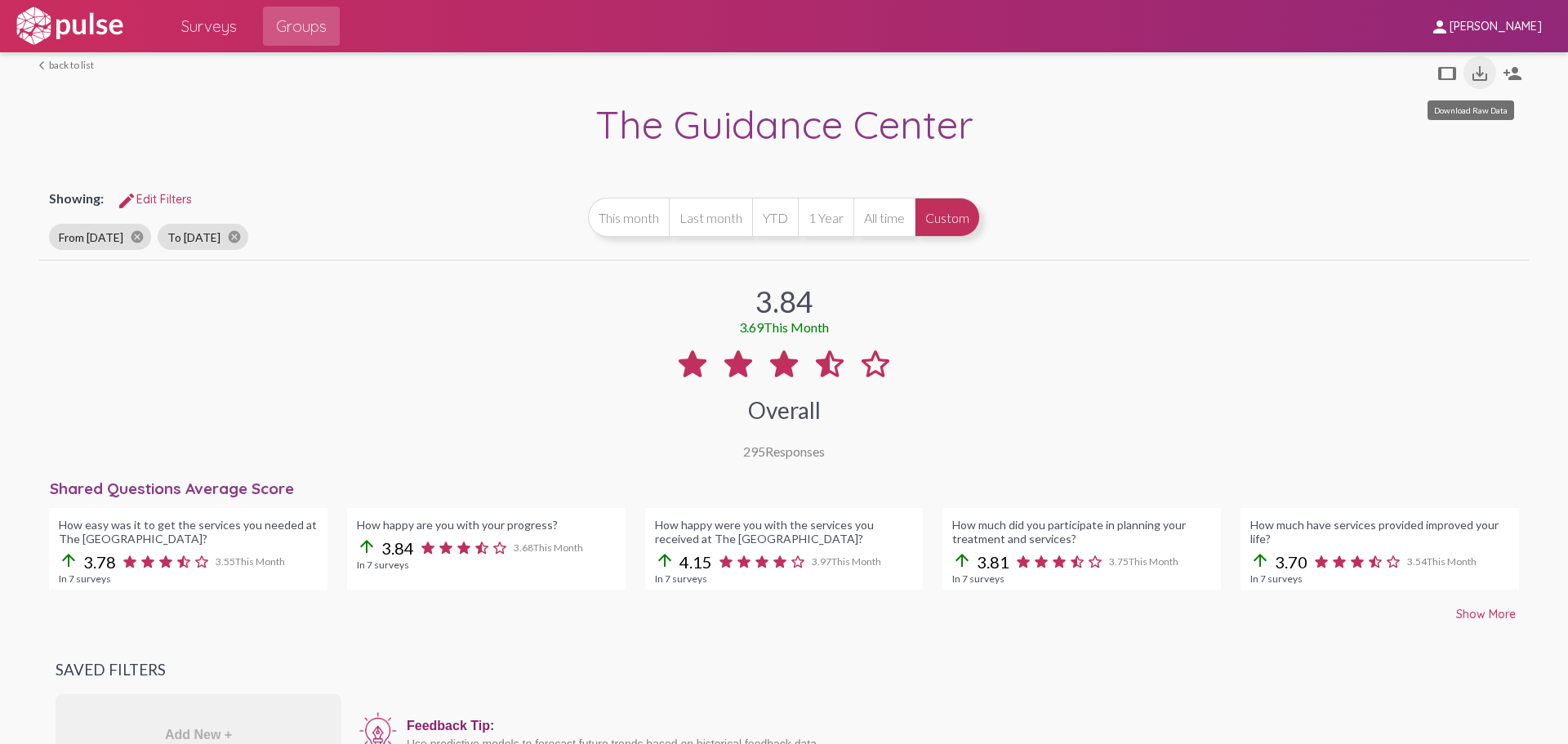
click at [1470, 75] on mat-icon "save_alt" at bounding box center [1479, 73] width 19 height 19
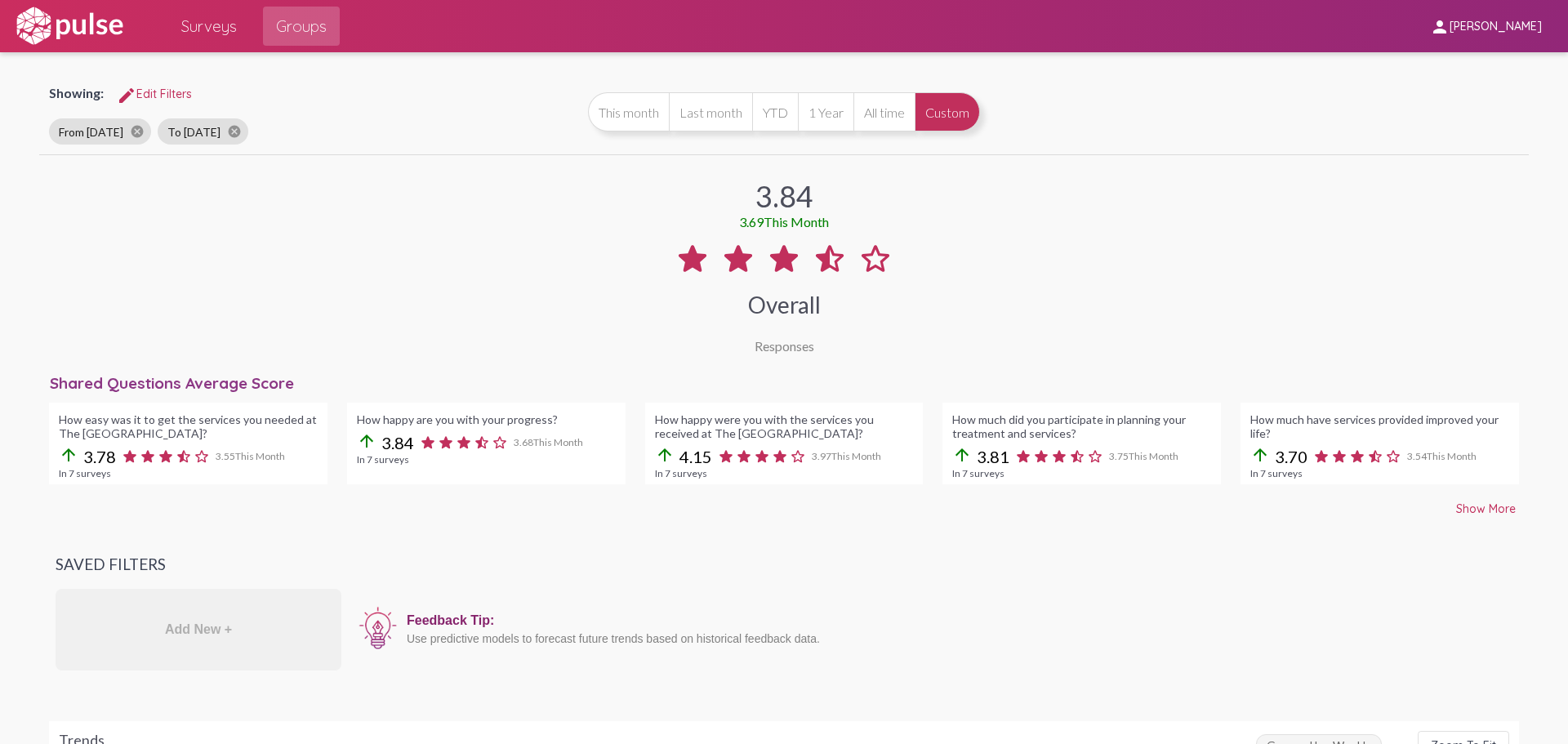
scroll to position [82, 0]
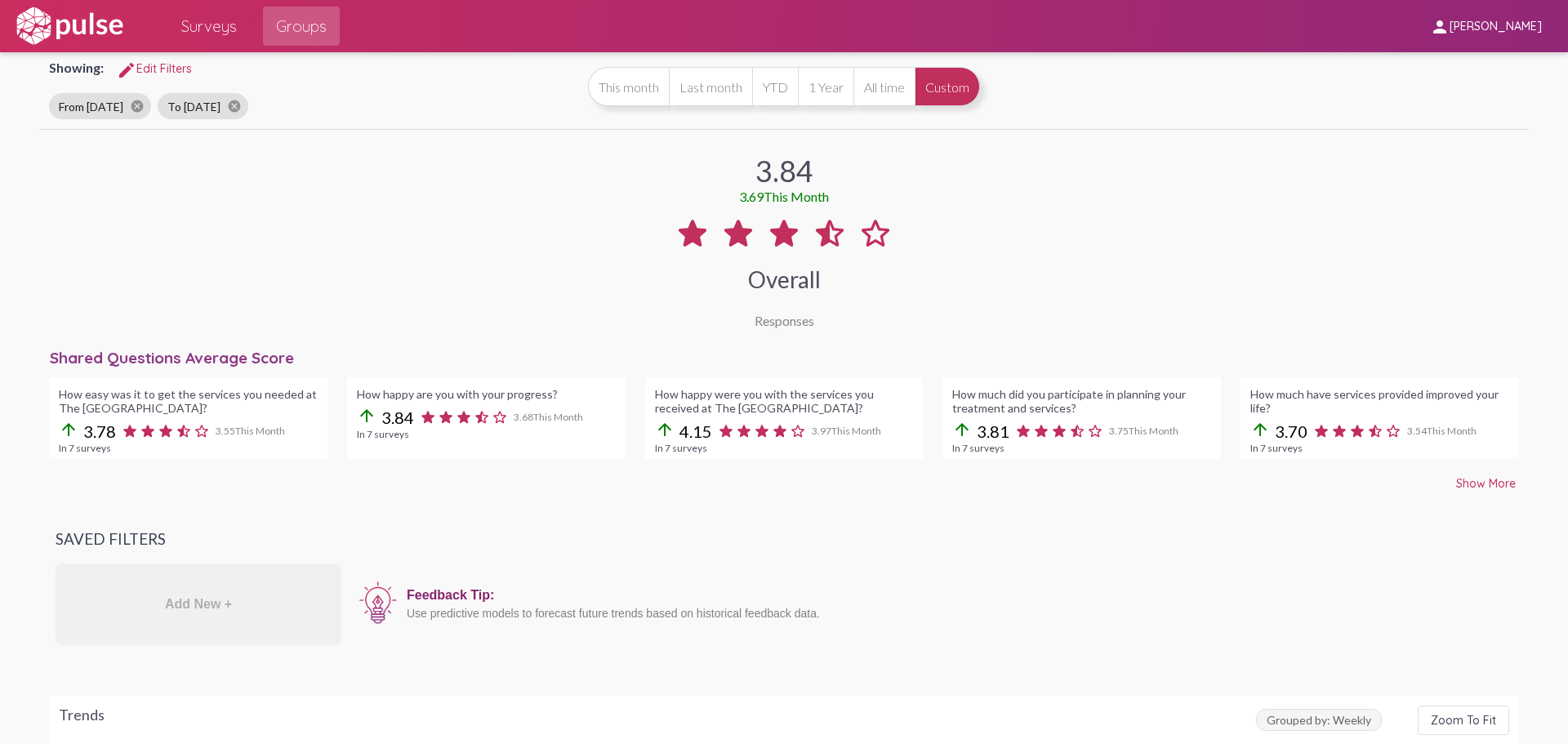
click at [1475, 492] on button "Show More" at bounding box center [1486, 483] width 86 height 30
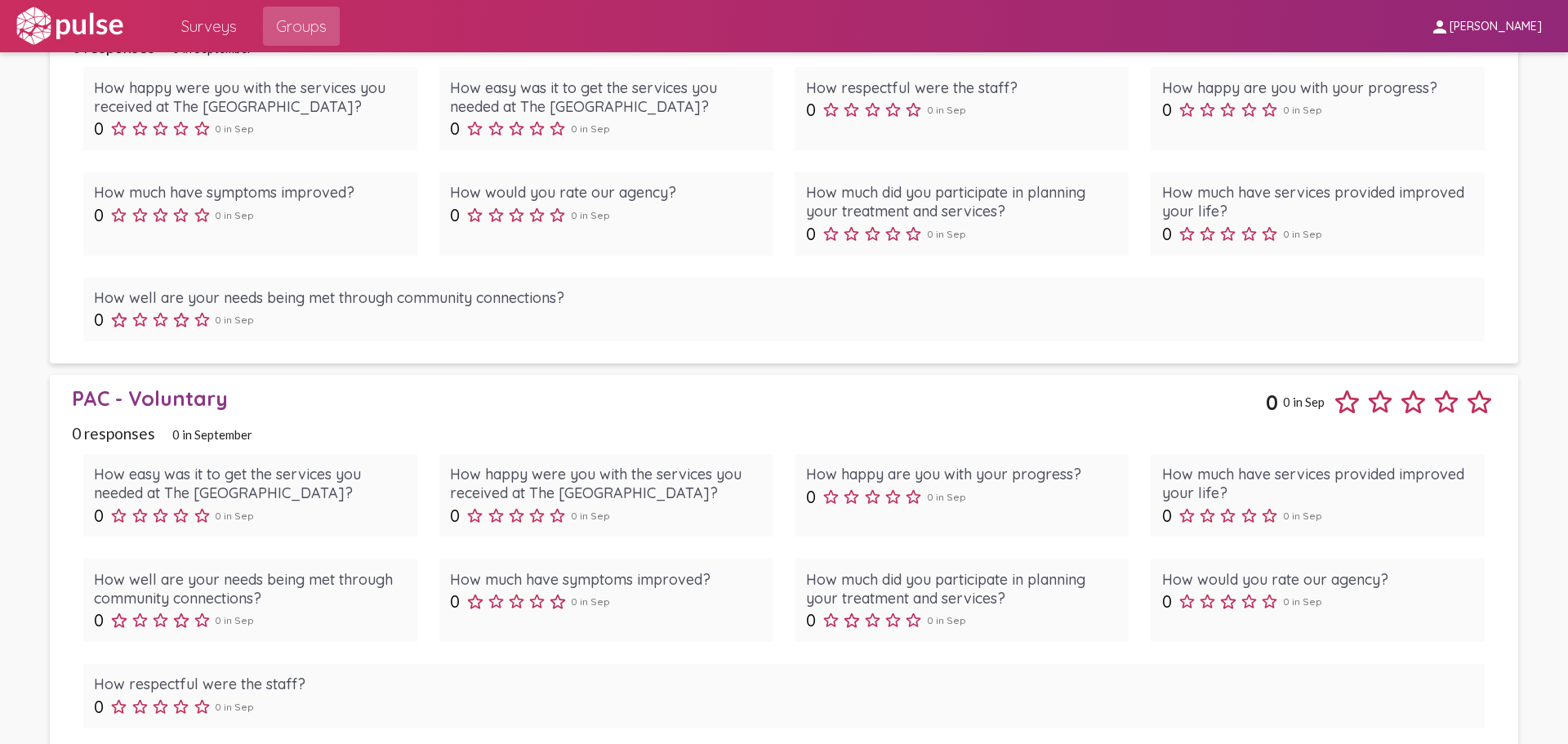
scroll to position [3102, 0]
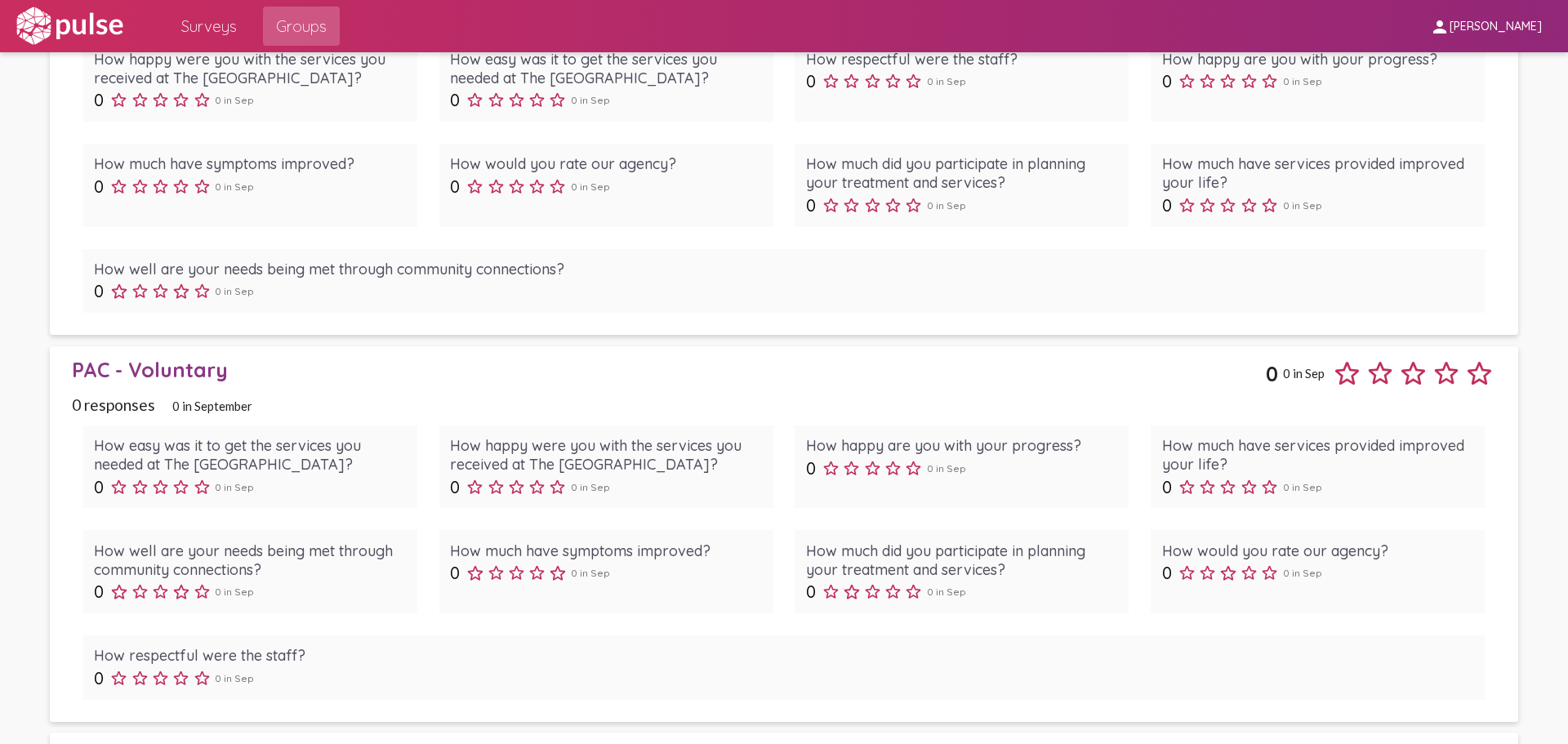
click at [844, 391] on span "PAC - Voluntary 0 0 in Sep 0 responses 0 in September How easy was it to get th…" at bounding box center [784, 533] width 1424 height 353
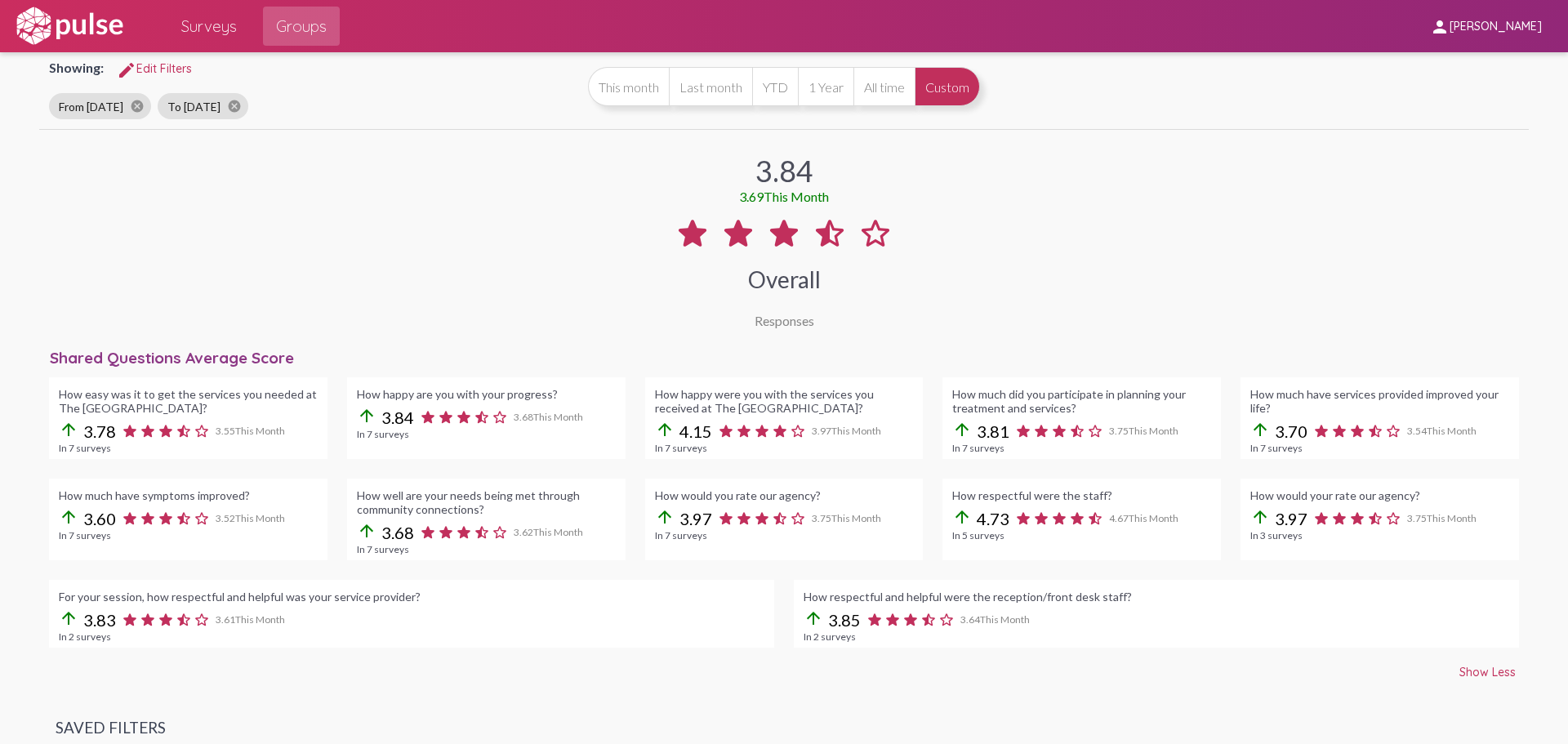
scroll to position [0, 0]
